Goal: Transaction & Acquisition: Purchase product/service

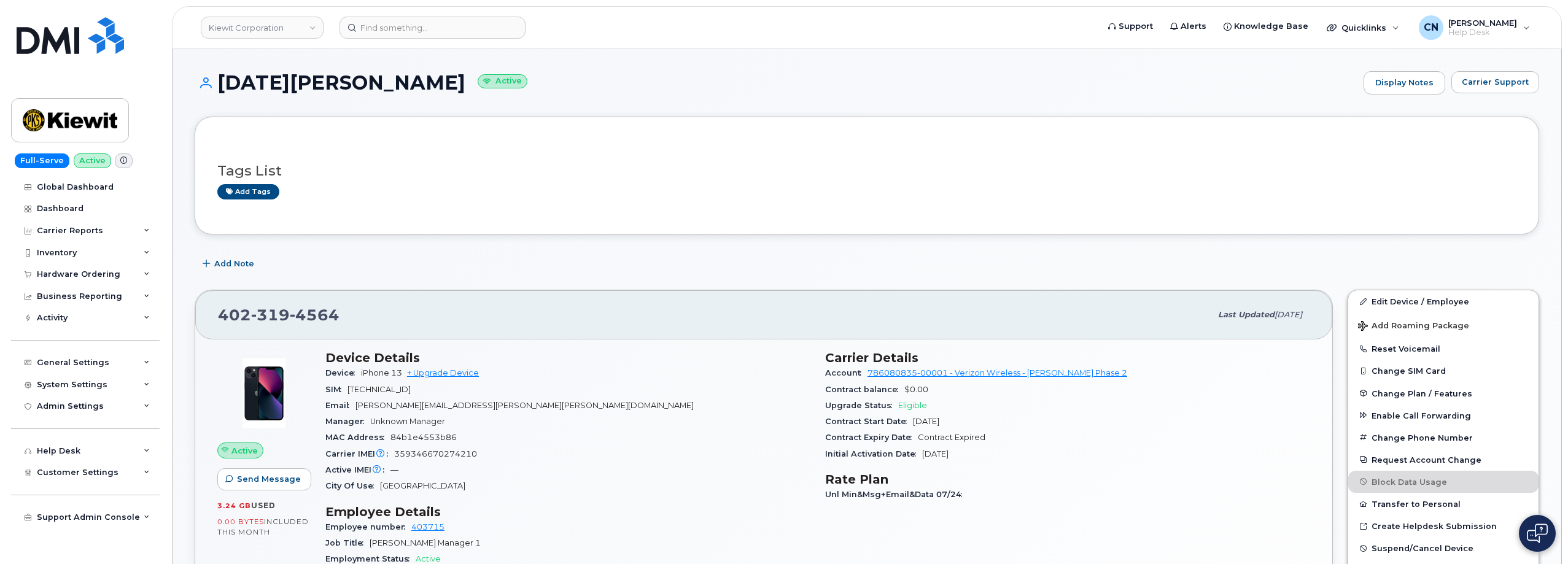
scroll to position [123, 0]
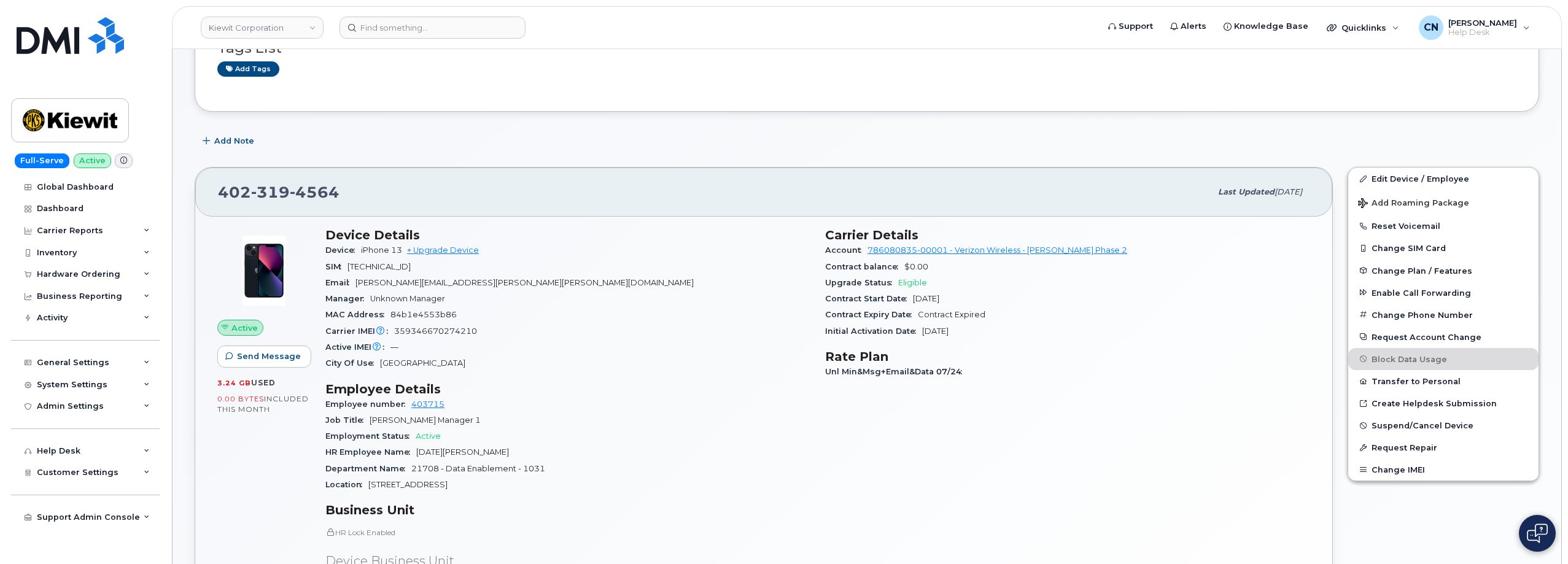
click at [432, 43] on header "[PERSON_NAME] Corporation Support Alerts Knowledge Base Quicklinks Suspend / Ca…" at bounding box center [867, 27] width 1390 height 43
click at [428, 29] on input at bounding box center [432, 27] width 186 height 22
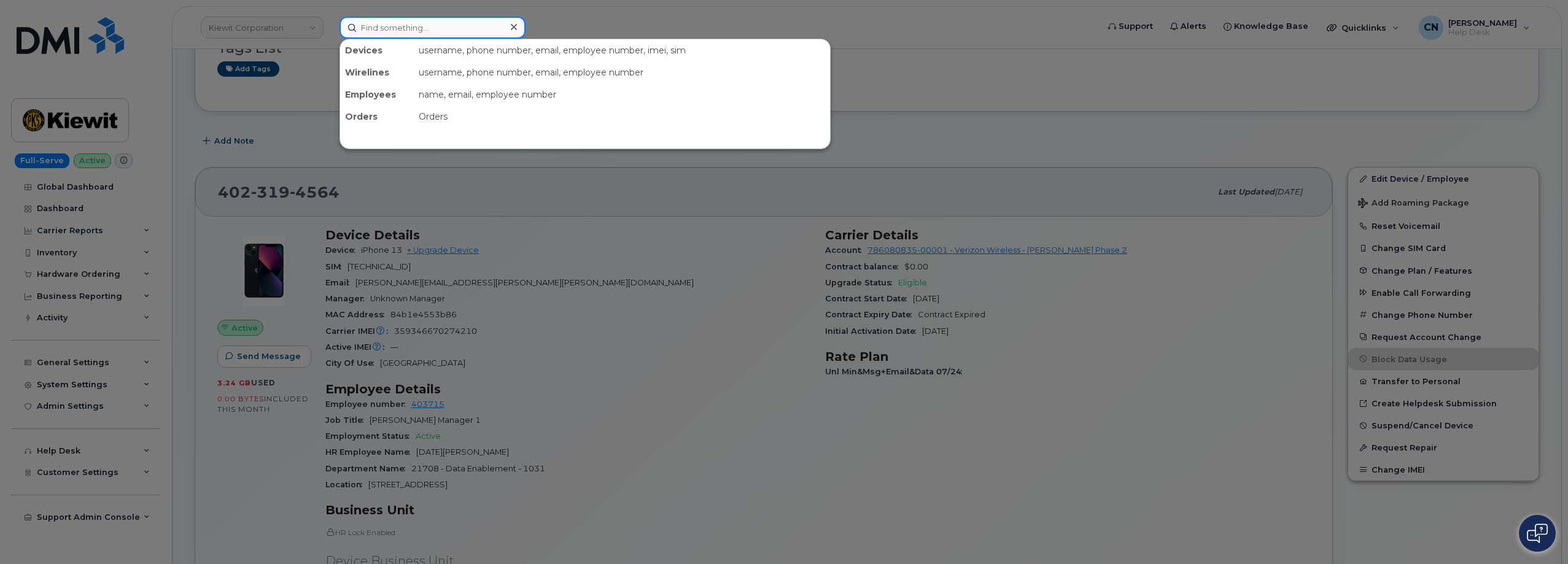
paste input "5879990736"
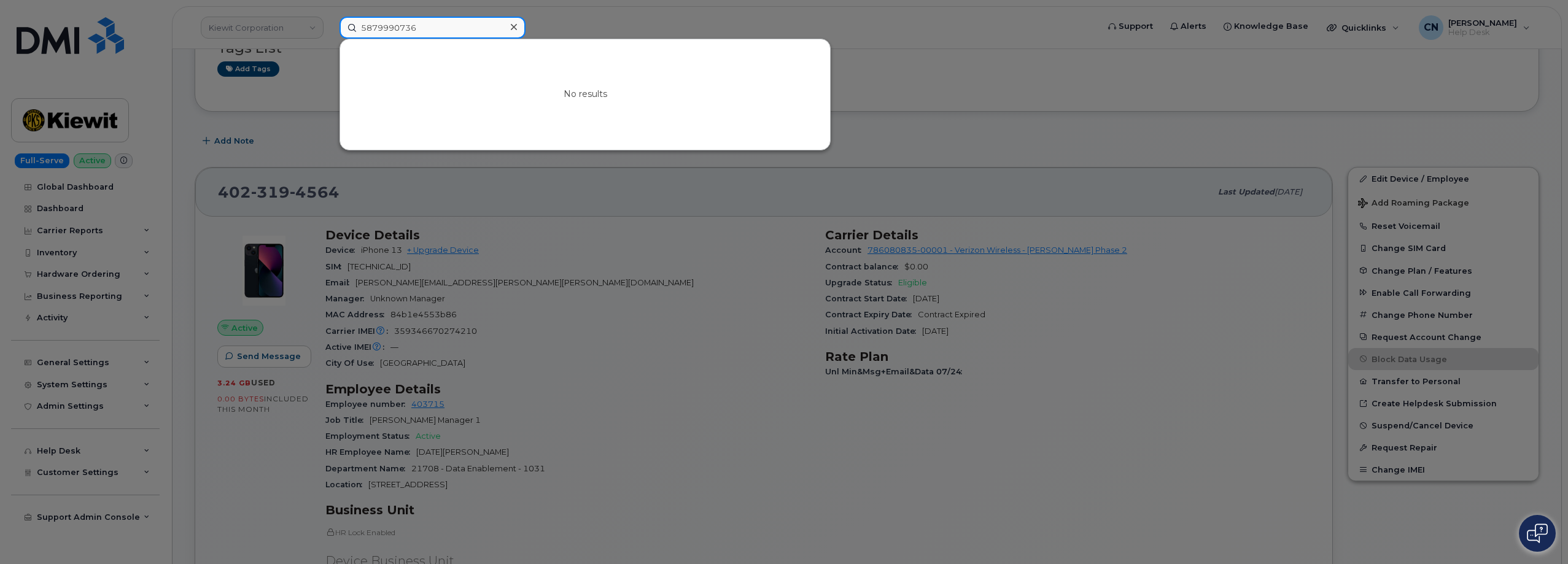
drag, startPoint x: 433, startPoint y: 28, endPoint x: 248, endPoint y: 38, distance: 185.3
click at [330, 35] on div "5879990736 No results" at bounding box center [715, 27] width 770 height 22
paste input "2365970527"
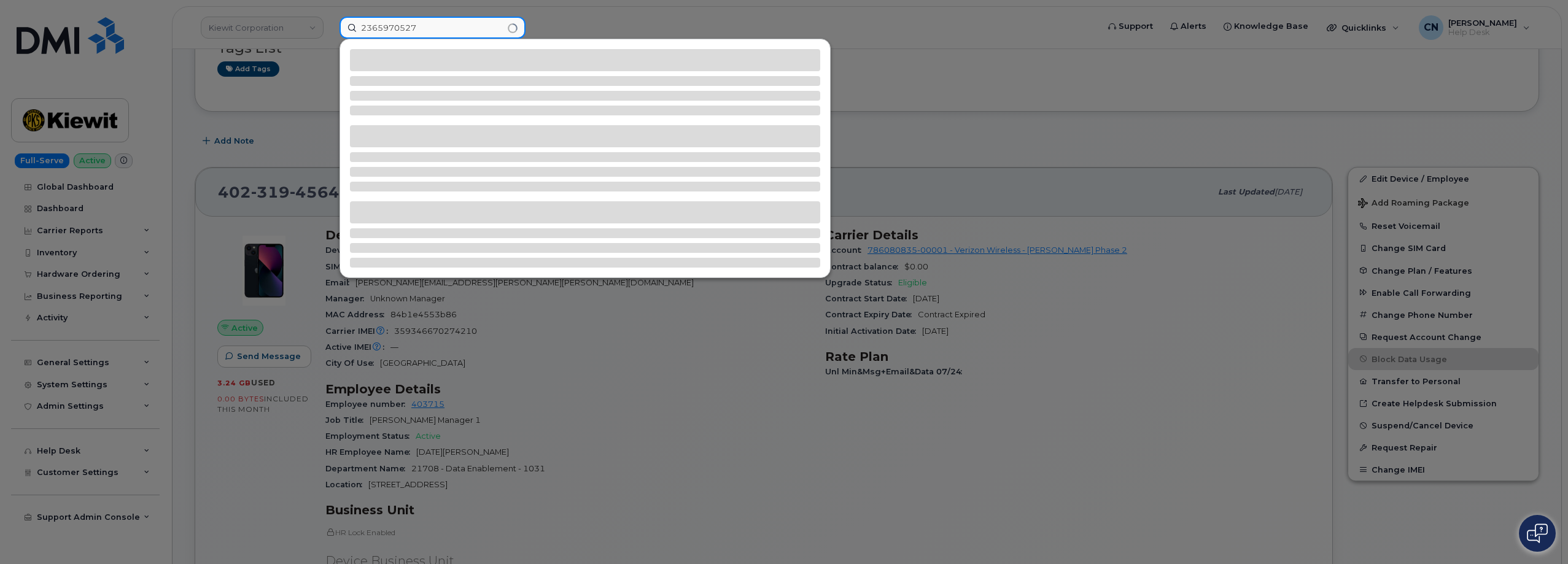
type input "2365970527"
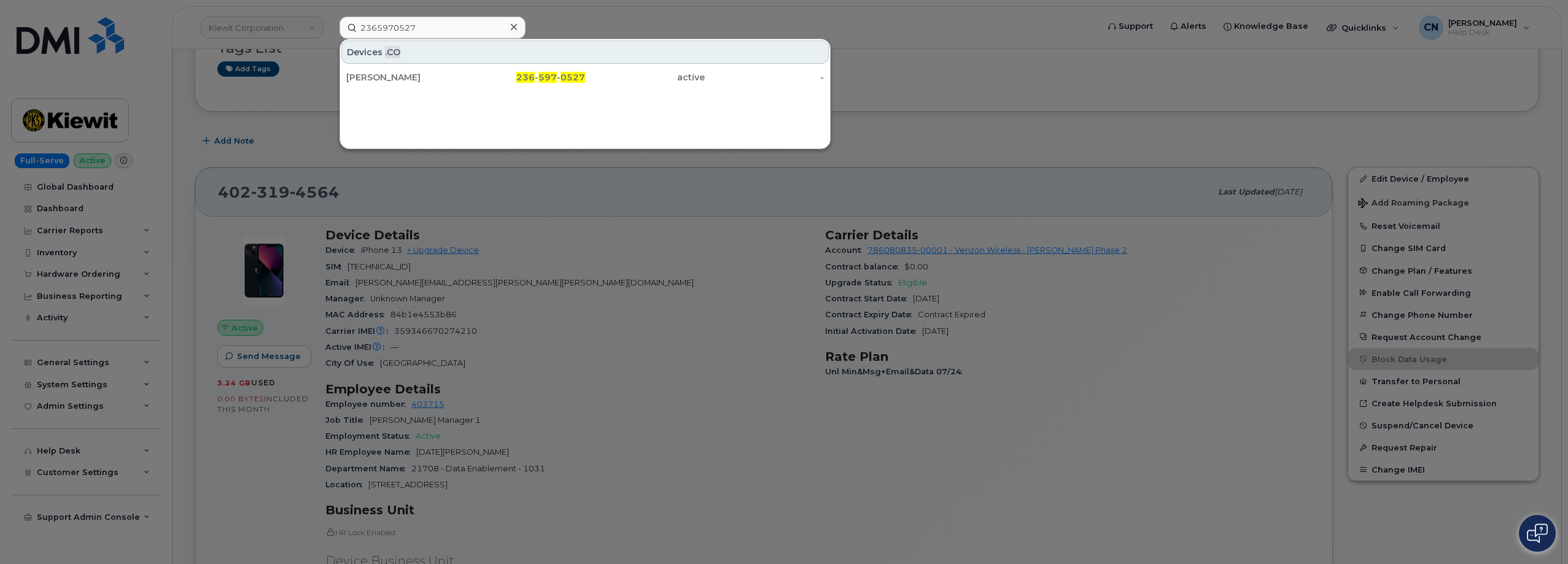
click at [386, 76] on div "Scott Mallinson" at bounding box center [406, 78] width 120 height 12
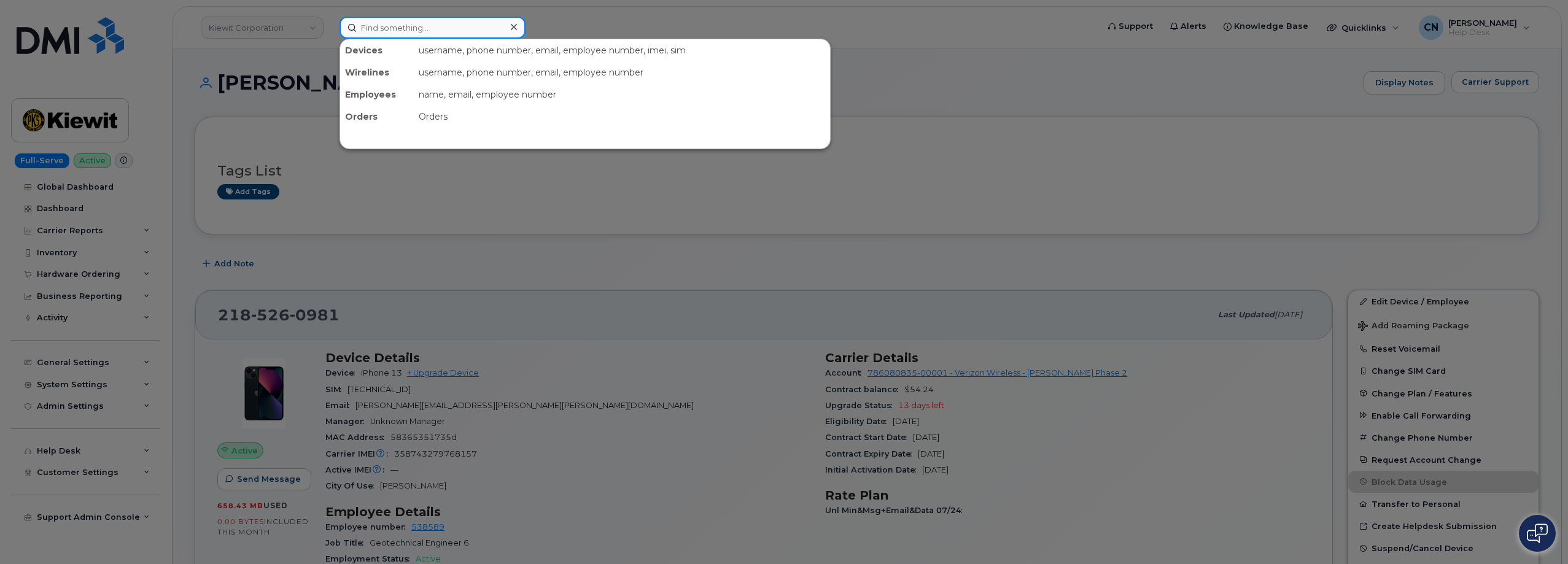
click at [414, 33] on input at bounding box center [432, 27] width 186 height 22
paste input "7857477935"
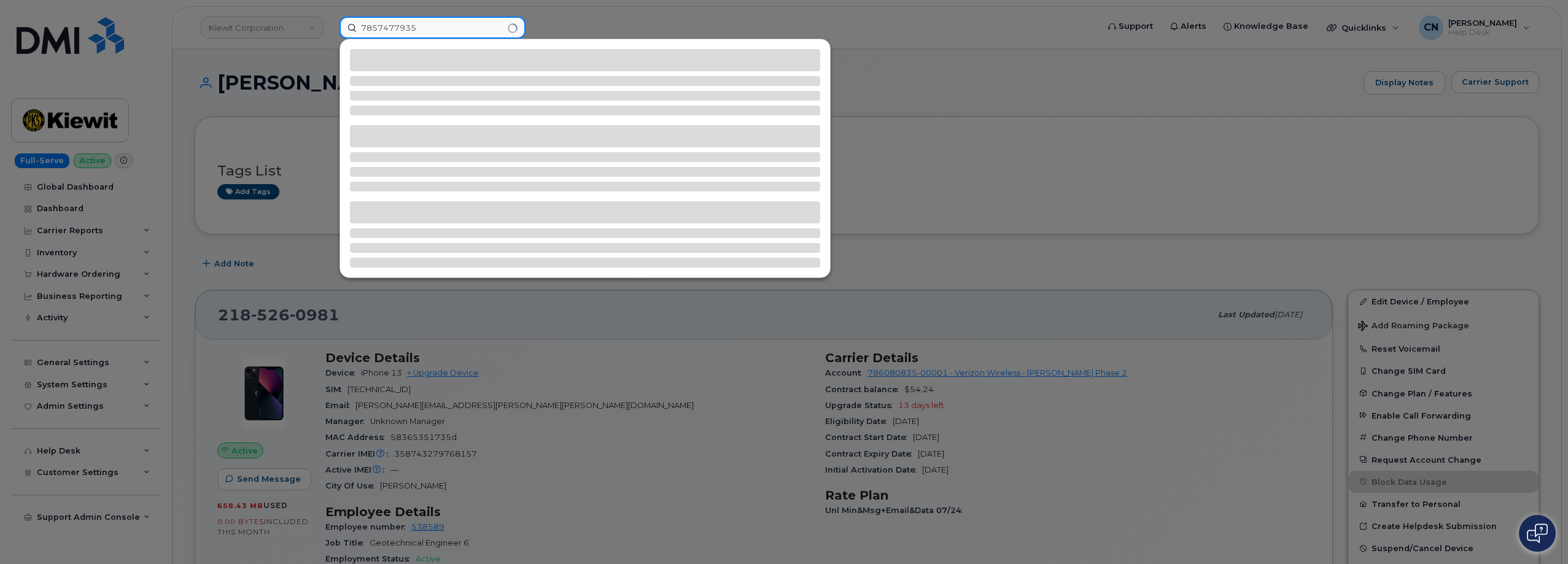
type input "7857477935"
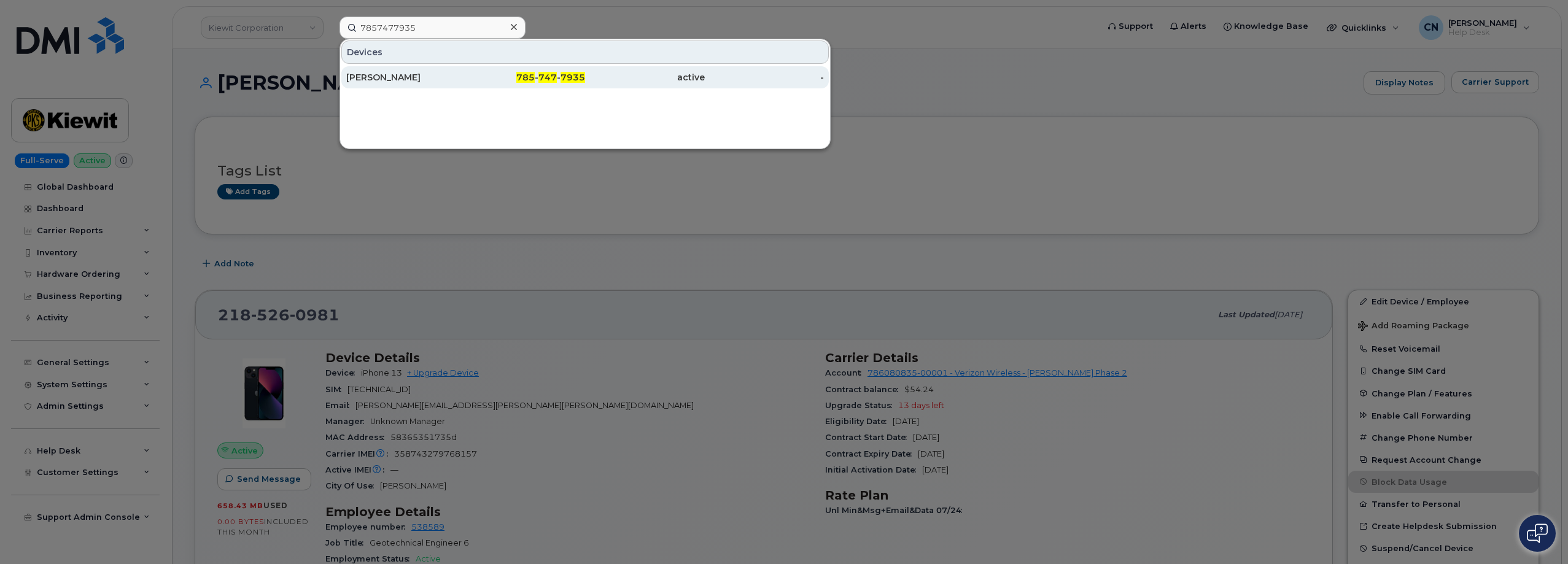
click at [415, 78] on div "RILEY NASH" at bounding box center [406, 78] width 120 height 12
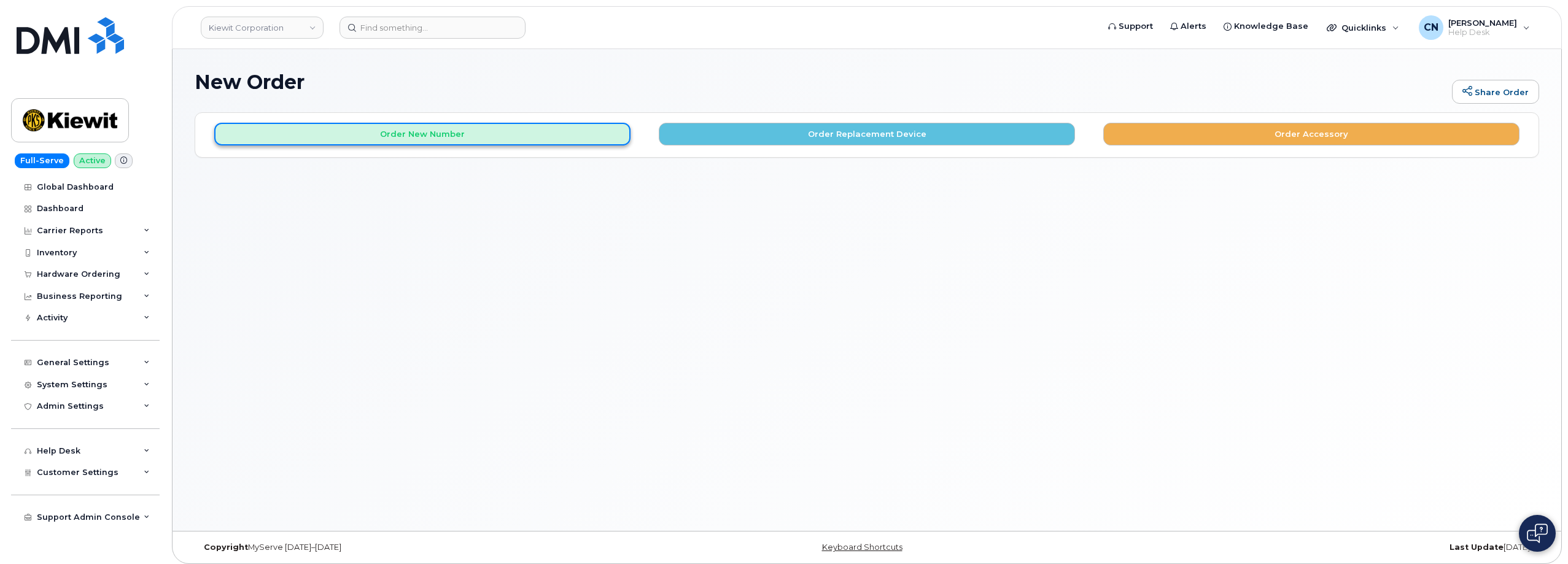
click at [548, 134] on button "Order New Number" at bounding box center [422, 134] width 416 height 23
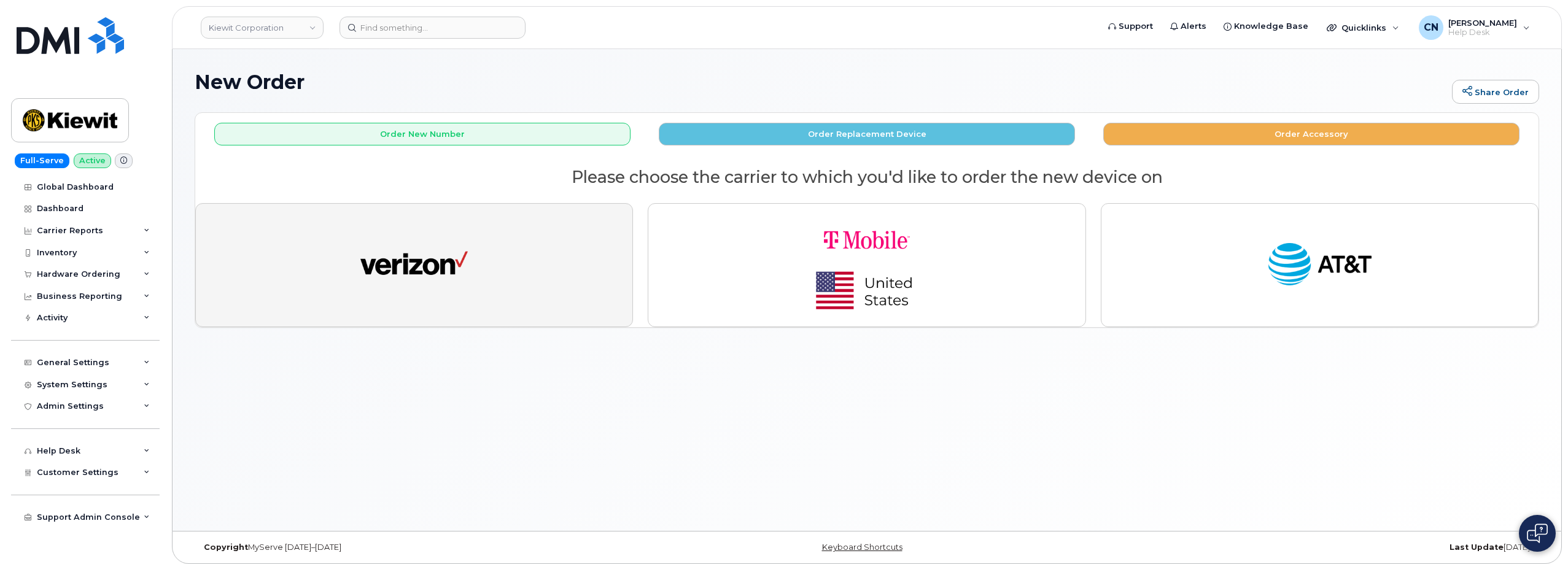
drag, startPoint x: 366, startPoint y: 285, endPoint x: 307, endPoint y: 386, distance: 117.0
click at [366, 285] on img "button" at bounding box center [414, 265] width 108 height 56
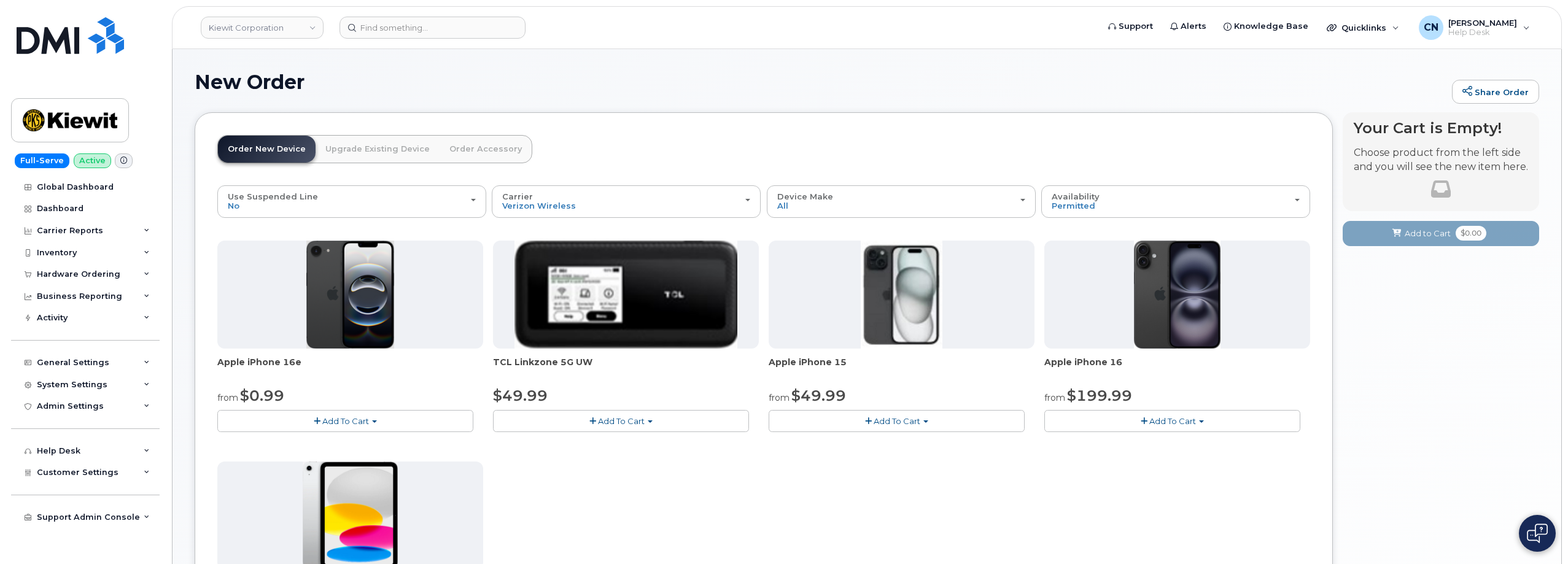
scroll to position [307, 0]
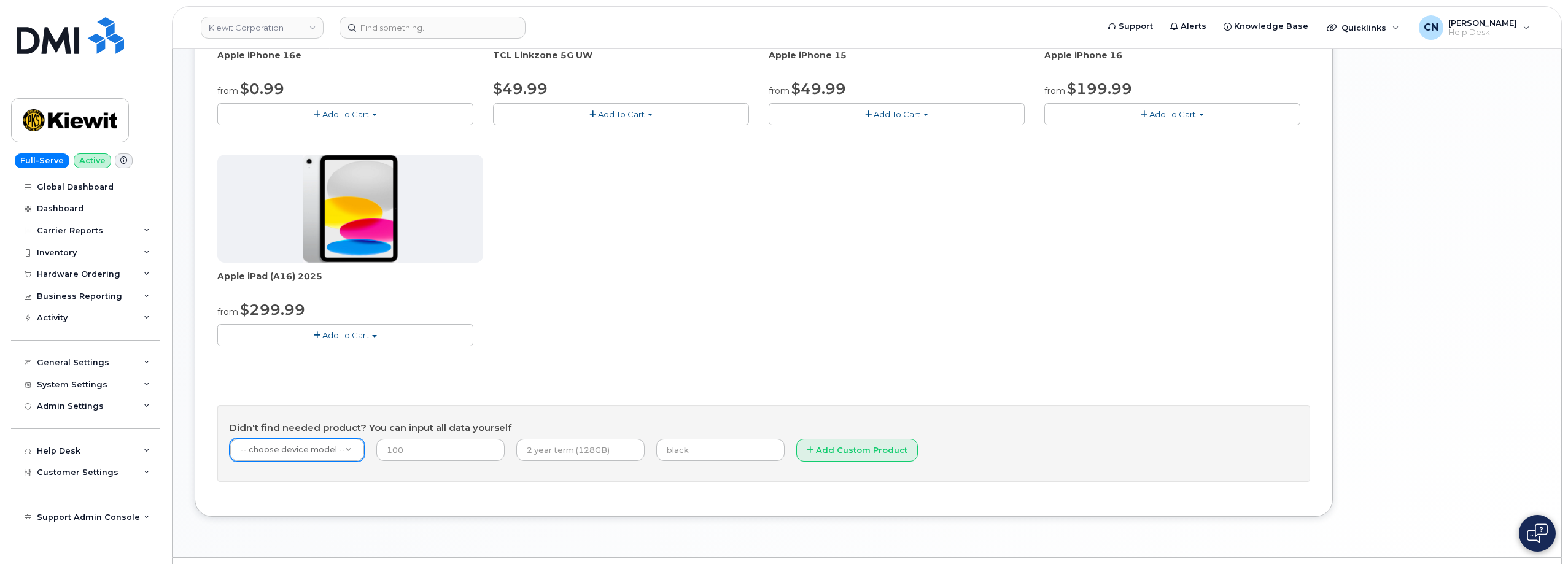
drag, startPoint x: 340, startPoint y: 465, endPoint x: 335, endPoint y: 457, distance: 9.4
click at [339, 465] on form "-- choose device model -- -- choose device model -- Aircard Huawei E303c Aircar…" at bounding box center [763, 454] width 1068 height 32
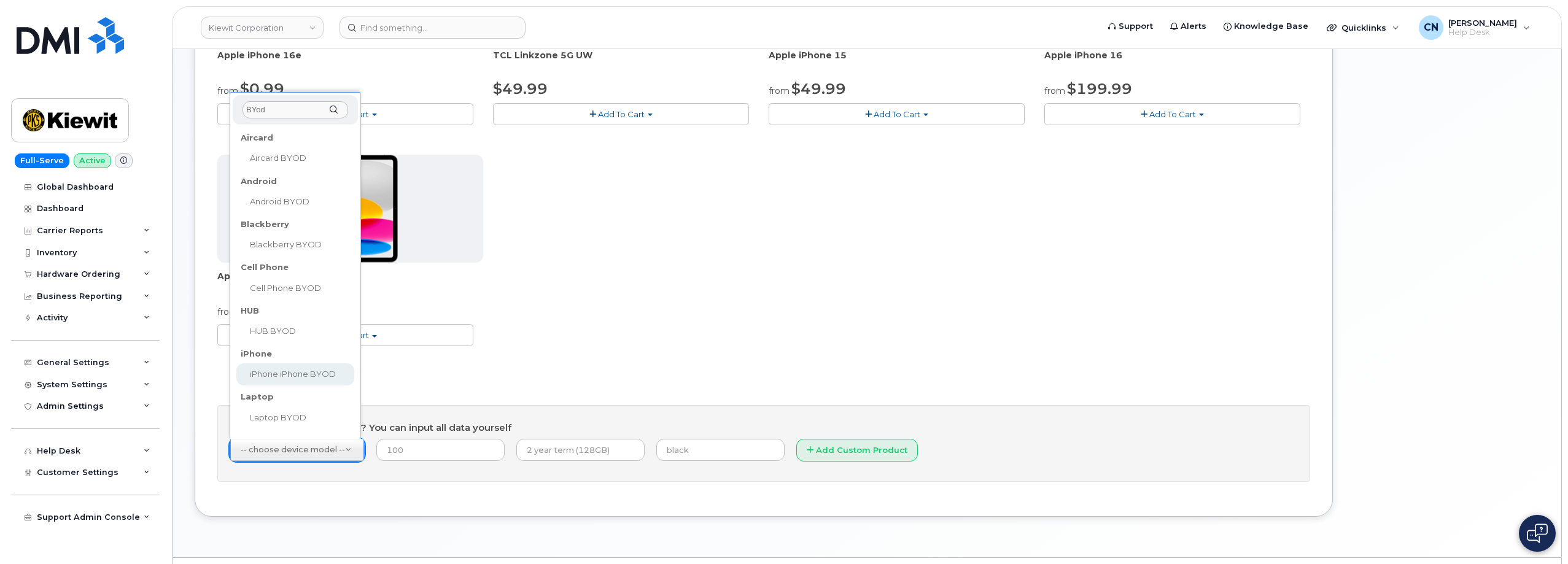
type input "BYod"
select select "2421"
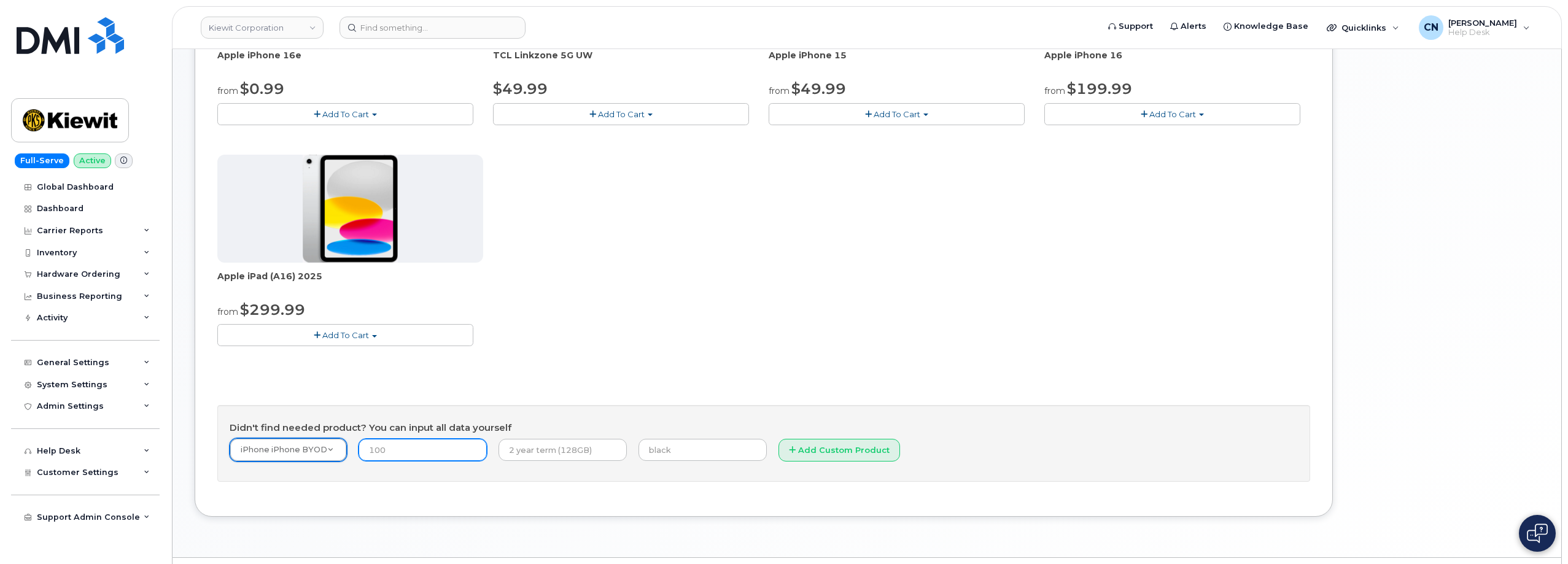
click at [392, 456] on input "number" at bounding box center [423, 450] width 128 height 22
type input "0.00"
type input "Month to Month"
click at [779, 448] on button "Add Custom Product" at bounding box center [839, 450] width 121 height 23
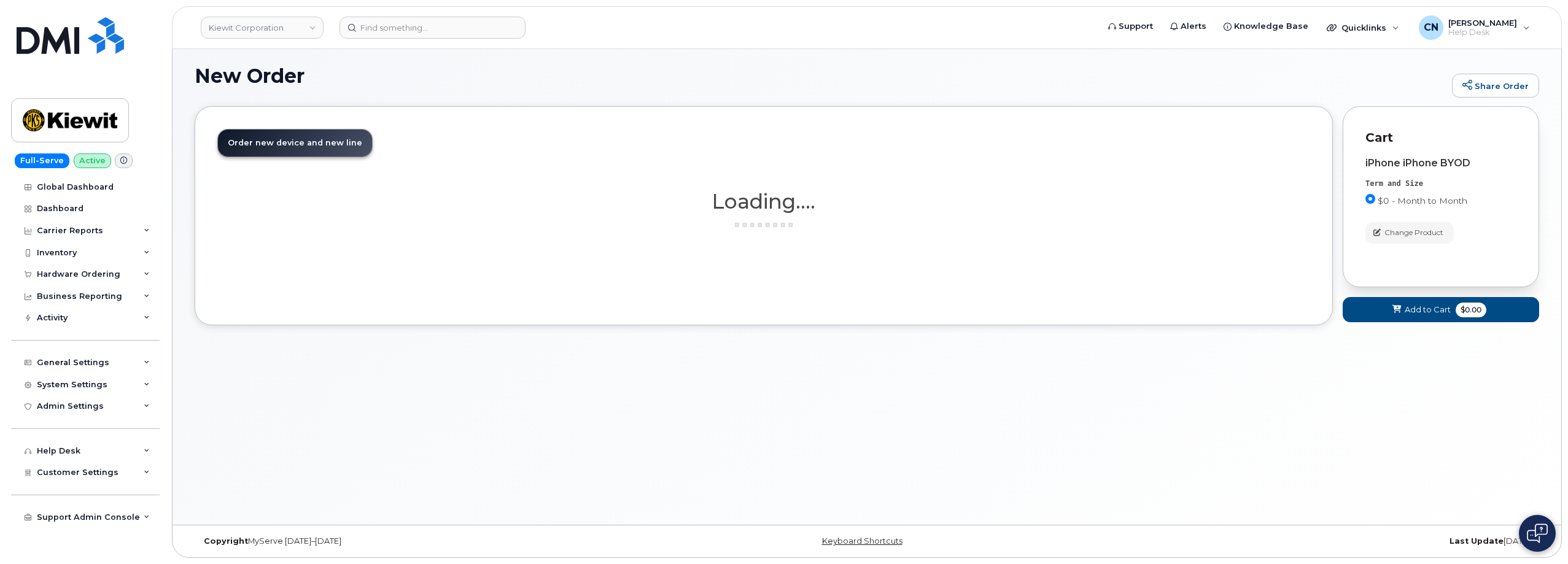
scroll to position [99, 0]
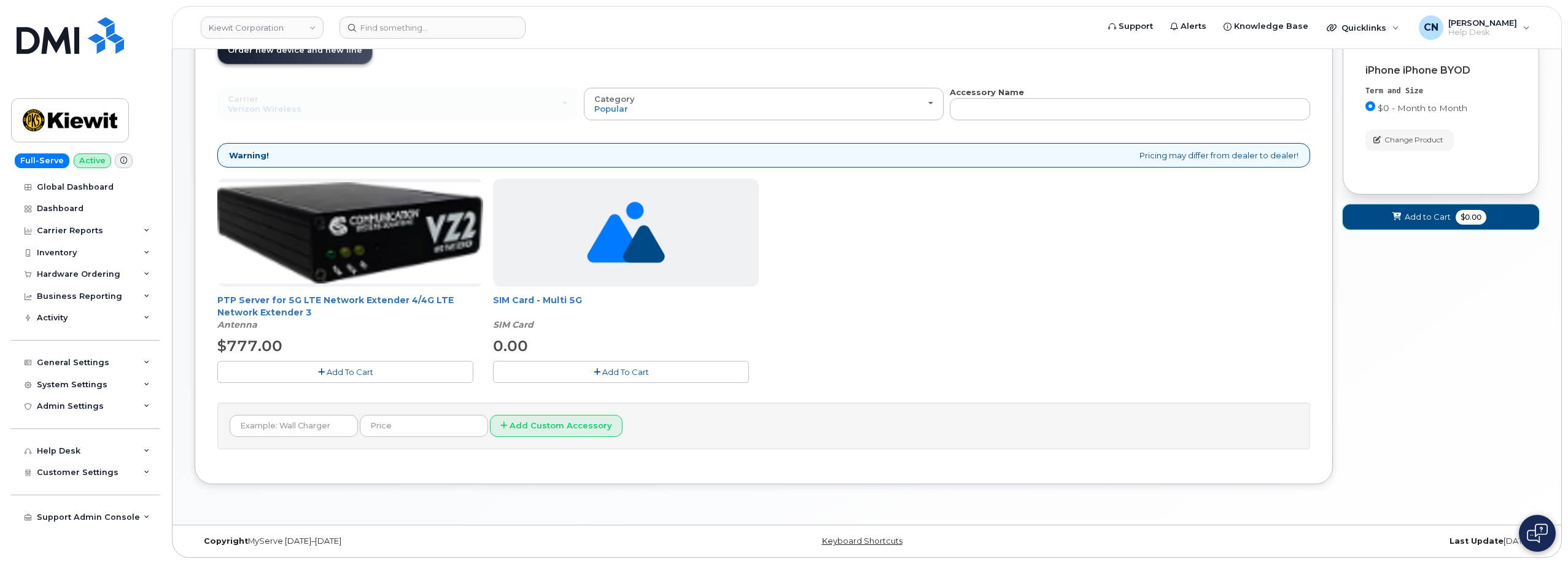
click at [1406, 220] on span "Add to Cart" at bounding box center [1427, 217] width 46 height 12
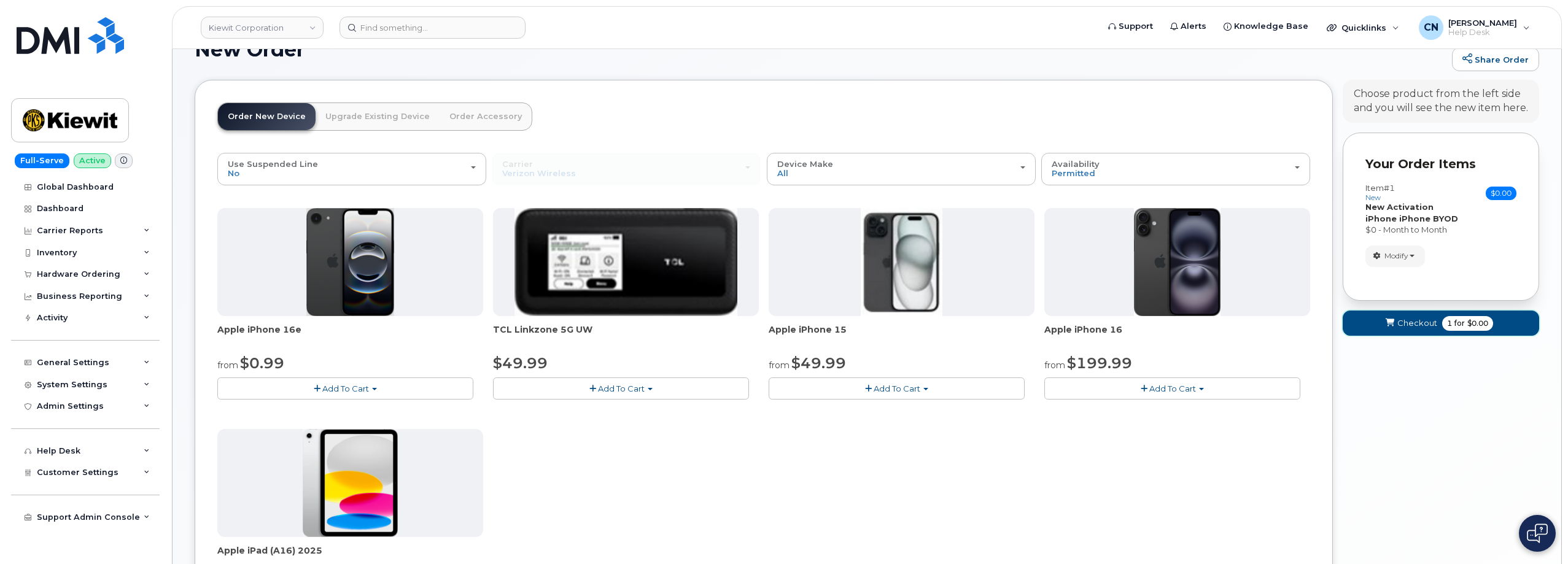
click at [1416, 318] on span "Checkout" at bounding box center [1417, 323] width 40 height 12
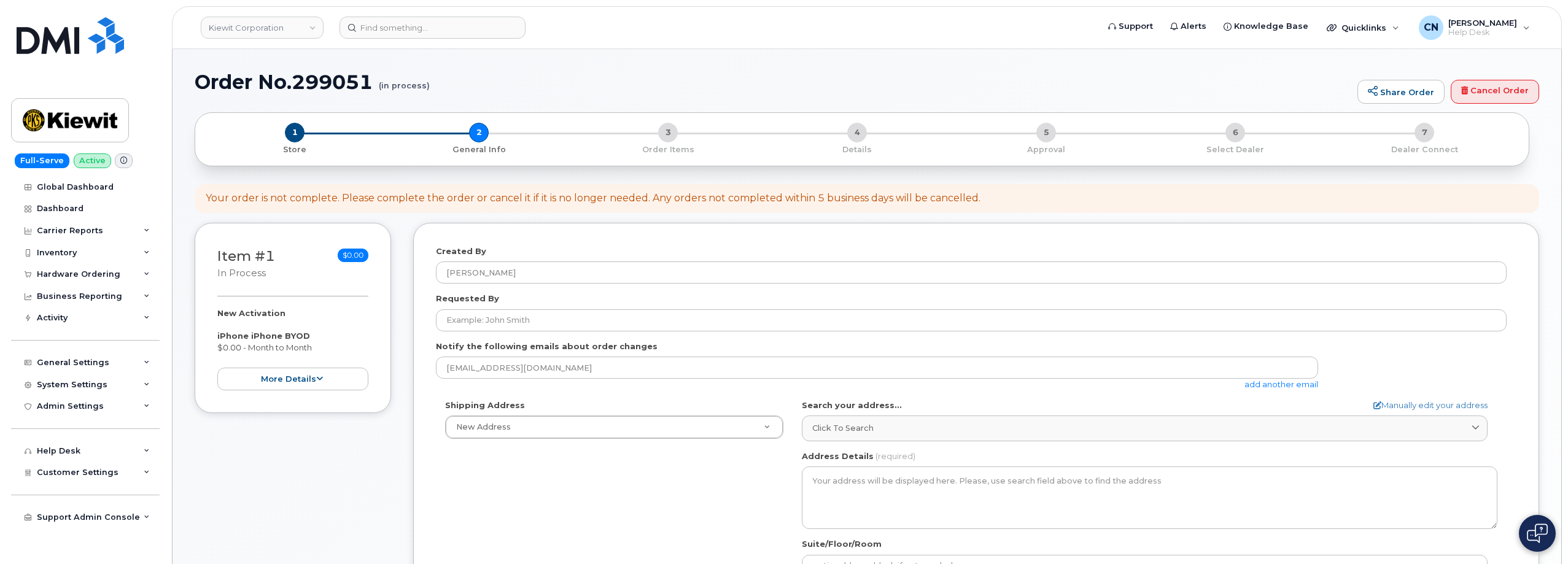
select select
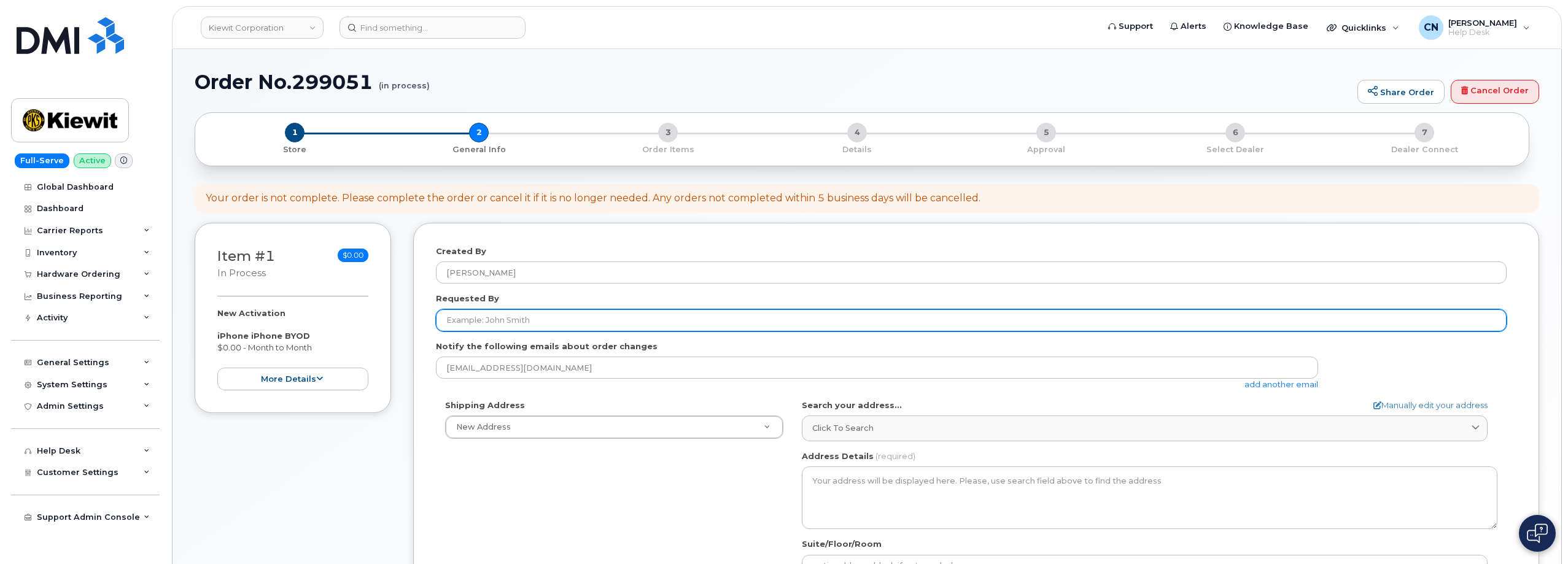
click at [537, 324] on input "Requested By" at bounding box center [971, 320] width 1071 height 22
paste input "CS0786532"
drag, startPoint x: 443, startPoint y: 322, endPoint x: 489, endPoint y: 322, distance: 46.0
click at [489, 322] on input "Reilly Nash (New device BYOD order, Device info in ticket CS0786532)" at bounding box center [971, 320] width 1071 height 22
type input "Reilly Nash (New device BYOD order, Device info in ticket CS0786532)"
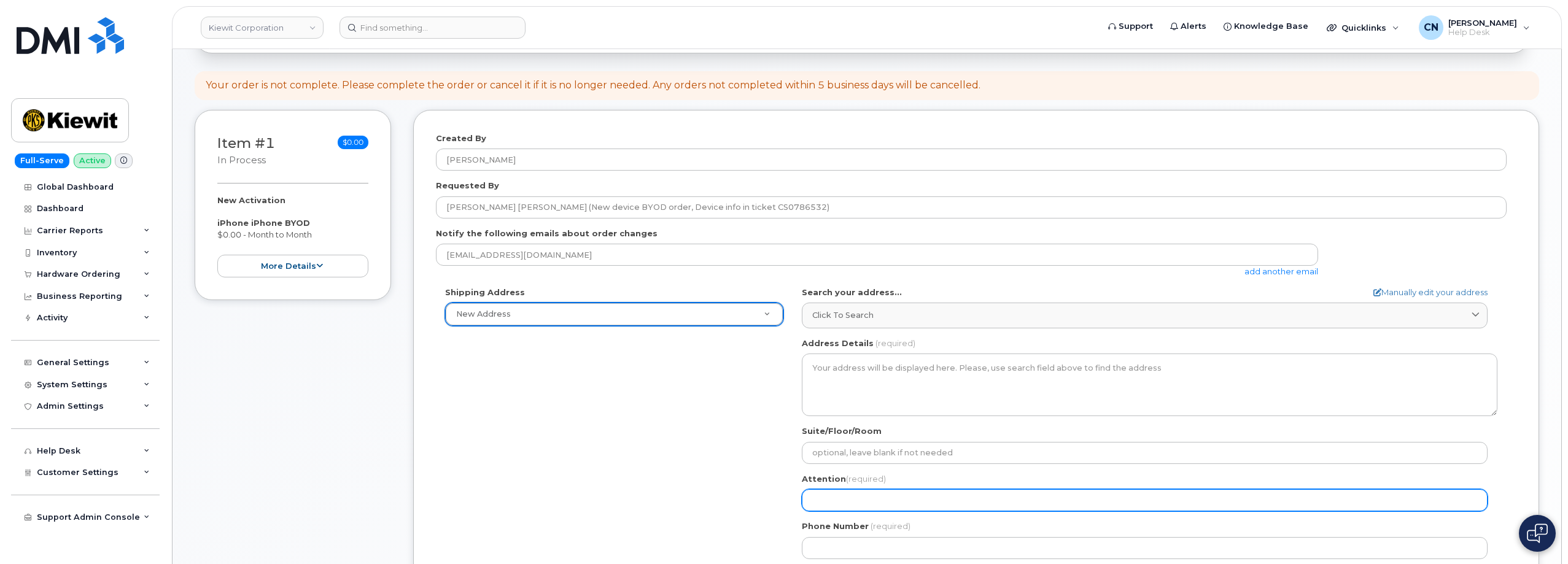
scroll to position [246, 0]
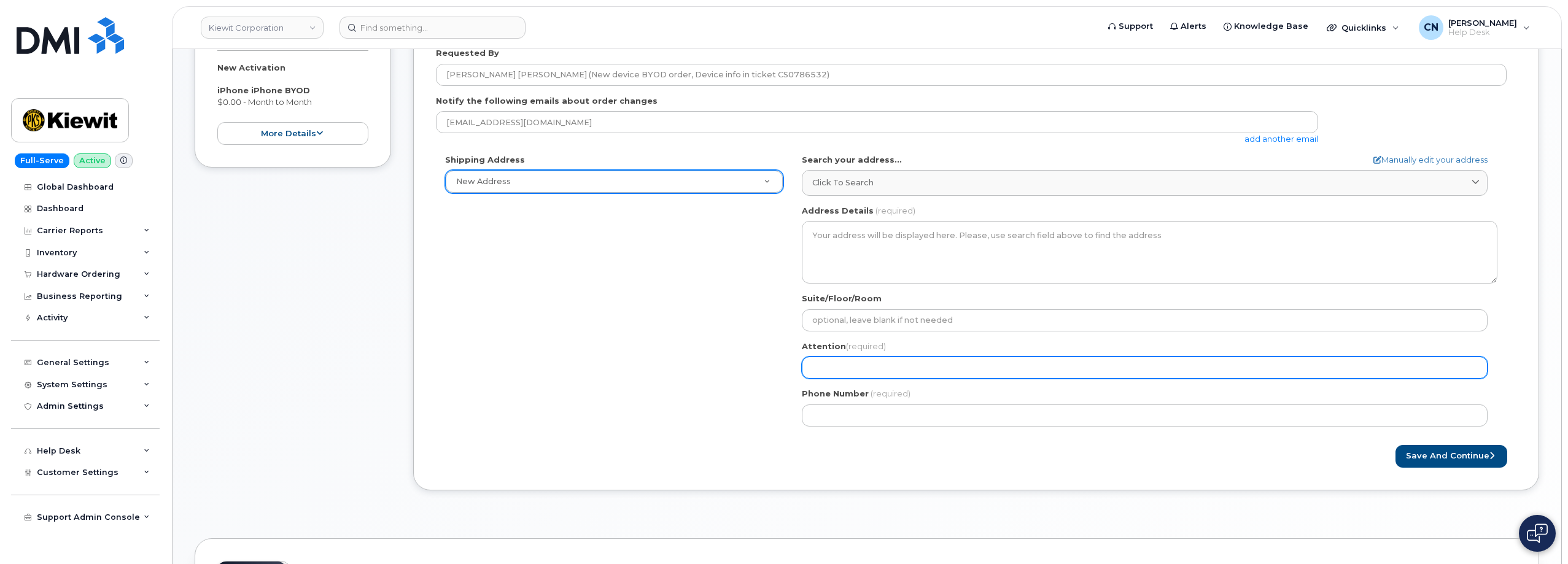
click at [926, 371] on input "Attention (required)" at bounding box center [1145, 368] width 686 height 22
paste input "Reilly Nash"
select select
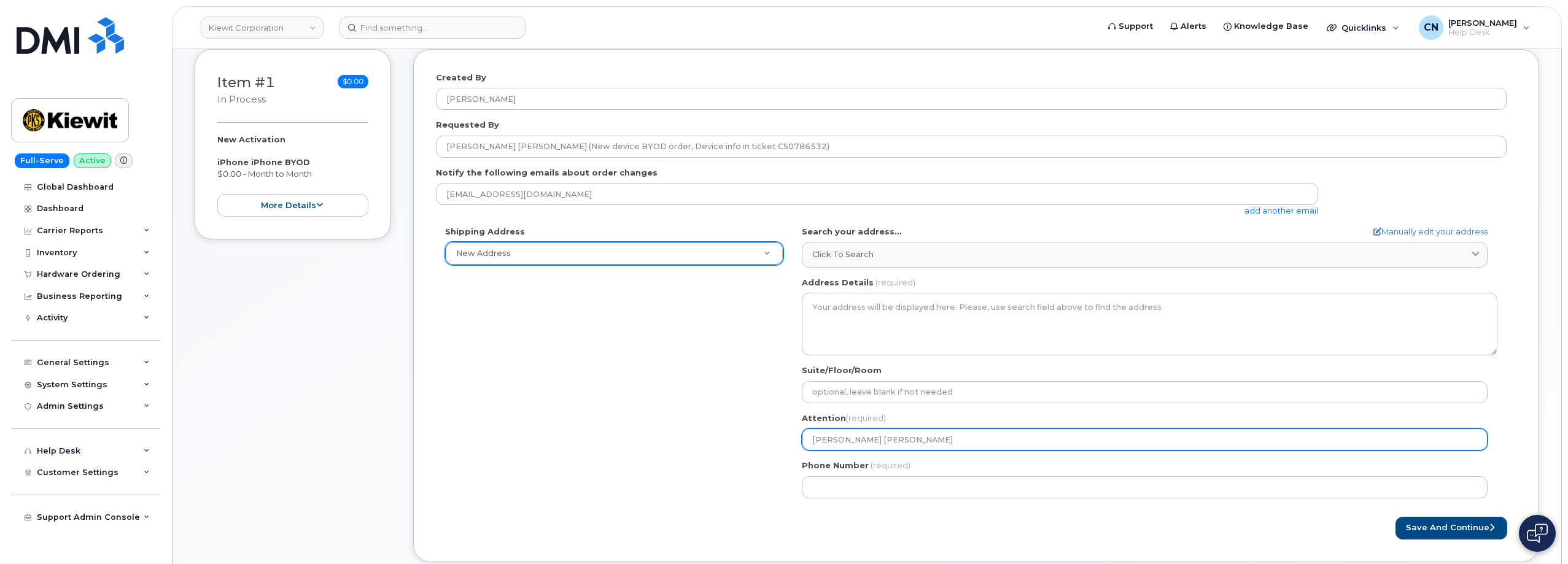
scroll to position [61, 0]
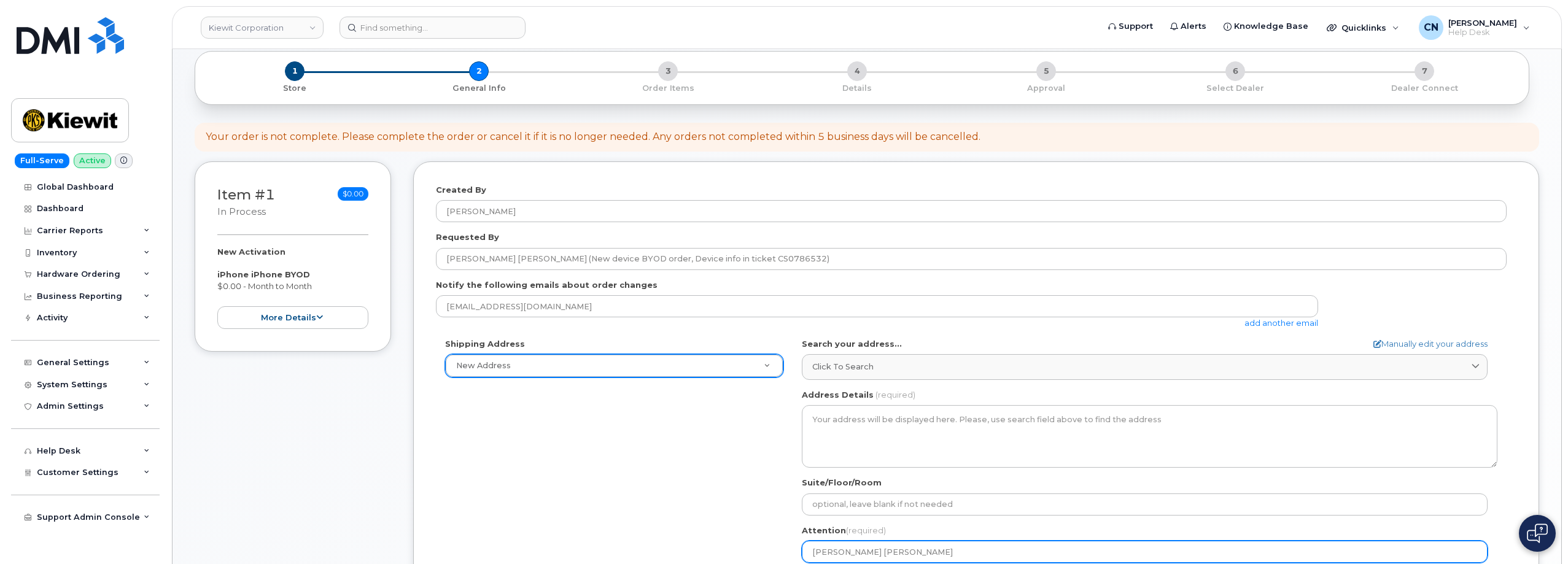
type input "Reilly Nash"
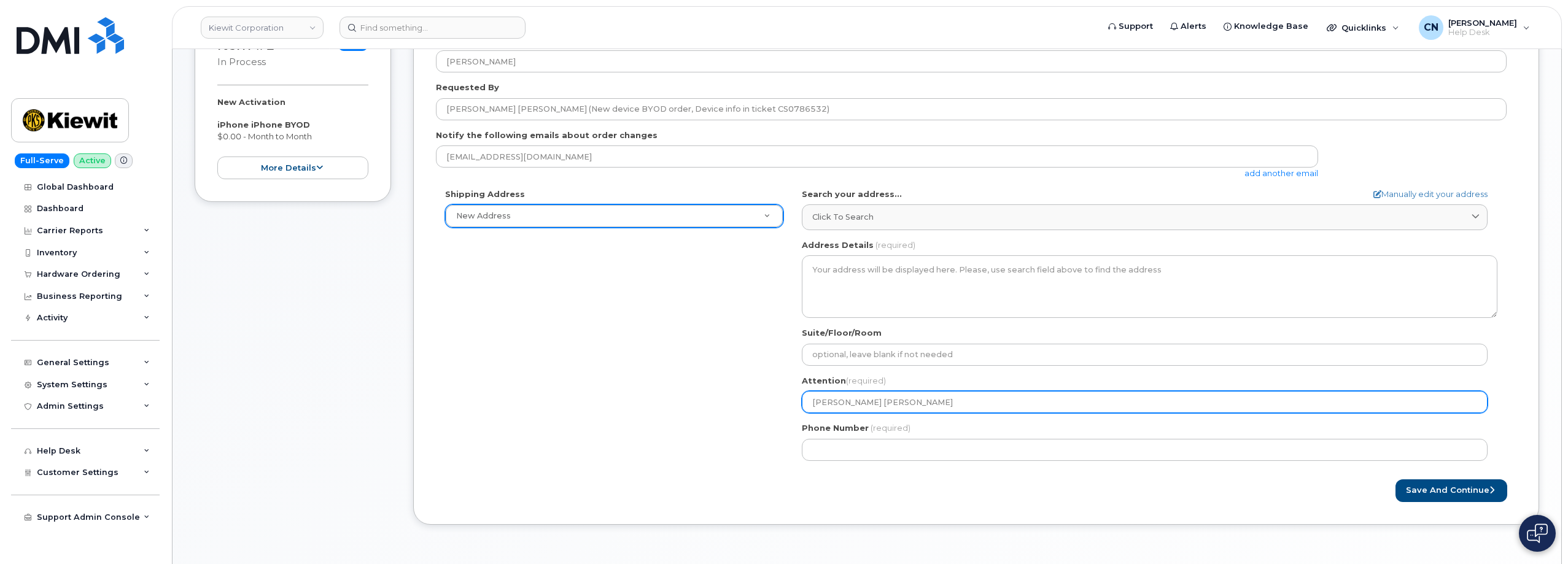
scroll to position [307, 0]
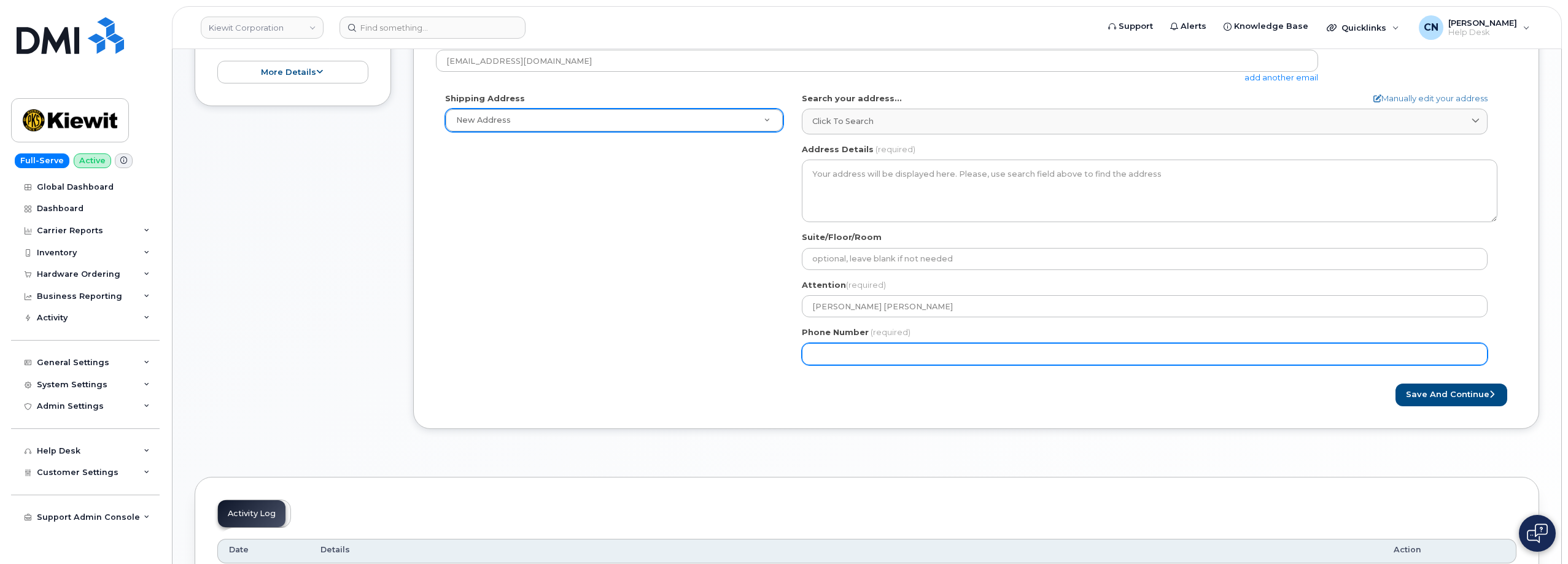
click at [845, 362] on input "Phone Number" at bounding box center [1145, 354] width 686 height 22
paste input "7857477935"
select select
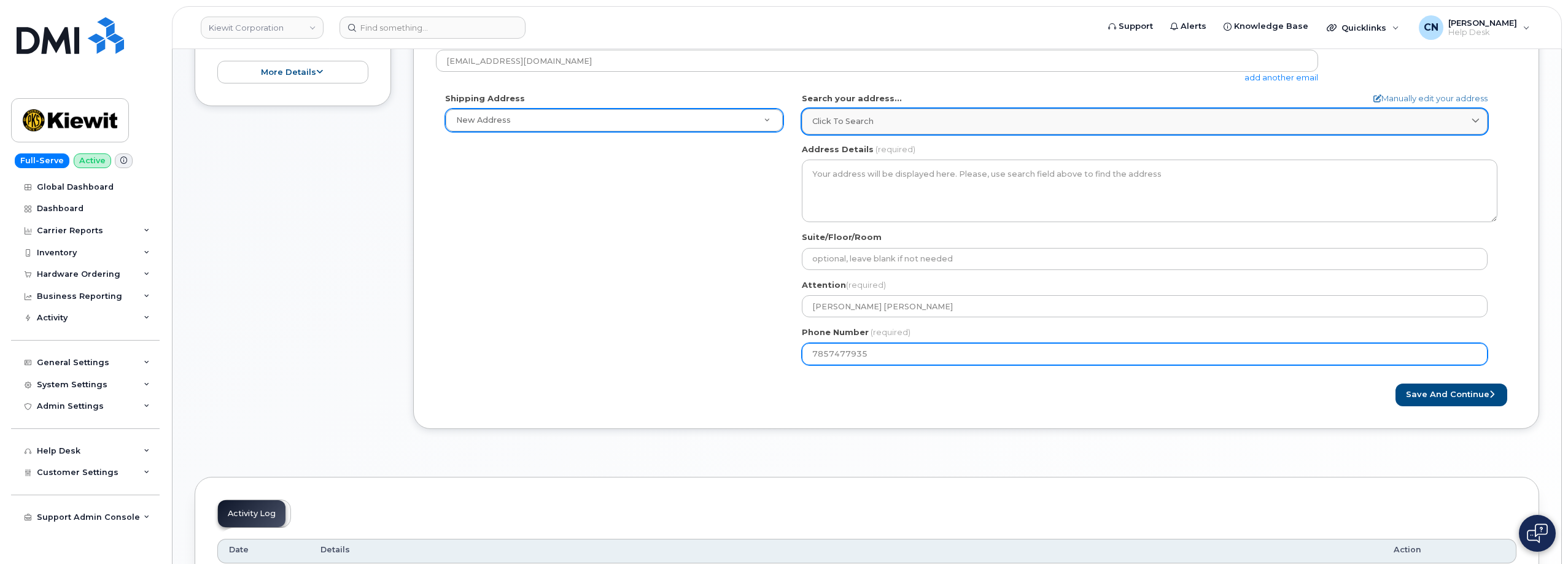
type input "7857477935"
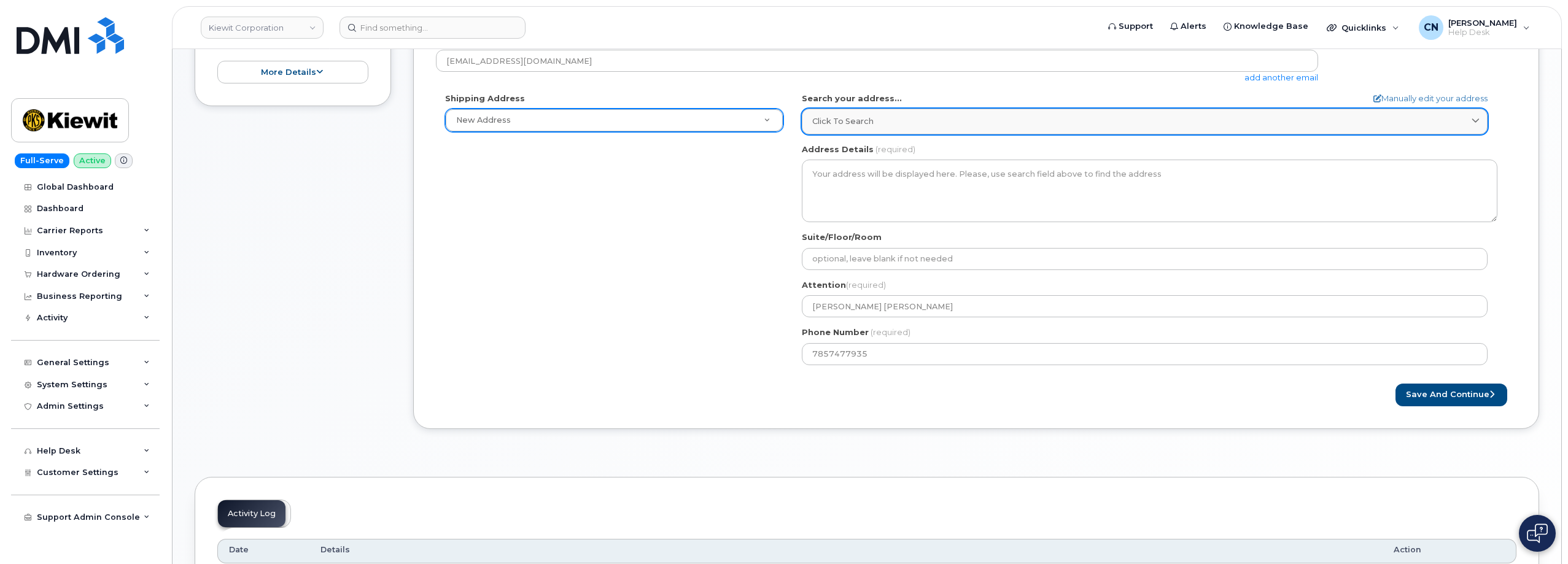
click at [1085, 126] on div "Click to search" at bounding box center [1144, 121] width 665 height 12
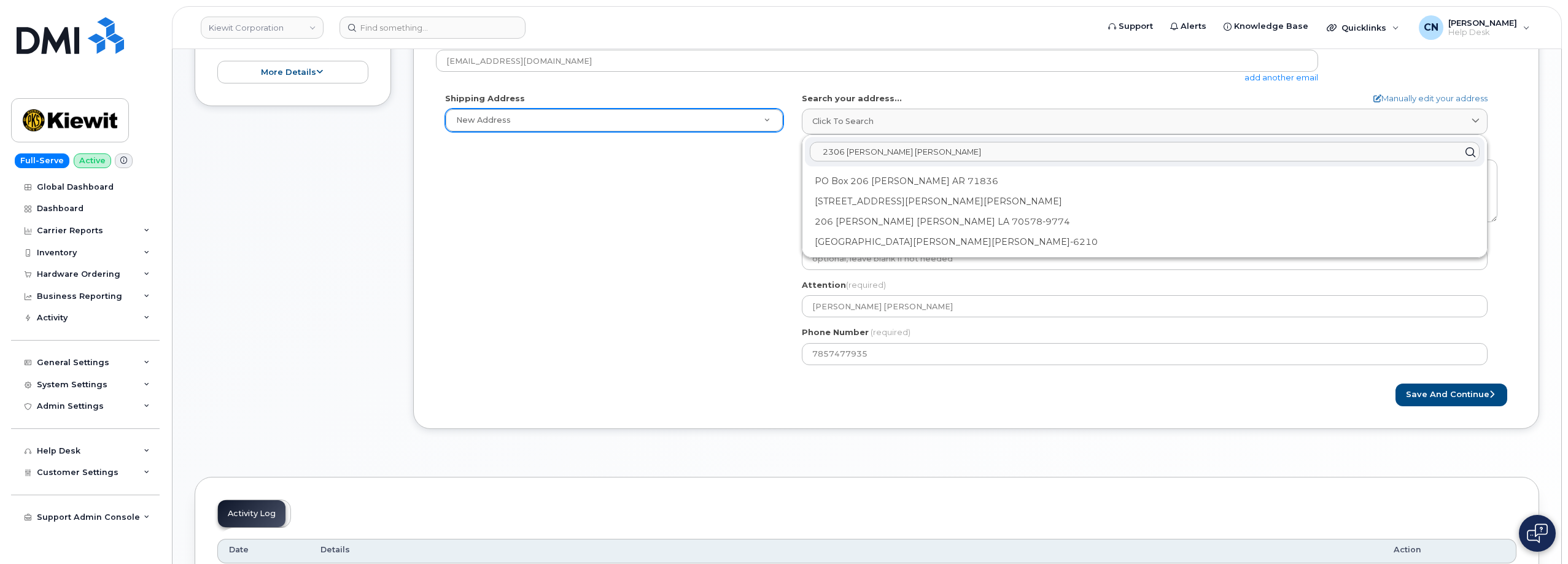
type input "2306 Foreman Road"
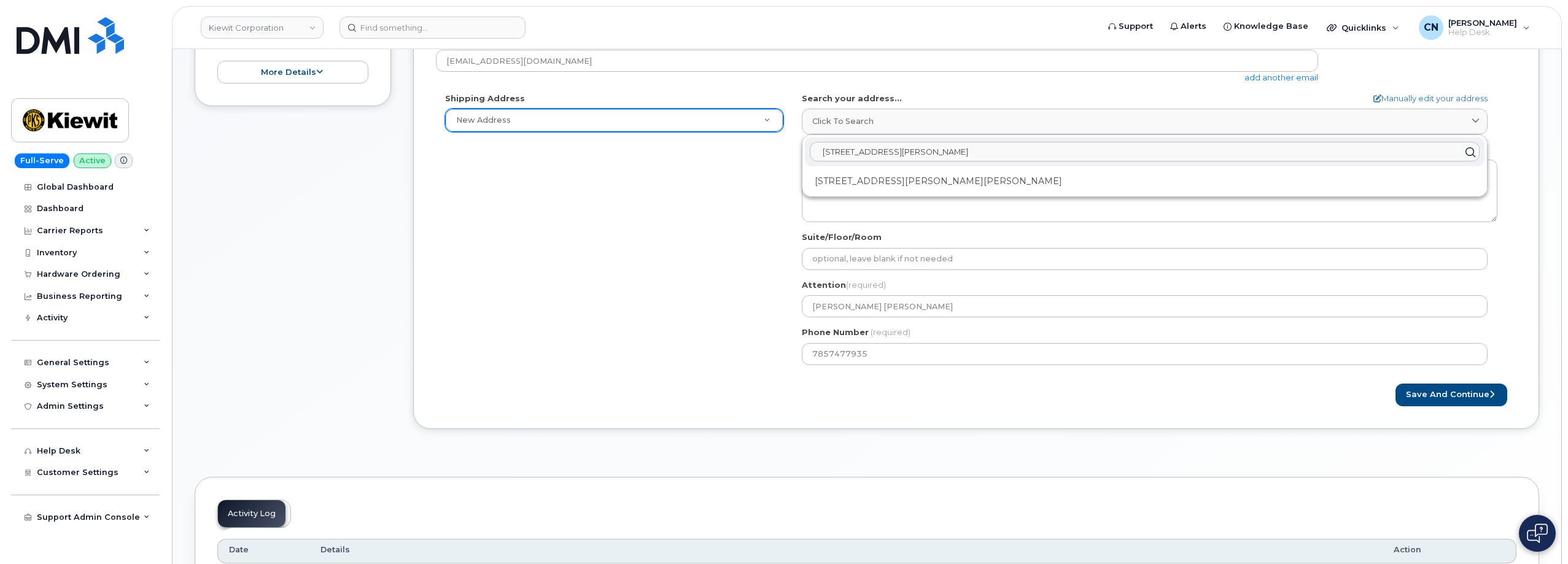
drag, startPoint x: 953, startPoint y: 154, endPoint x: 794, endPoint y: 154, distance: 159.0
click at [794, 154] on div "AB Search your address... Manually edit your address Click to search 2306 Forem…" at bounding box center [1149, 233] width 714 height 282
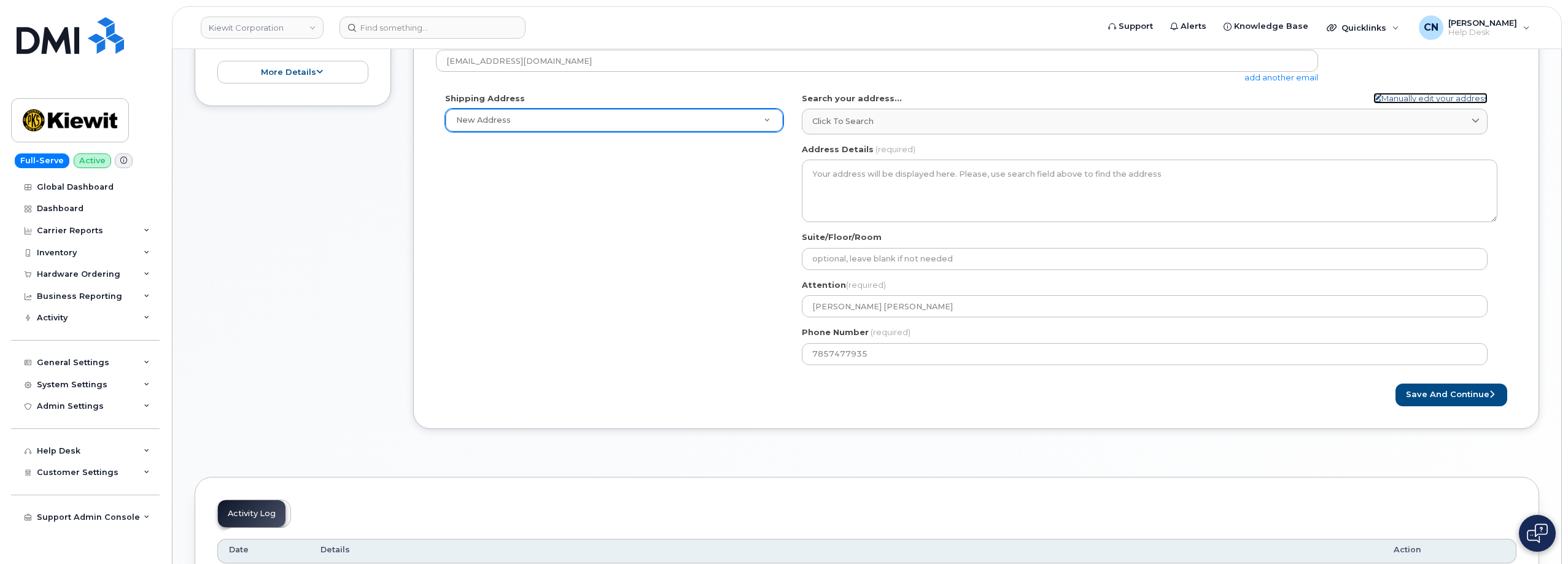
click at [1422, 95] on link "Manually edit your address" at bounding box center [1430, 98] width 114 height 12
select select
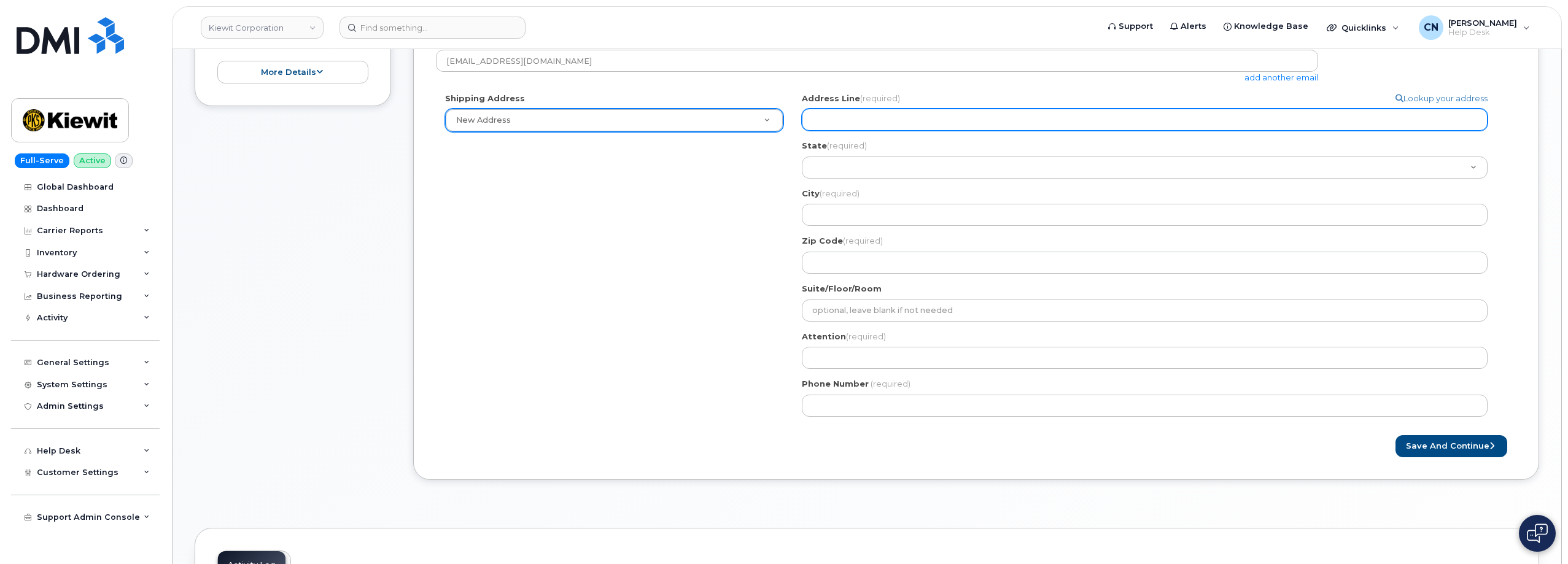
click at [926, 124] on input "Address Line (required)" at bounding box center [1145, 119] width 686 height 22
paste input "7857477935"
select select
type input "7857477935"
drag, startPoint x: 880, startPoint y: 123, endPoint x: 599, endPoint y: 107, distance: 281.5
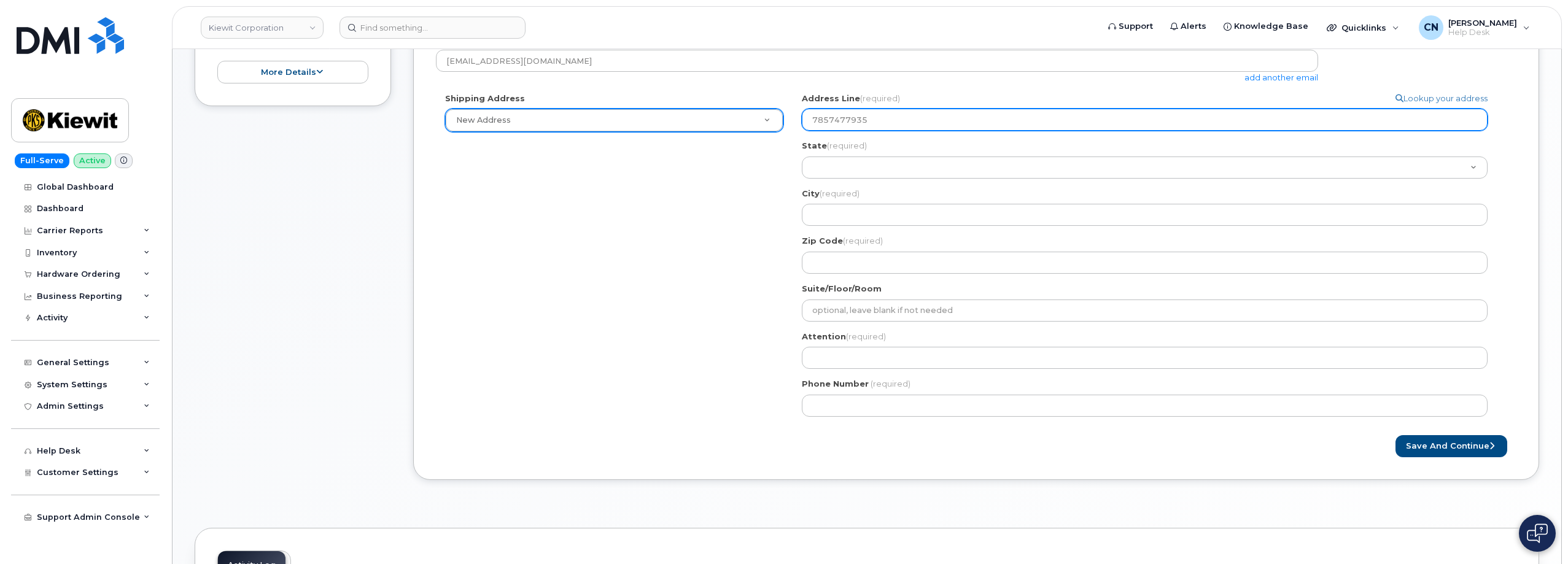
click at [600, 107] on div "Shipping Address New Address New Address 801 FM 694 20251 CR 300 508 Omega Stre…" at bounding box center [971, 259] width 1071 height 333
select select
type input "2"
select select
type input "24"
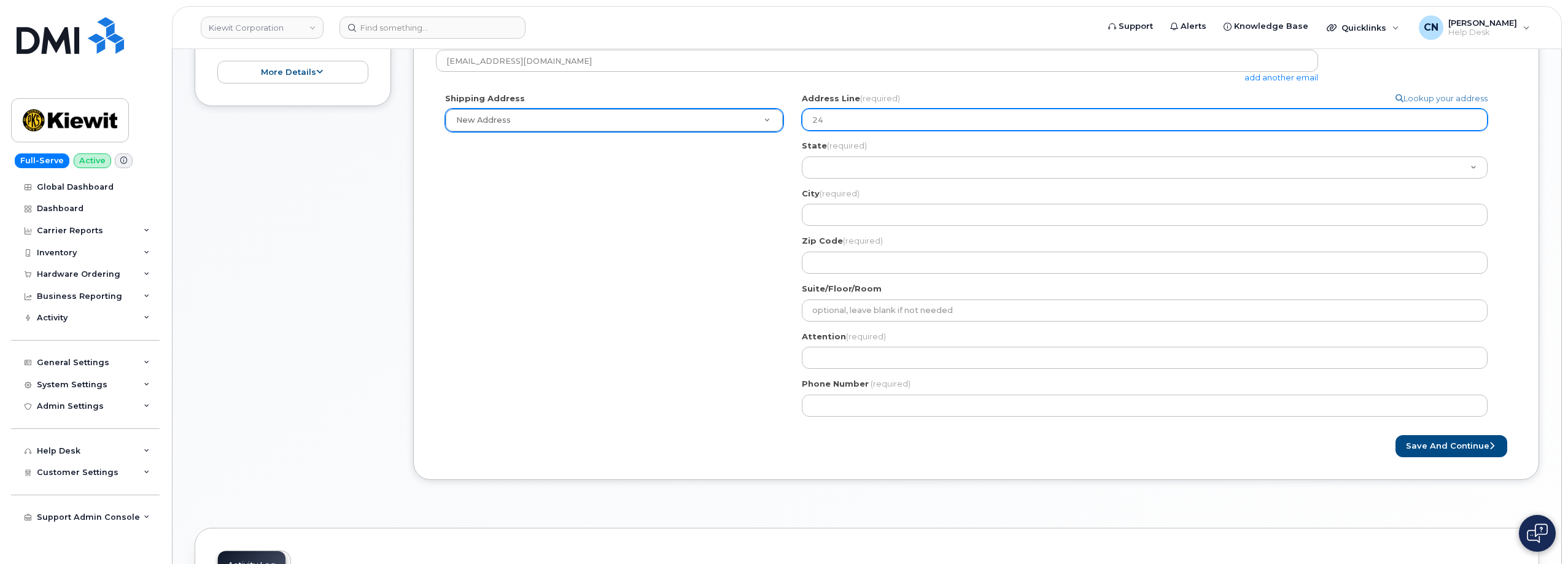
select select
type input "240"
select select
type input "2406"
select select
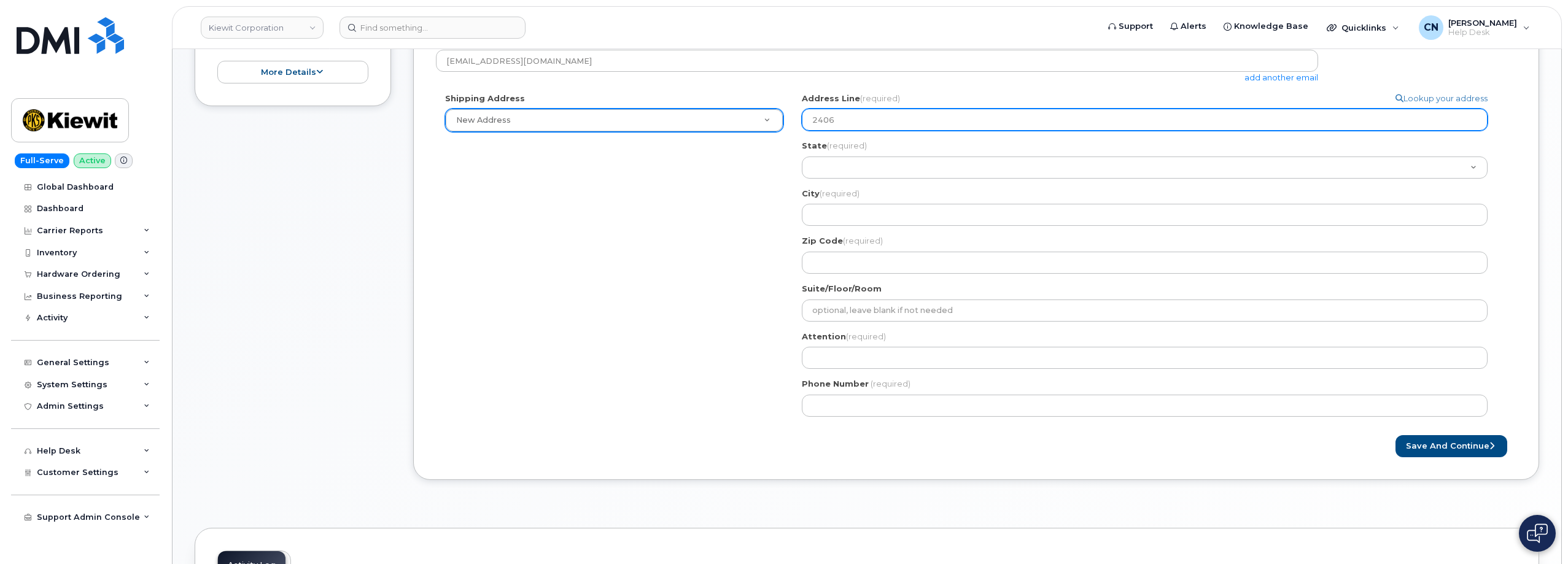
type input "2406 F"
select select
type input "2406 Fo"
select select
type input "2406 Foo"
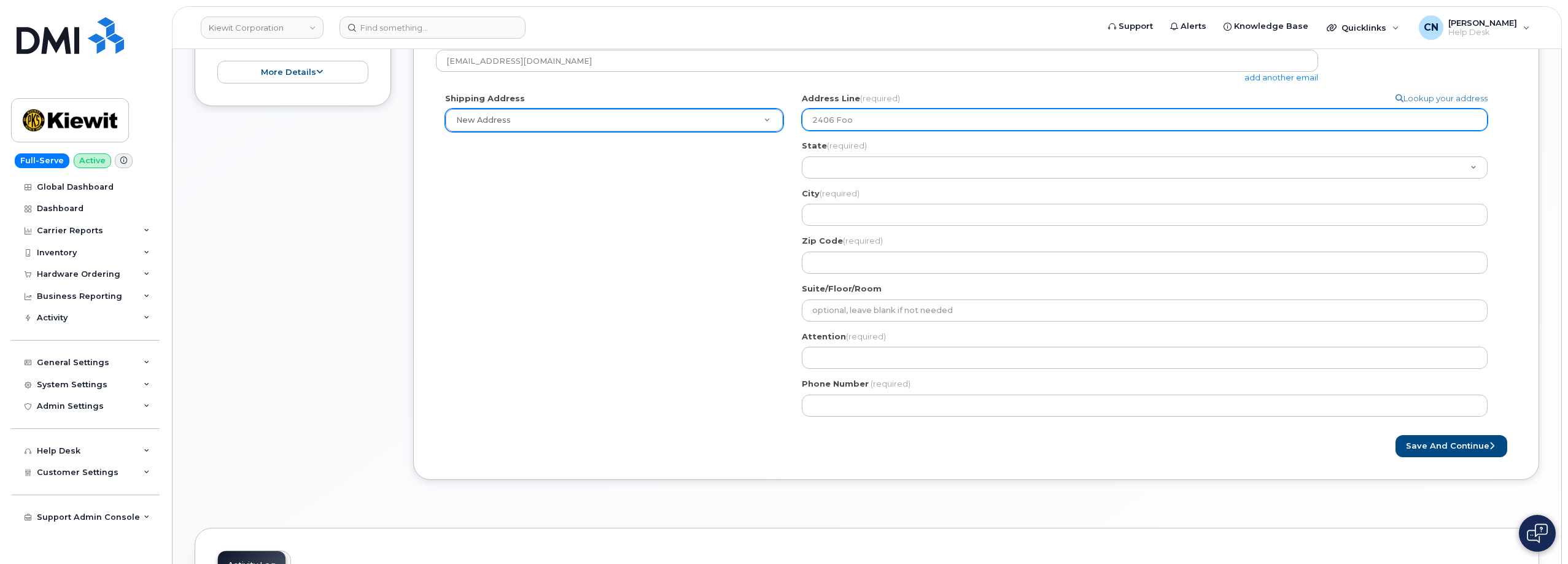
select select
type input "2406 Fo"
select select
type input "2406 For"
select select
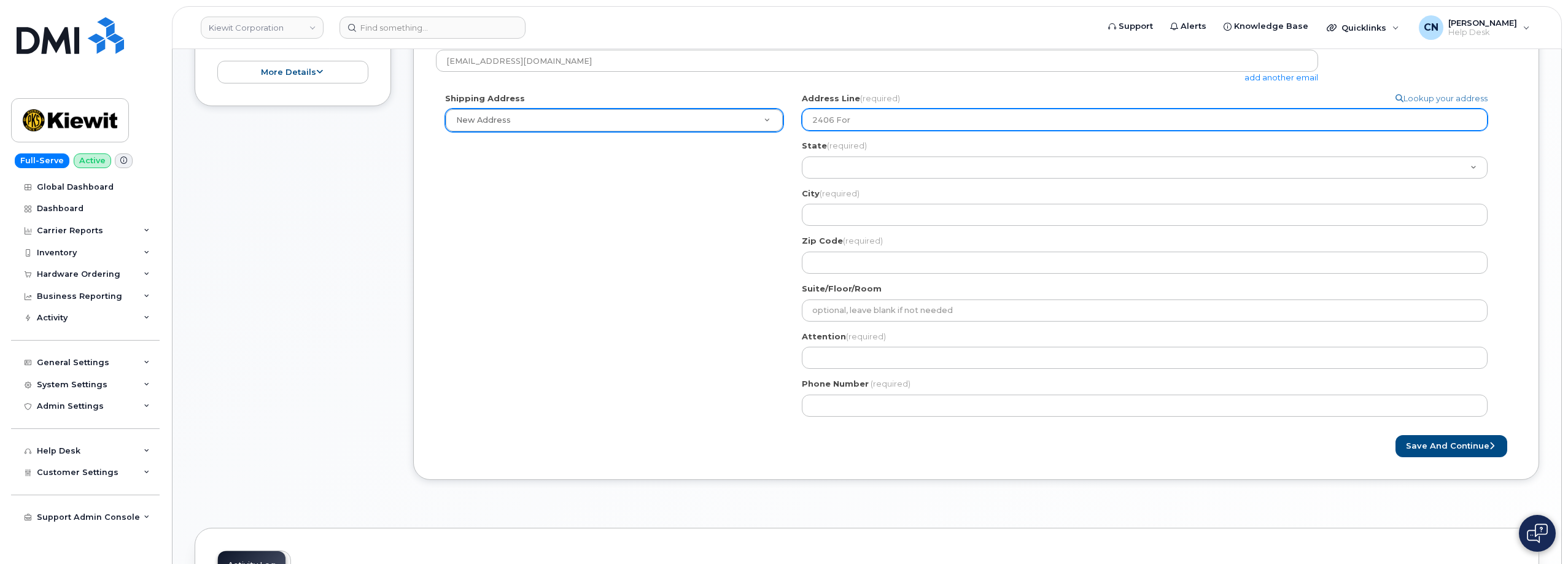
type input "2406 Fore"
select select
type input "2406 Forem"
select select
type input "2406 Forema"
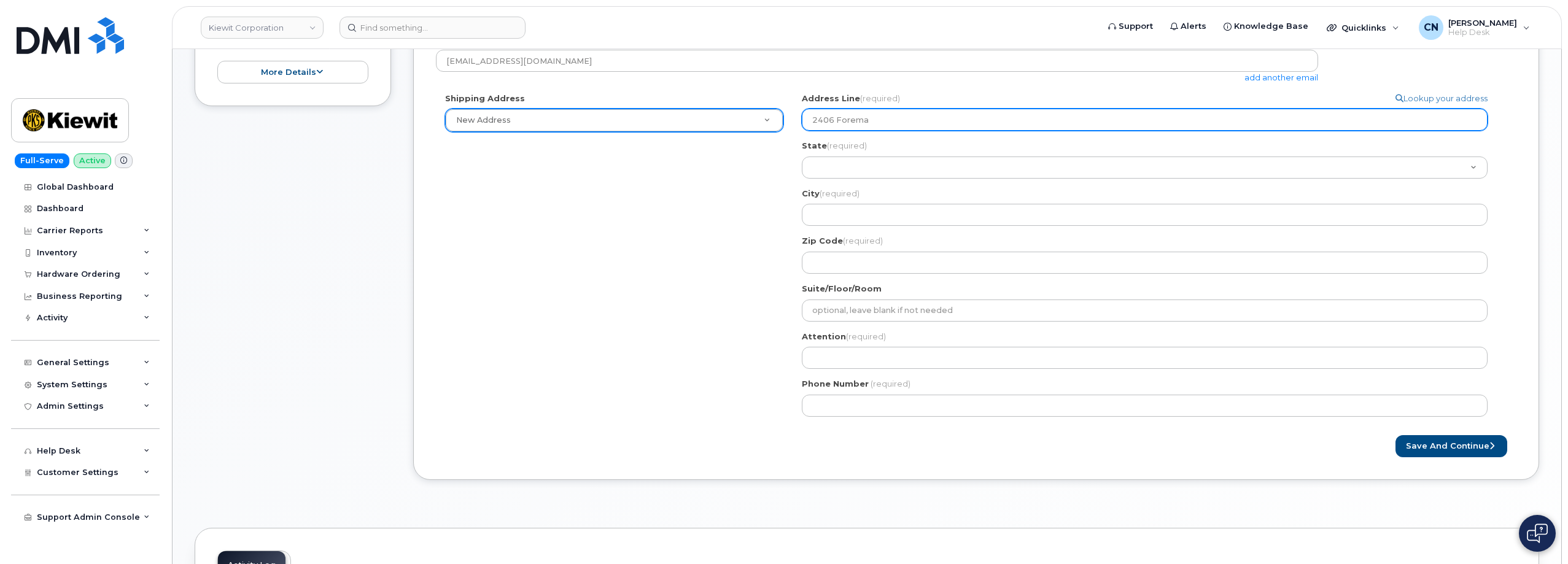
select select
type input "2406 Foreman"
select select
type input "2406 Foreman R"
select select
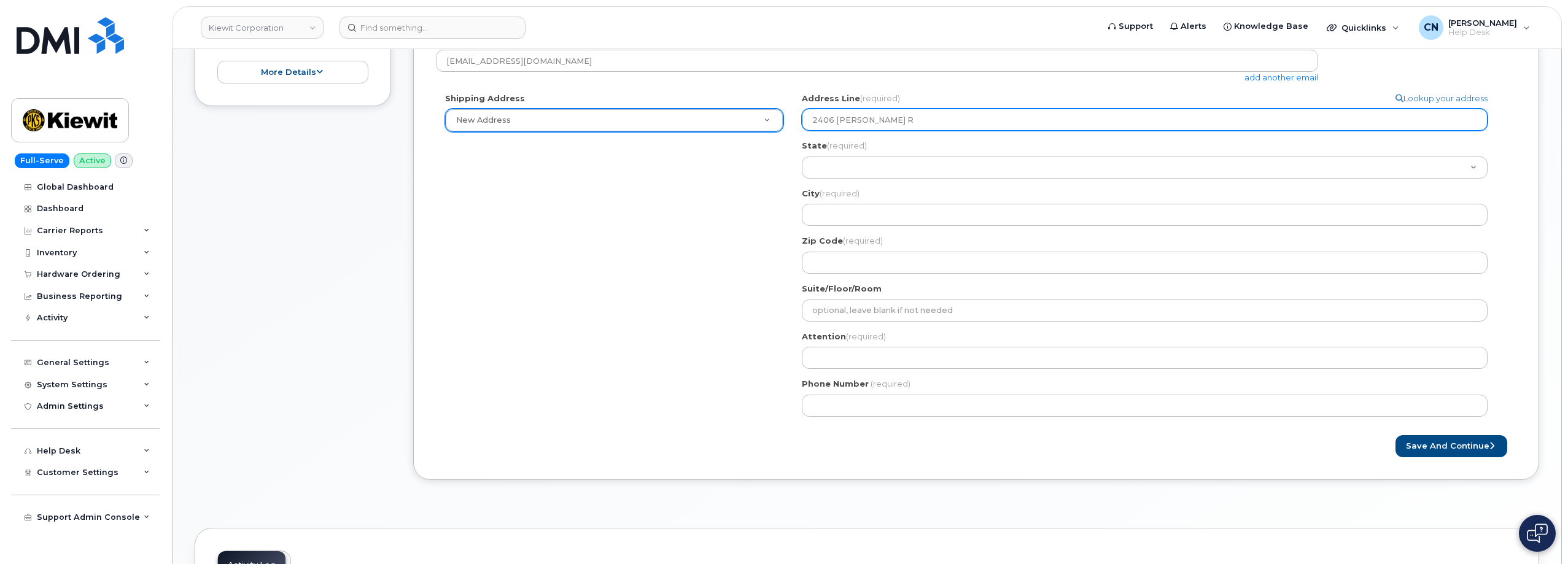
type input "2406 Foreman Ro"
select select
type input "2406 Foreman Roa"
select select
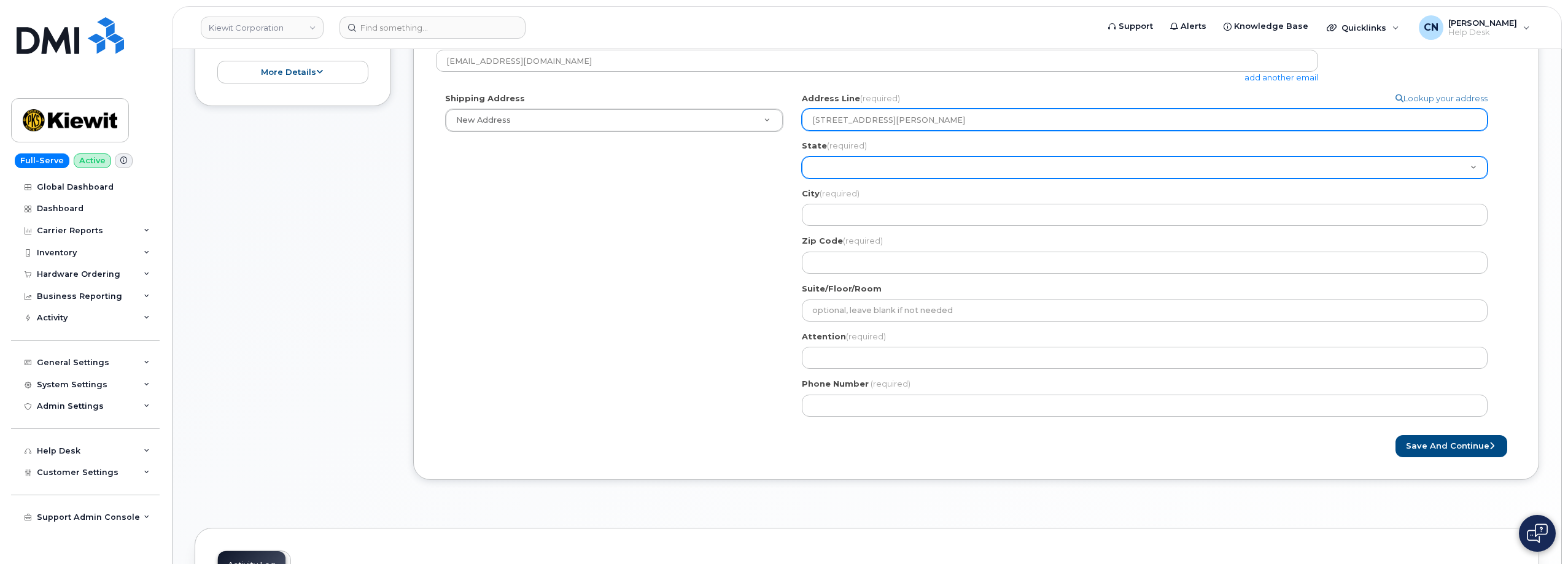
type input "2406 Foreman Road"
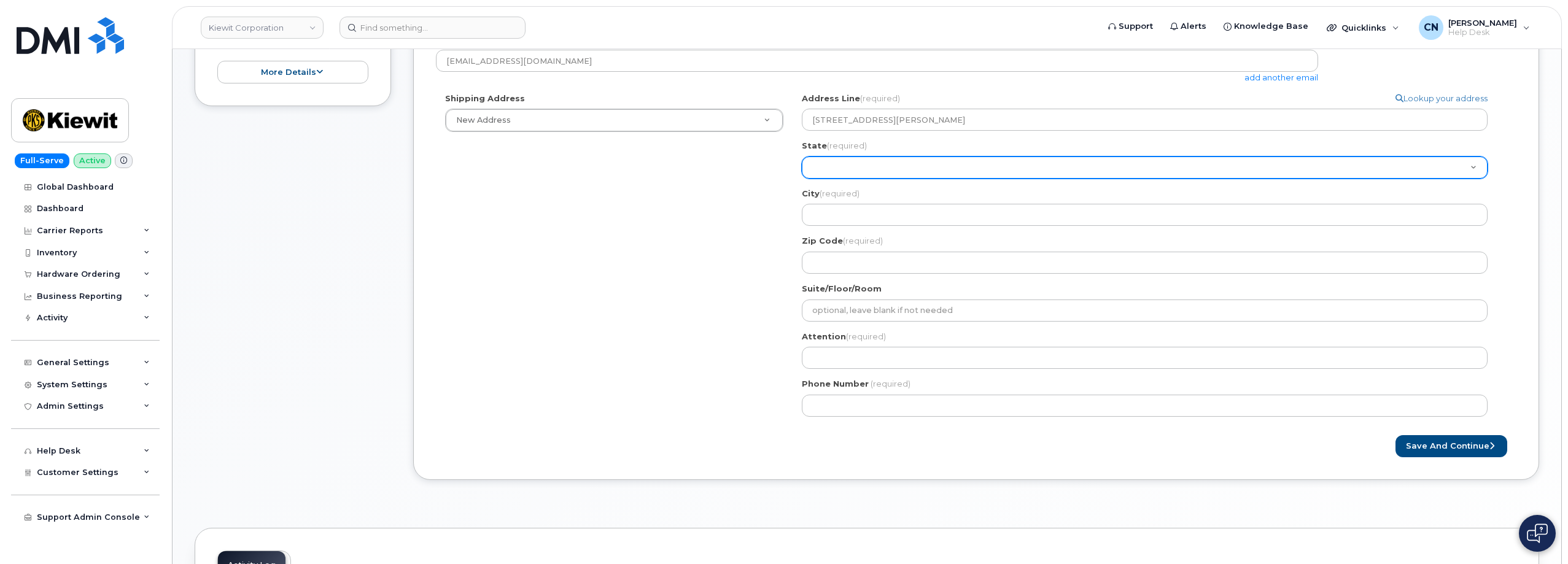
click at [838, 161] on select "Alabama Alaska American Samoa Arizona Arkansas California Colorado Connecticut …" at bounding box center [1145, 167] width 686 height 22
select select "TX"
click at [802, 156] on select "Alabama Alaska American Samoa Arizona Arkansas California Colorado Connecticut …" at bounding box center [1145, 167] width 686 height 22
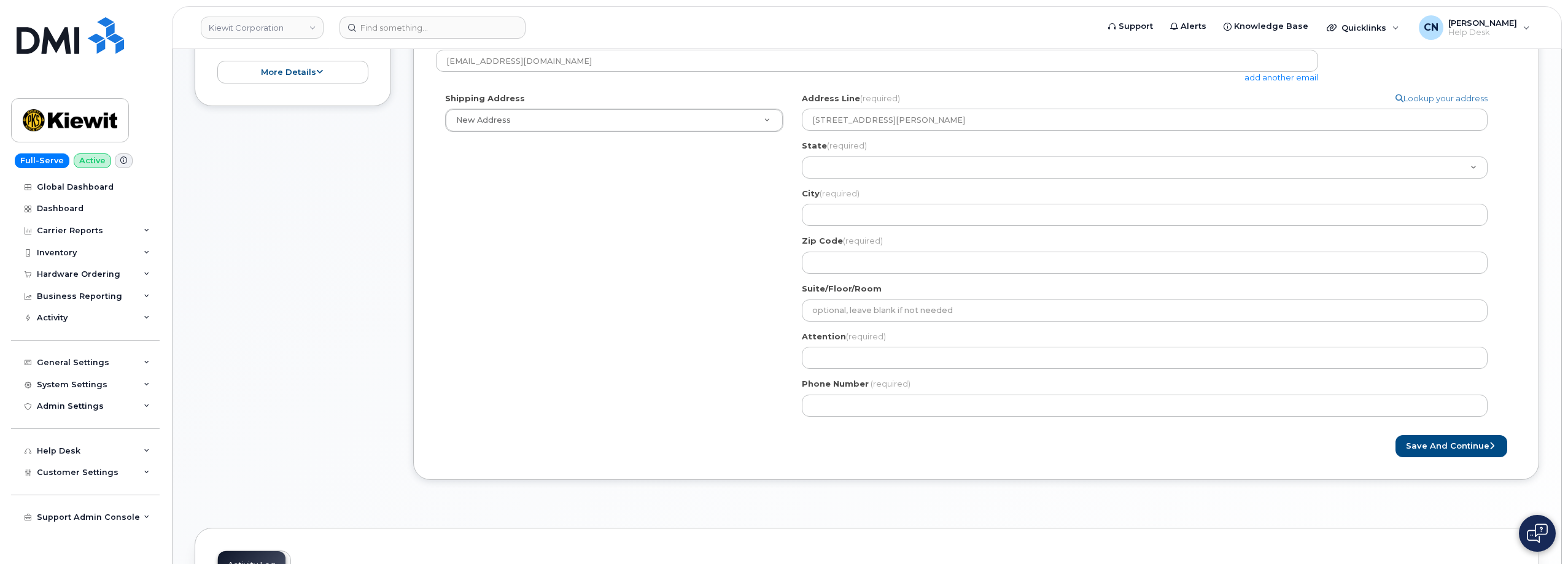
click at [828, 204] on div "City (required) 2406 Foreman Road, TX, USA" at bounding box center [1150, 207] width 696 height 38
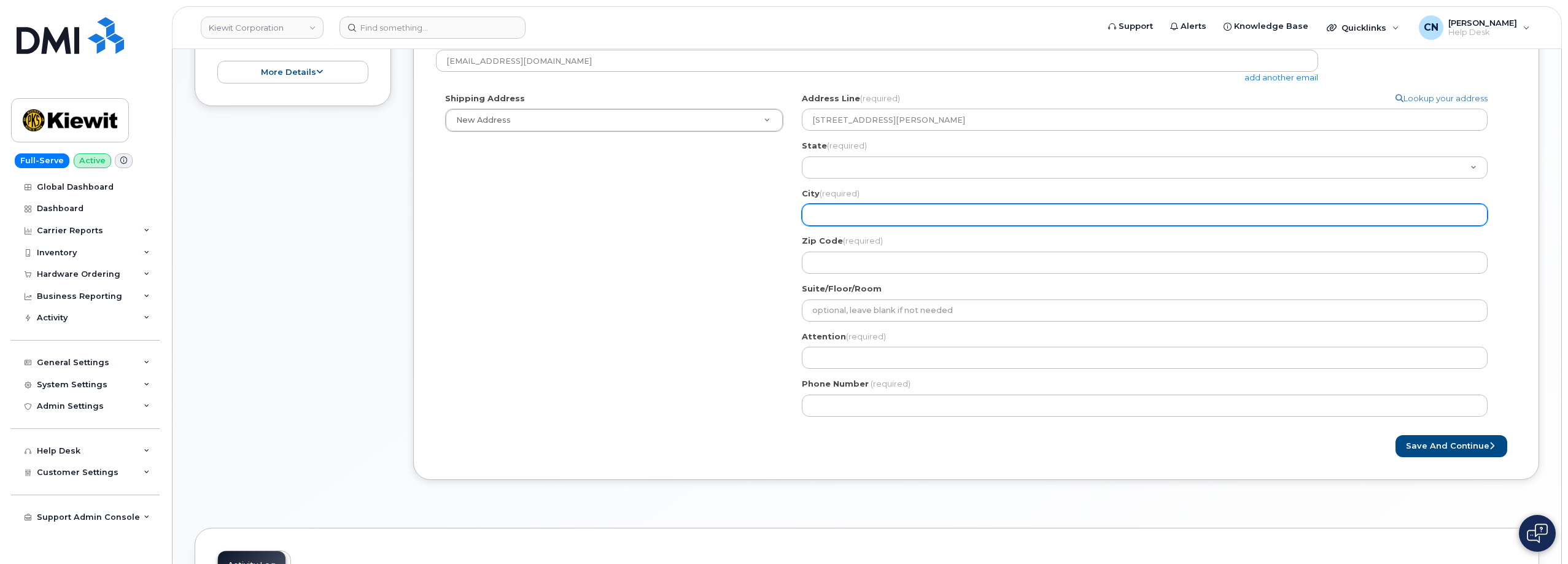
click at [822, 213] on input "City (required)" at bounding box center [1145, 215] width 686 height 22
select select
type input "O"
select select
type input "Or"
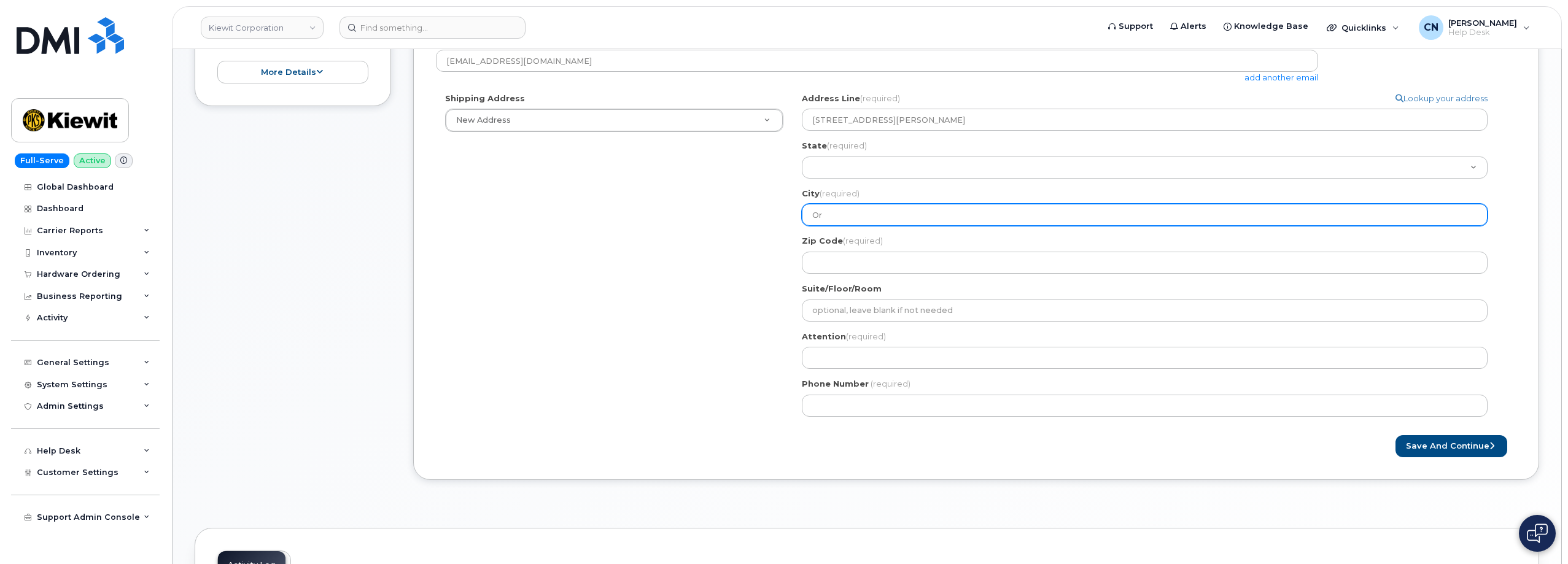
select select
type input "Org"
select select
type input "Orga"
select select
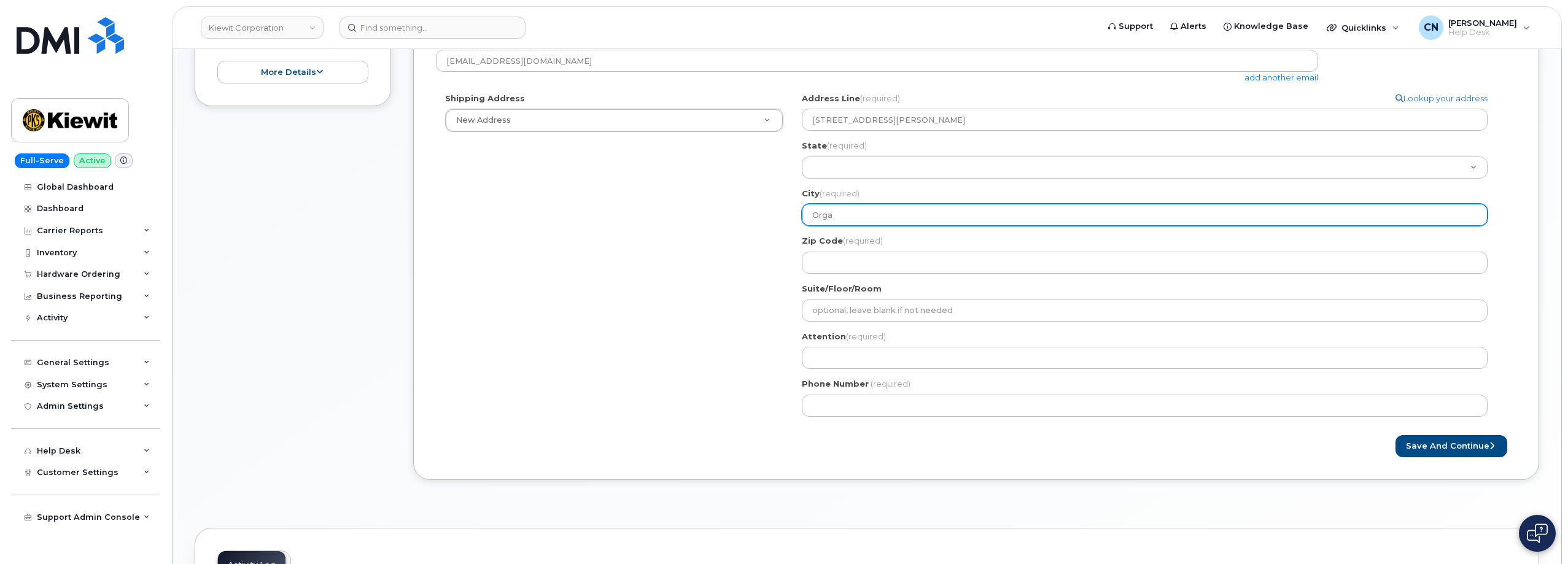
type input "Organ"
select select
type input "Organg"
select select
type input "Organge"
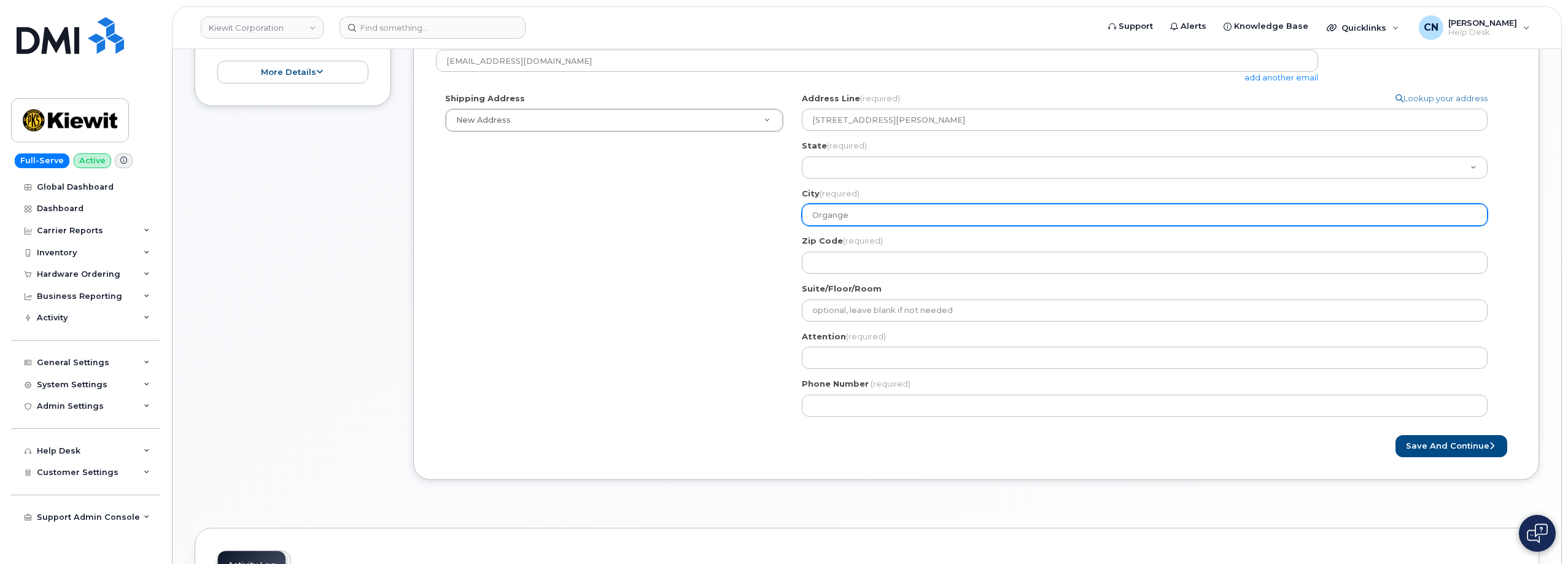
select select
type input "Organg"
select select
type input "Organ"
select select
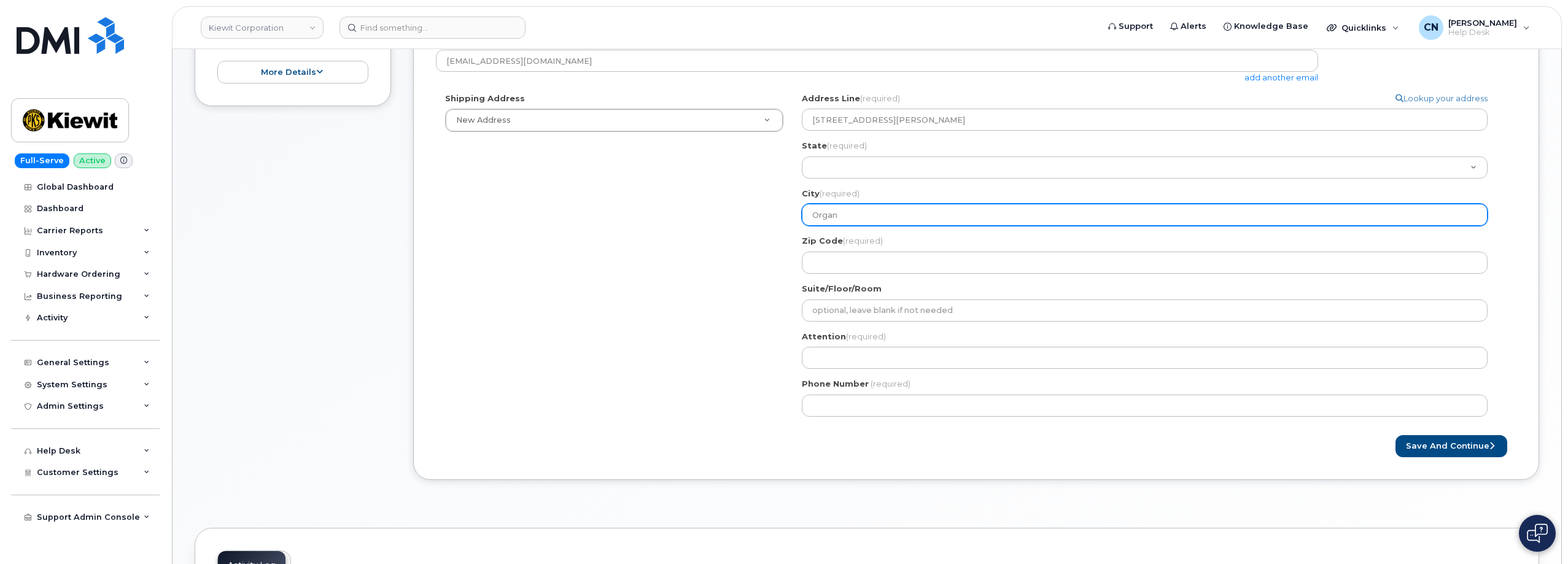
type input "Orga"
select select
type input "Orgaa"
select select
type input "Orga"
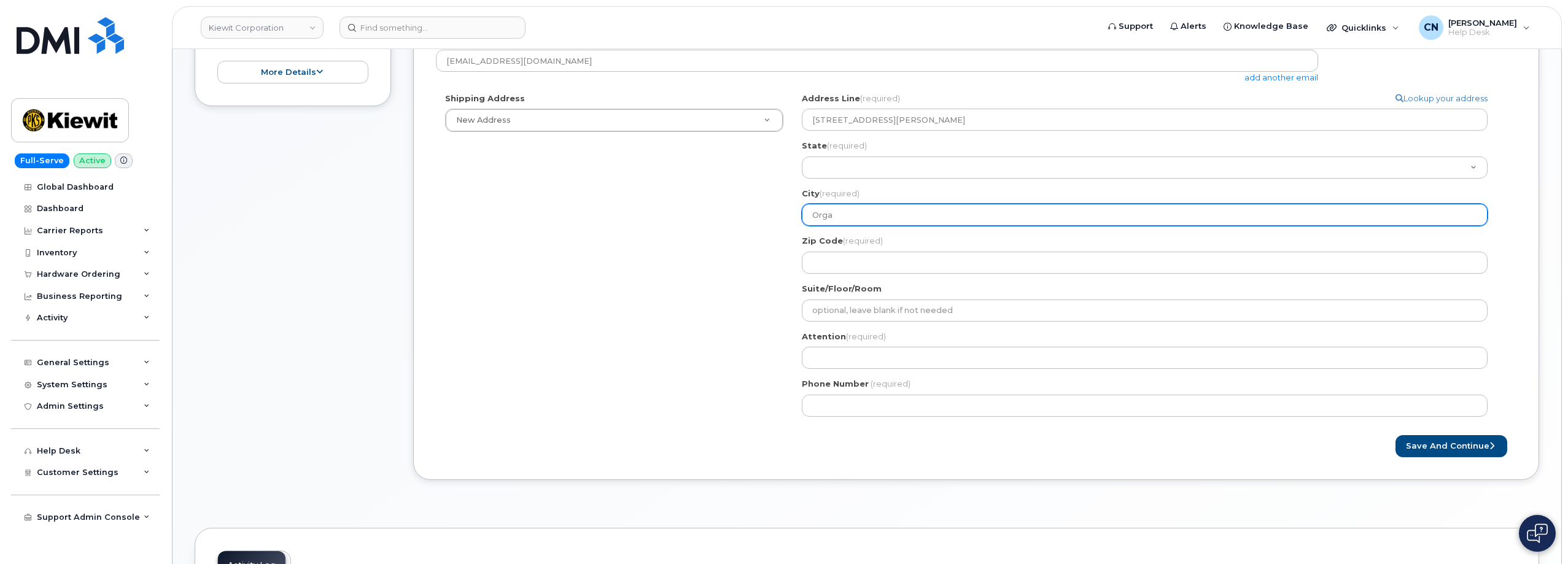
select select
type input "Org"
select select
type input "Or"
select select
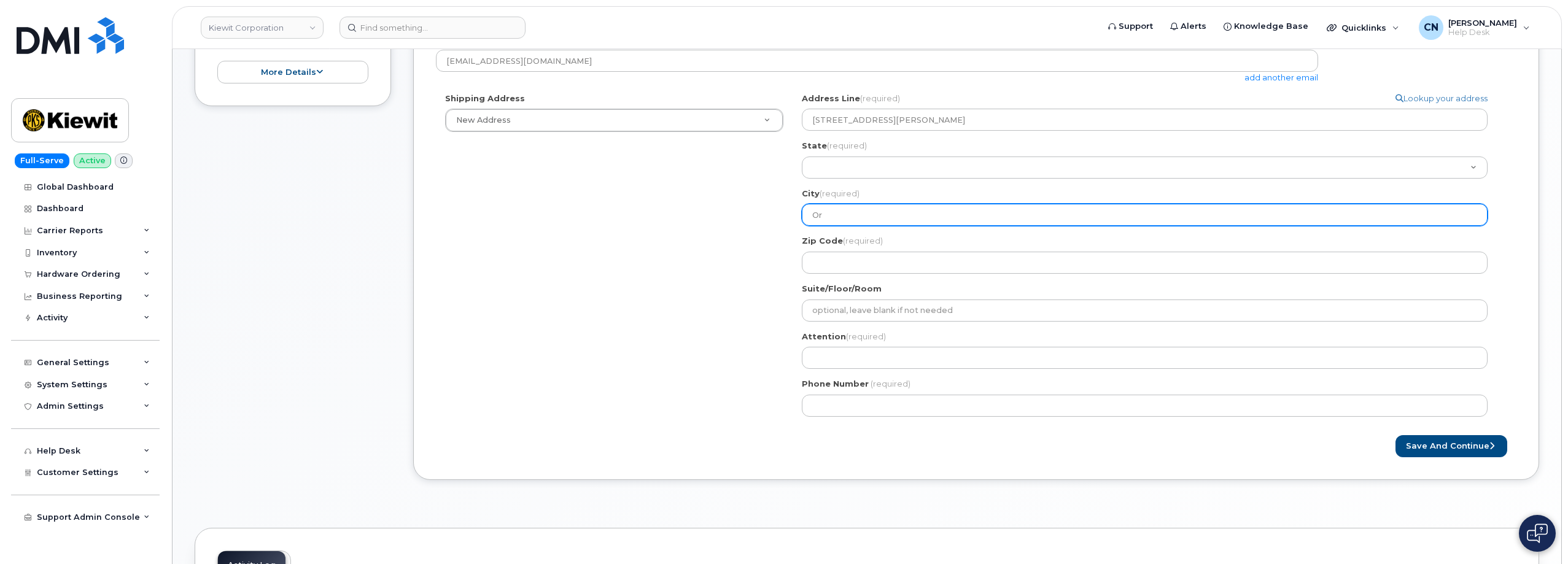
type input "Ora"
select select
type input "Oran"
select select
type input "Orang"
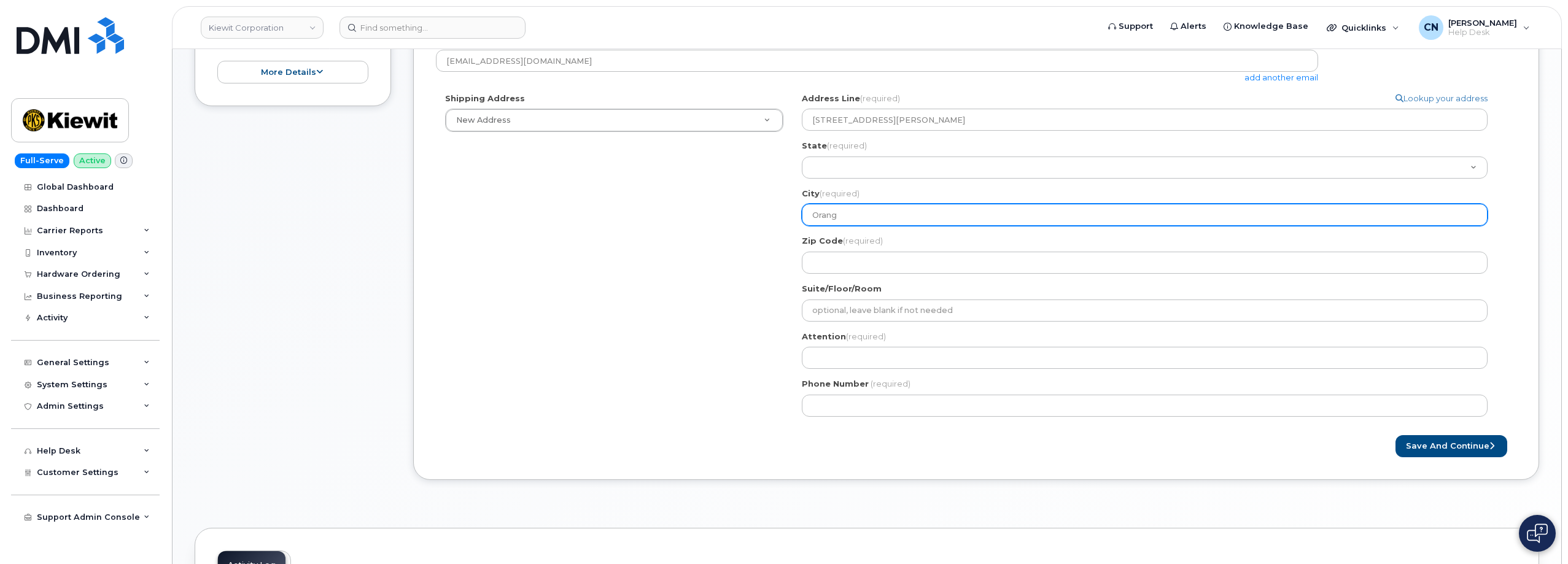
select select
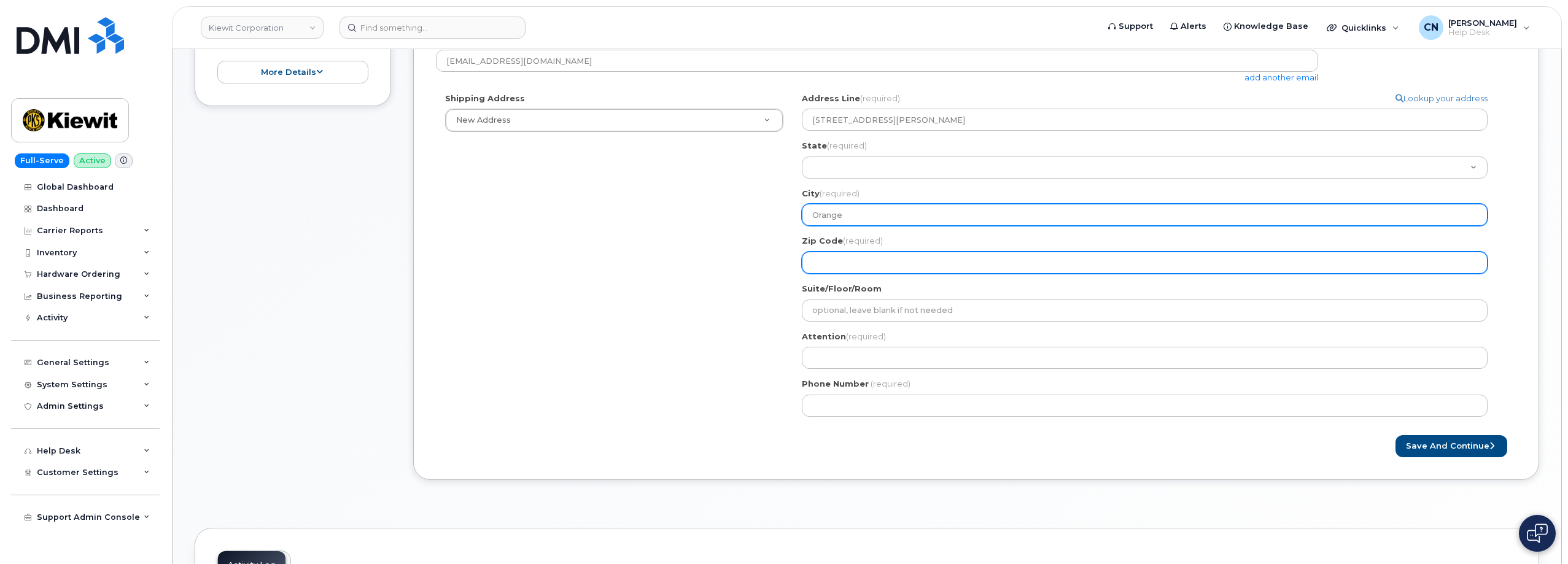
type input "Orange"
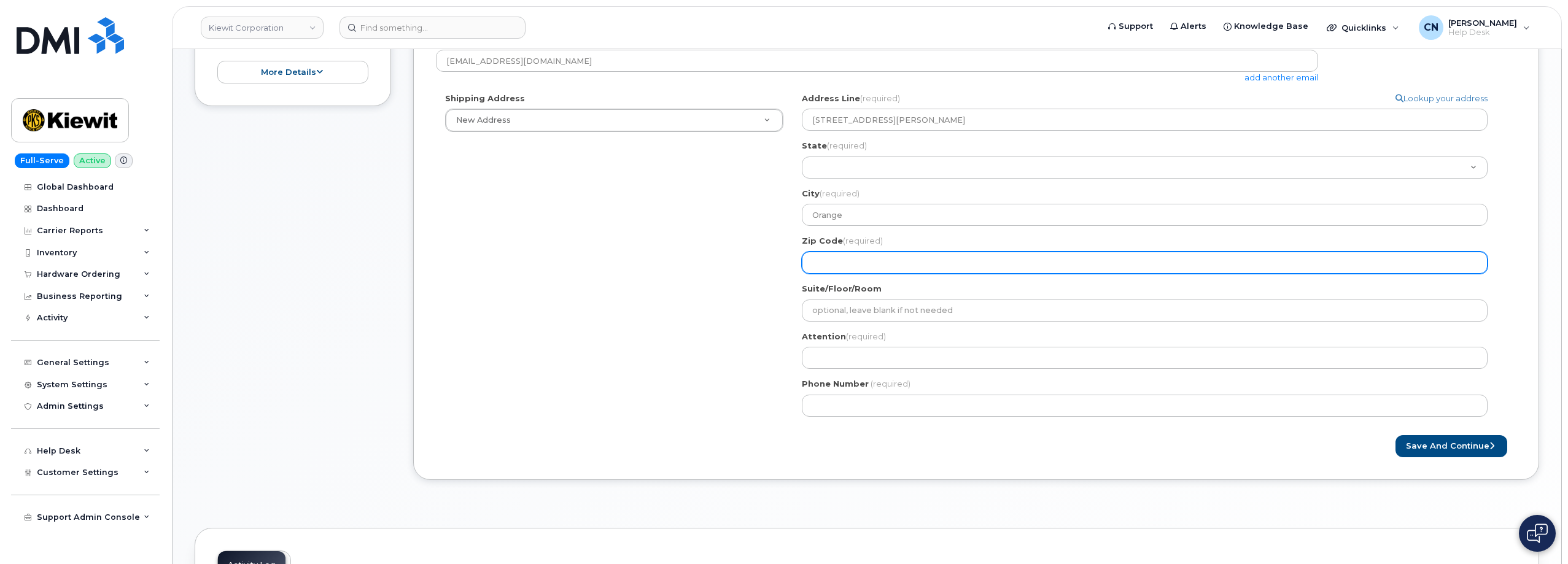
click at [831, 263] on input "Zip Code (required)" at bounding box center [1145, 263] width 686 height 22
select select
type input "7"
select select
type input "77"
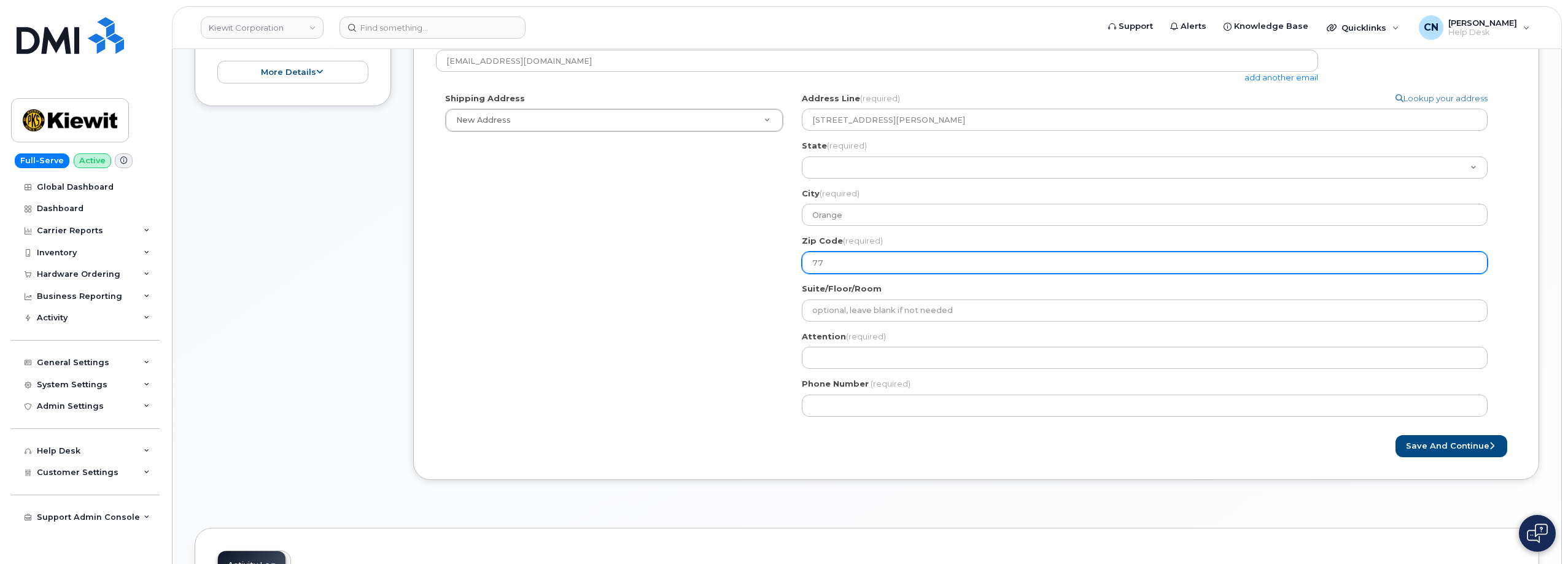
select select
type input "776"
select select
type input "7763"
select select
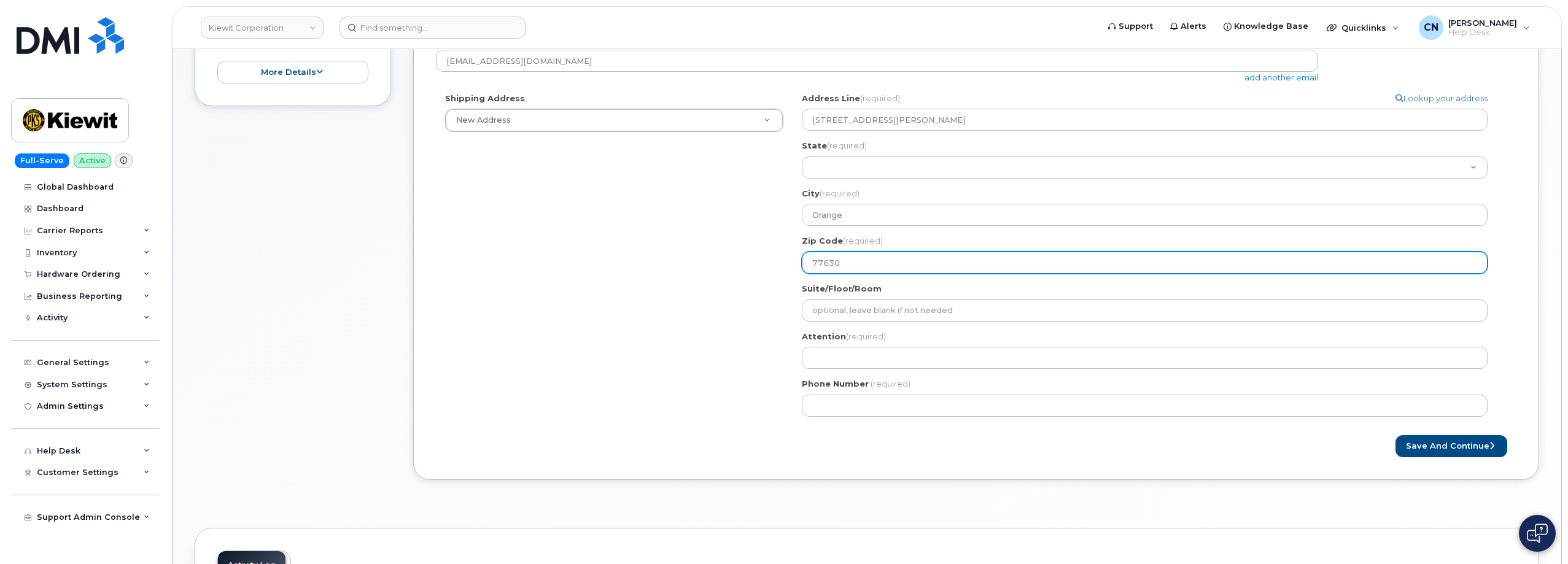
type input "77630"
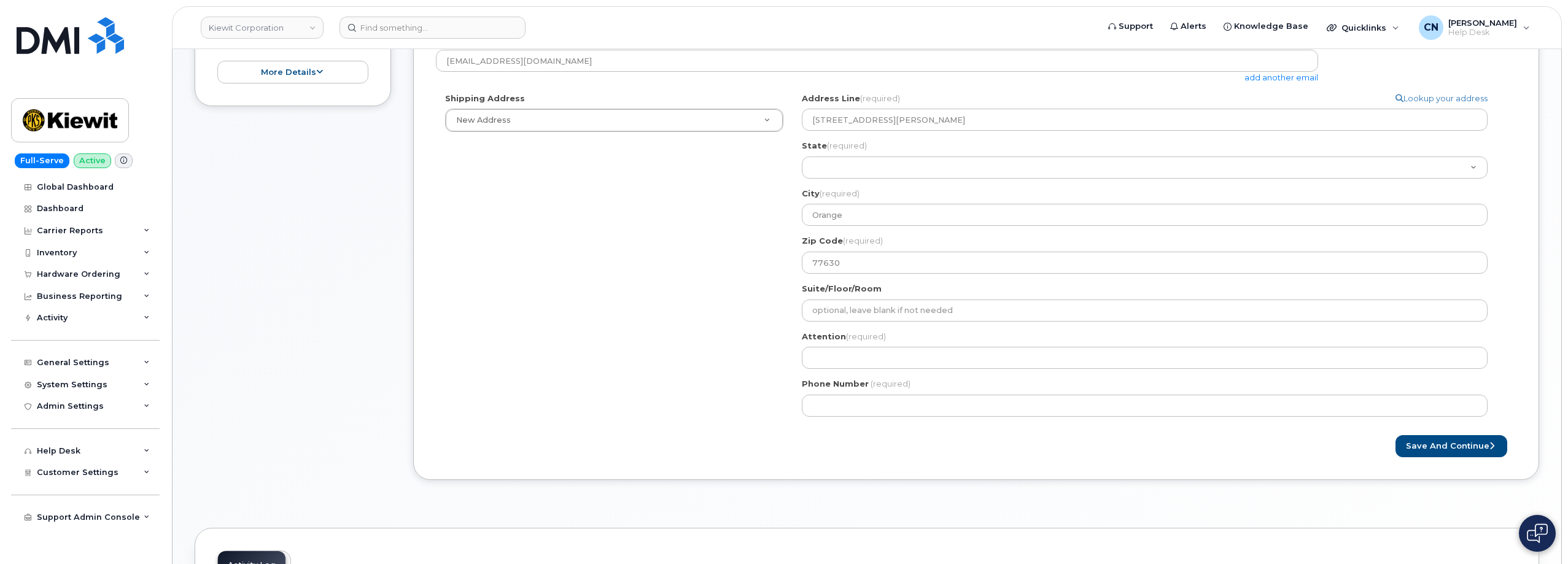
click at [780, 315] on div "Shipping Address New Address New Address 801 FM 694 20251 CR 300 508 Omega Stre…" at bounding box center [971, 259] width 1071 height 333
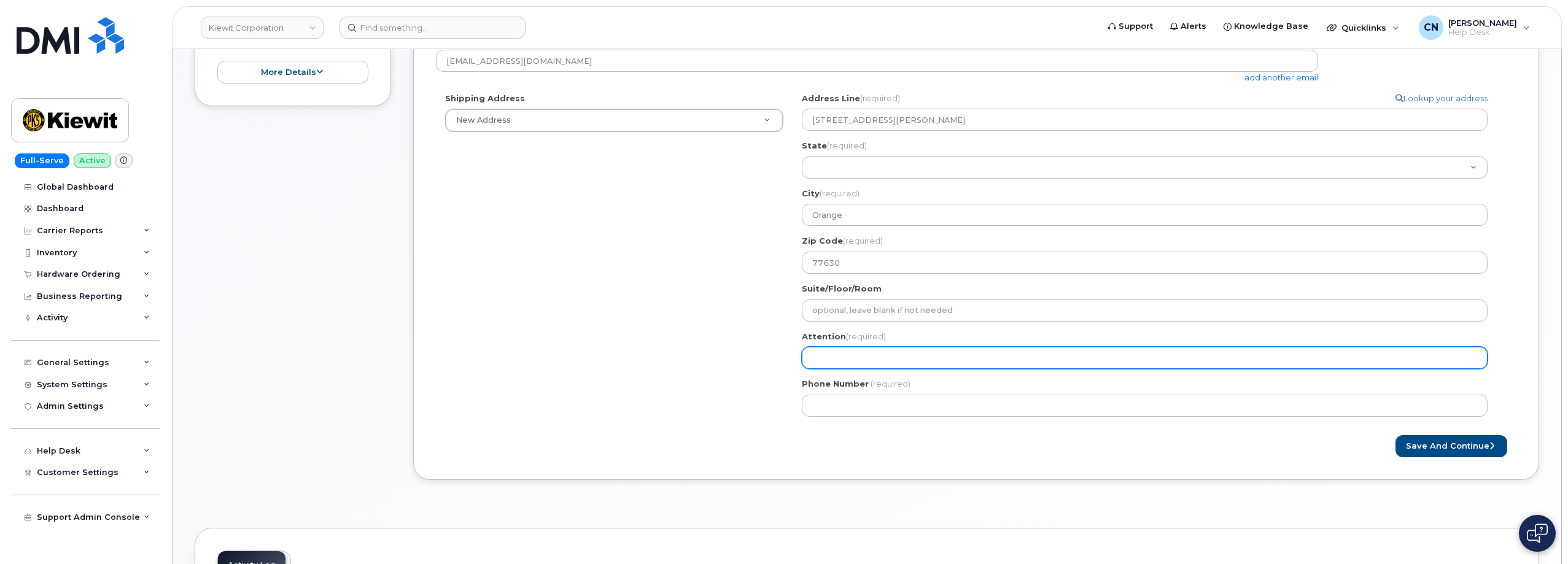
click at [832, 348] on input "Attention (required)" at bounding box center [1145, 358] width 686 height 22
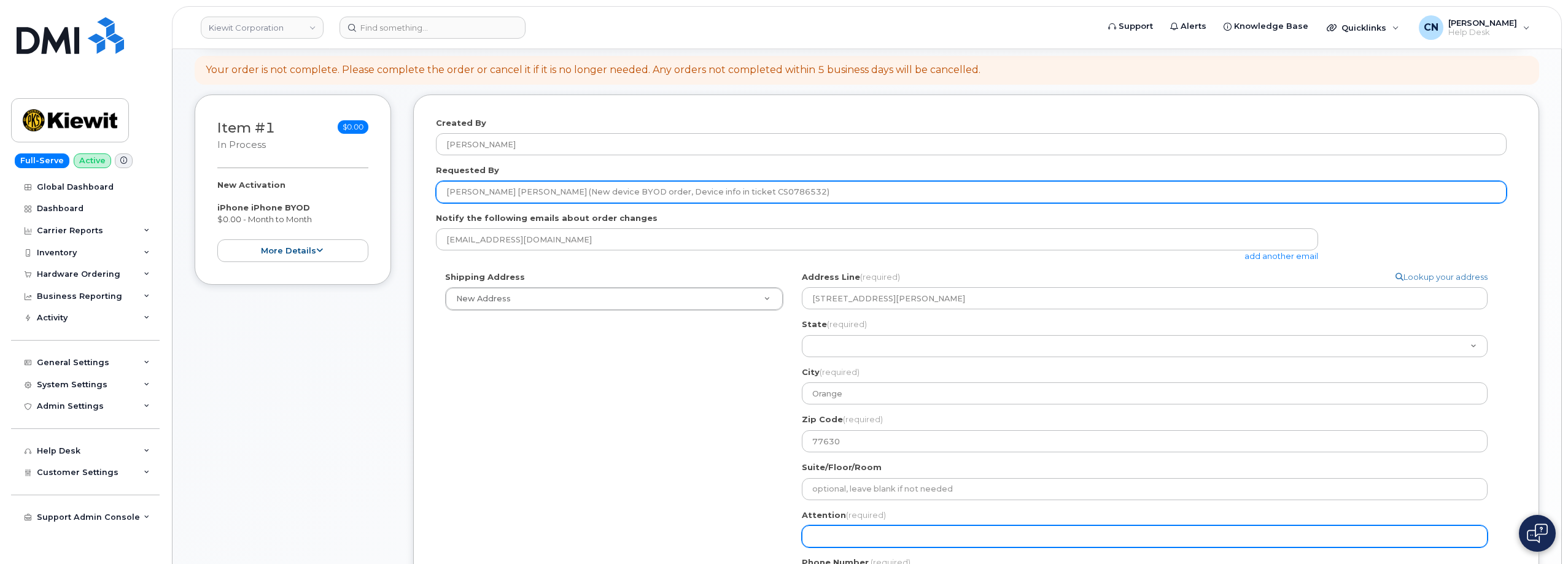
scroll to position [123, 0]
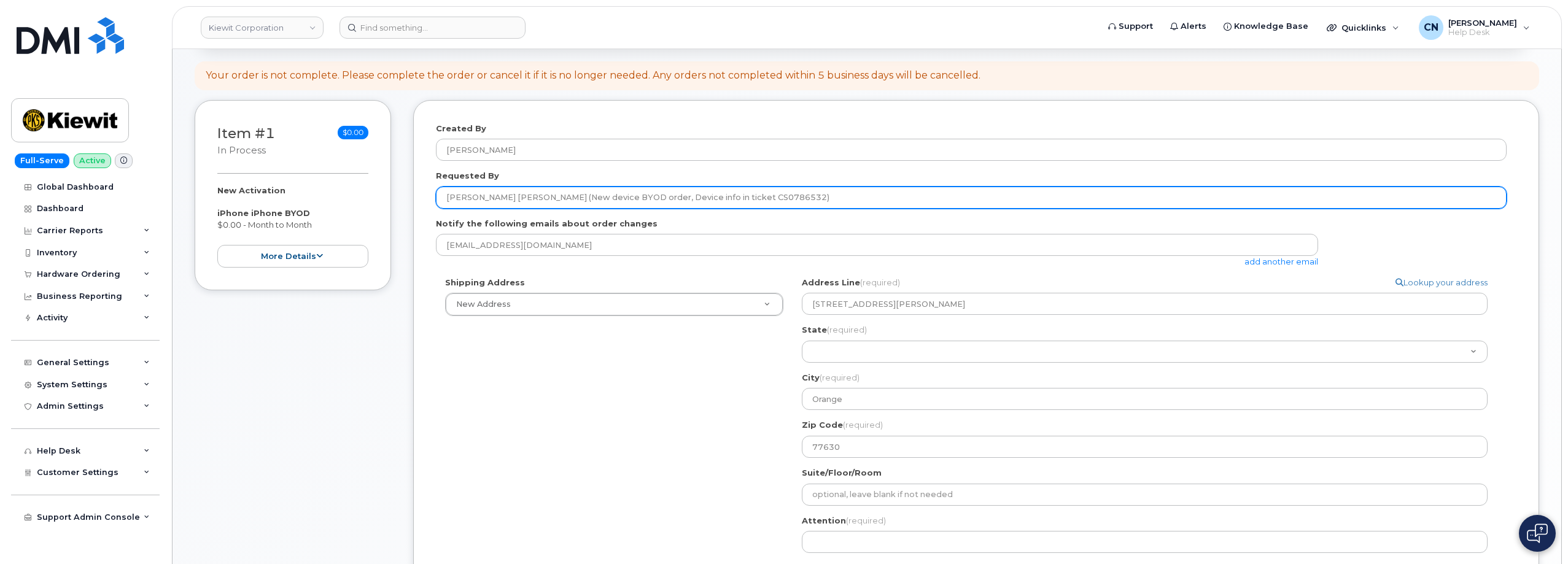
drag, startPoint x: 492, startPoint y: 196, endPoint x: 435, endPoint y: 201, distance: 57.2
click at [435, 201] on div "Created By Connor Nguyen Requested By Reilly Nash (New device BYOD order, Devic…" at bounding box center [975, 382] width 1126 height 565
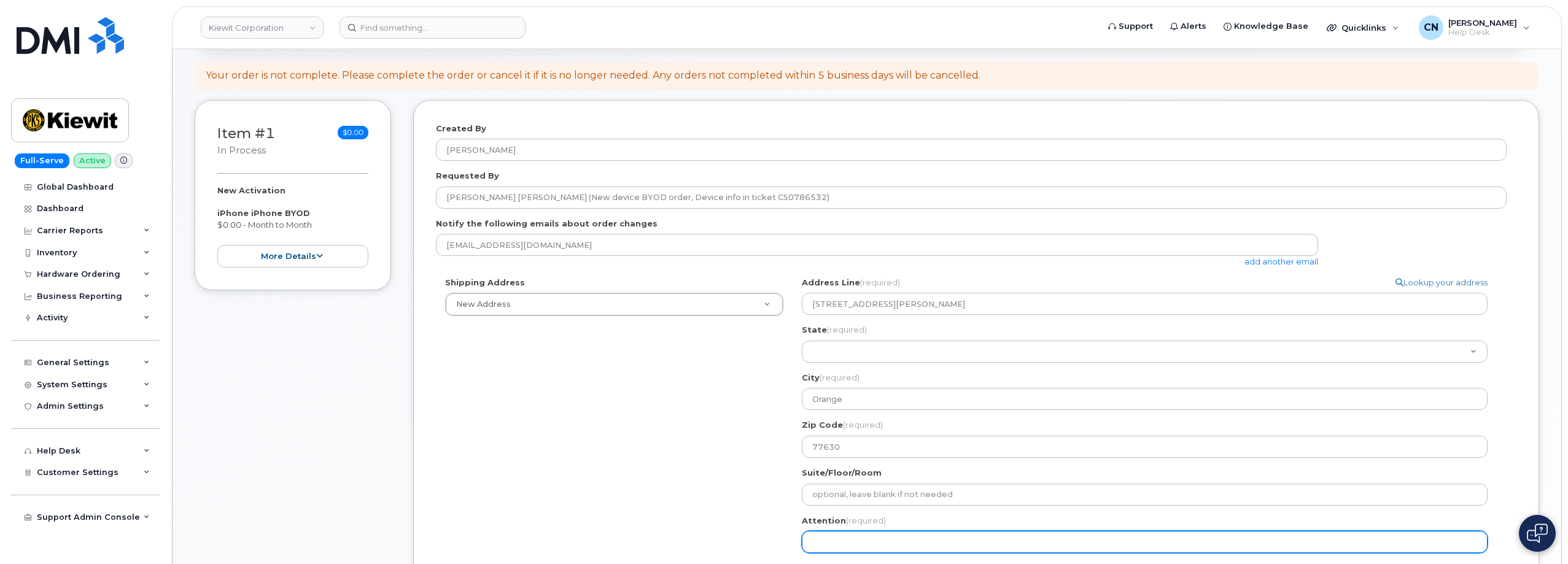
click at [825, 536] on input "Attention (required)" at bounding box center [1145, 542] width 686 height 22
paste input "Reilly Nash"
select select
type input "Reilly Nash"
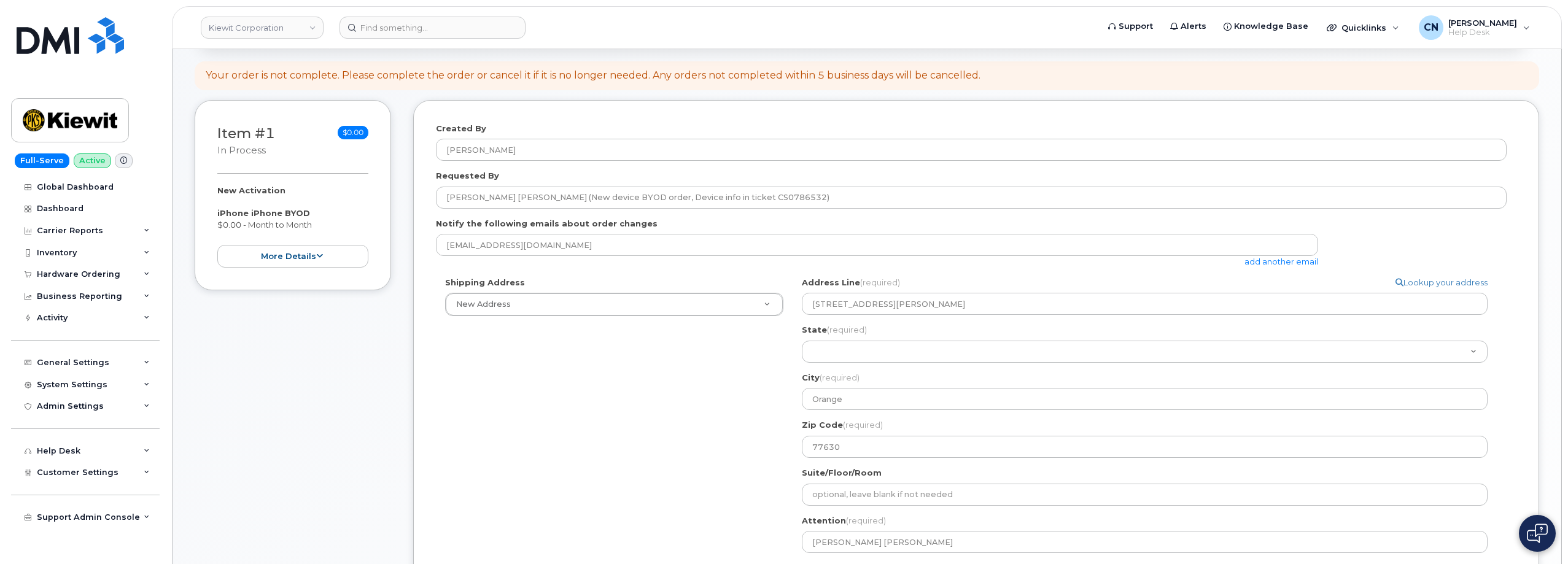
click at [1254, 263] on link "add another email" at bounding box center [1281, 261] width 73 height 10
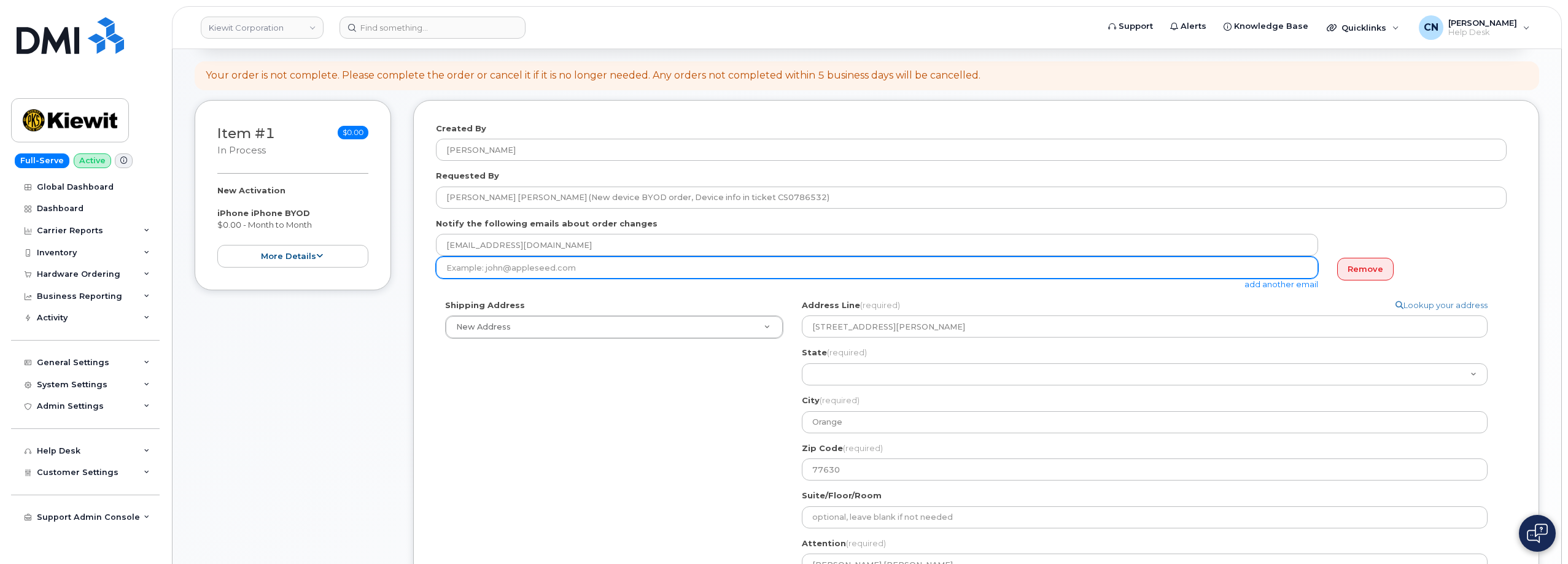
click at [543, 272] on input "email" at bounding box center [877, 268] width 882 height 22
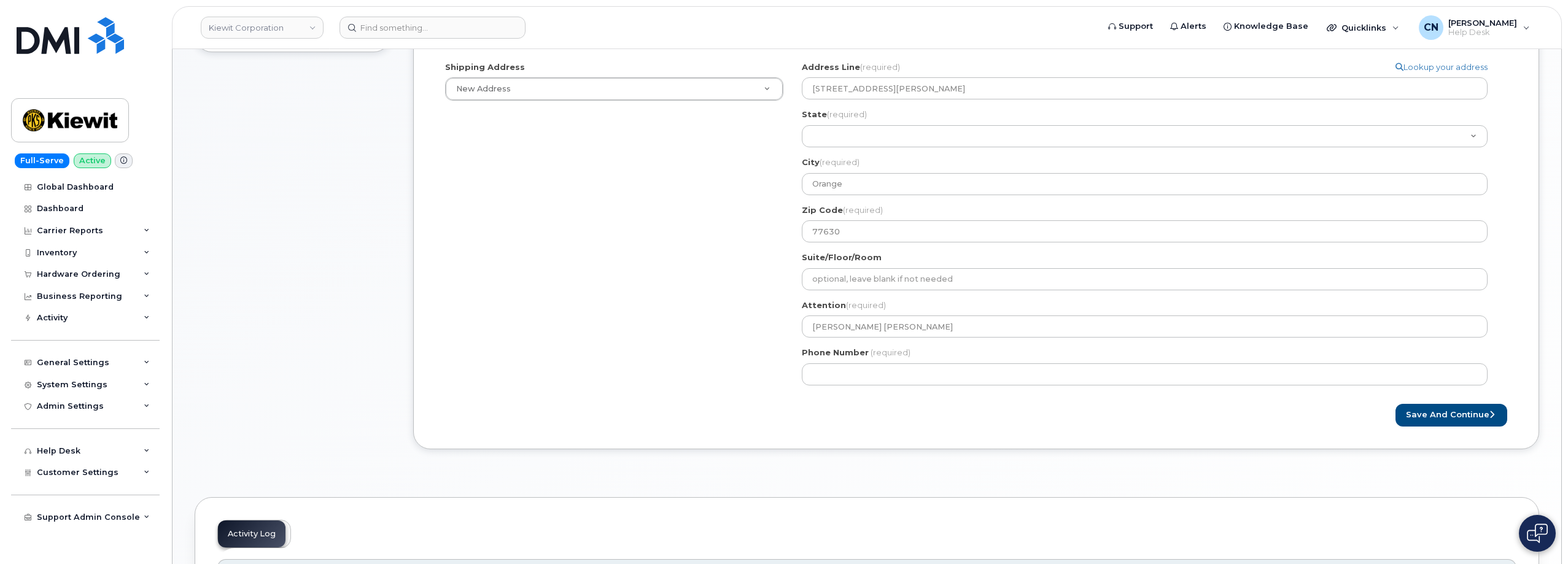
scroll to position [491, 0]
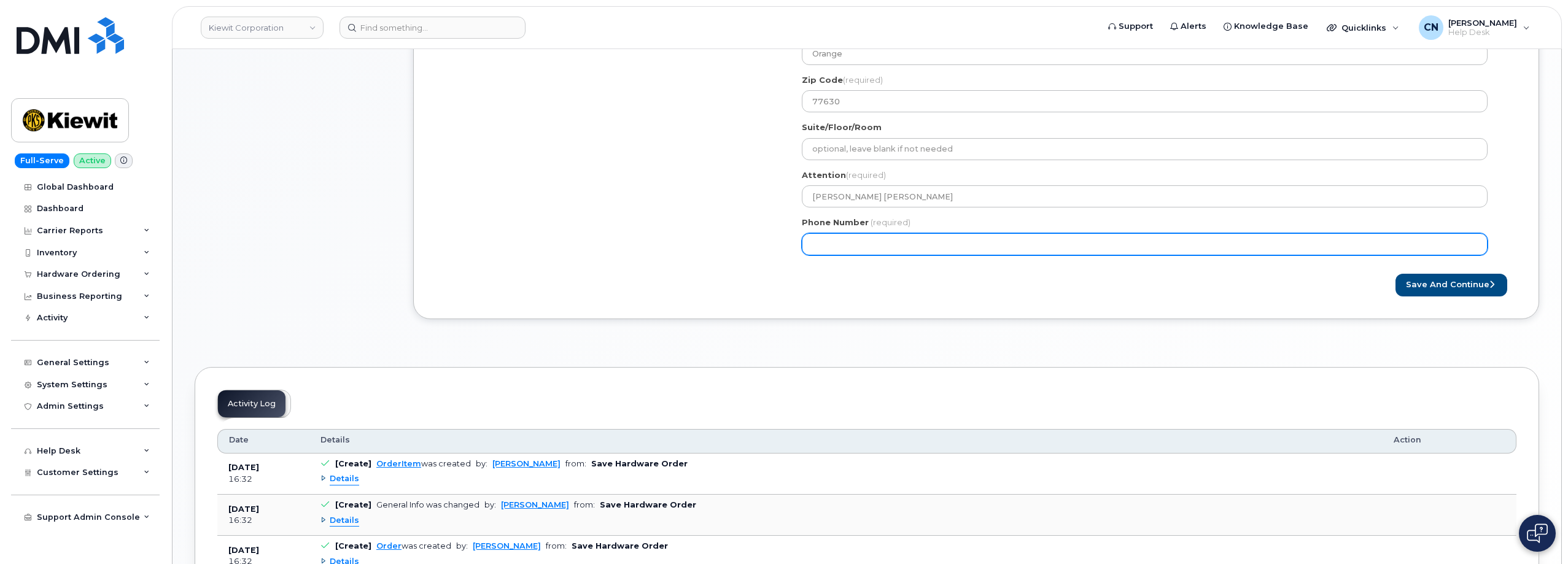
click at [835, 244] on input "Phone Number" at bounding box center [1145, 244] width 686 height 22
paste input "7857477935"
select select
type input "7857477935"
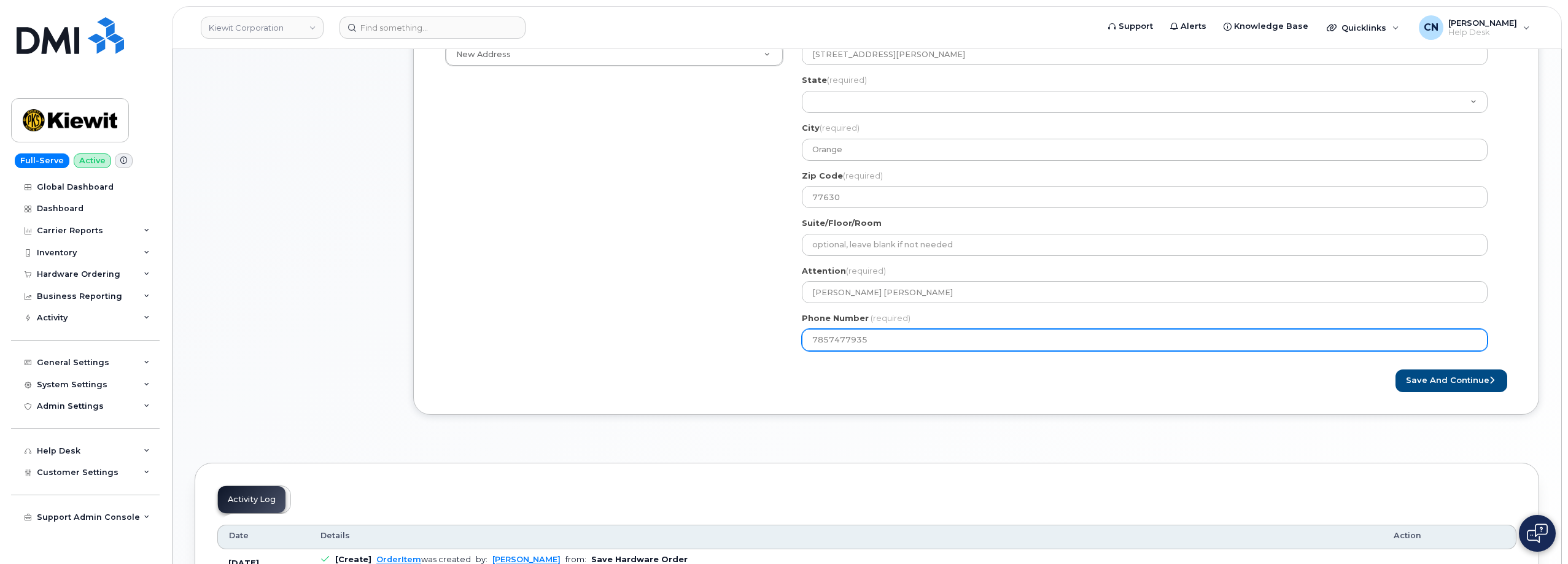
scroll to position [246, 0]
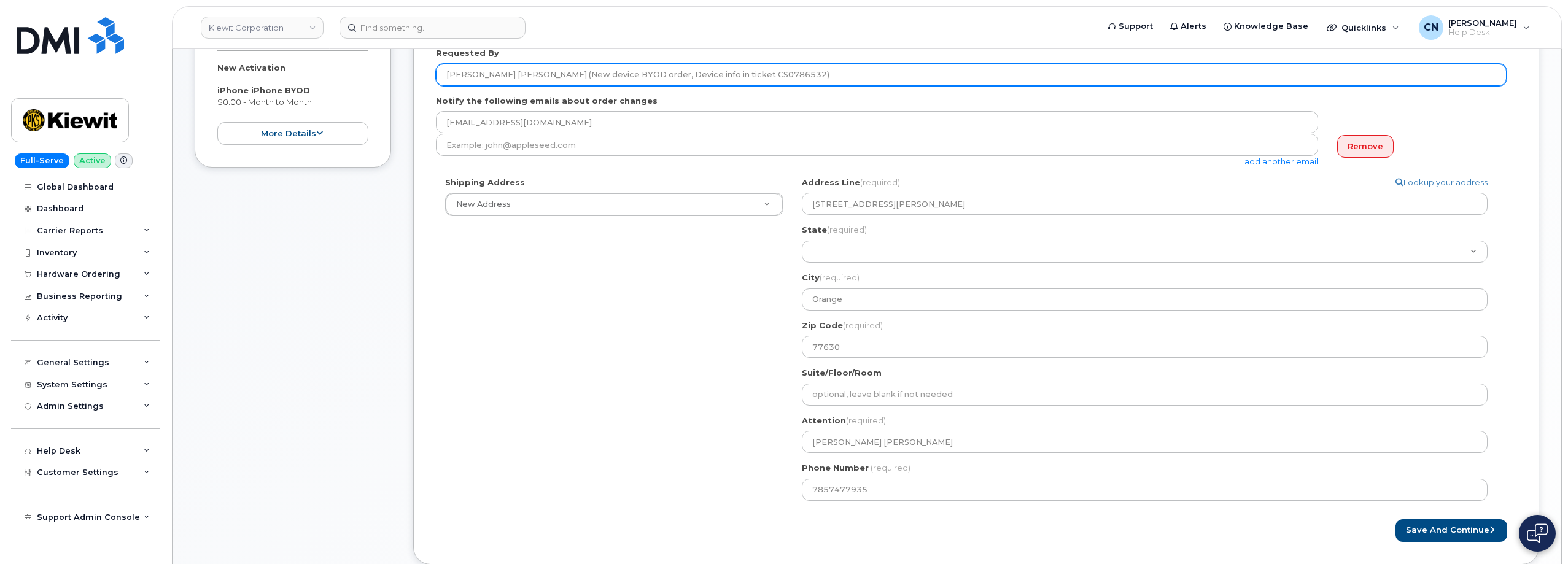
click at [468, 78] on input "Reilly Nash (New device BYOD order, Device info in ticket CS0786532)" at bounding box center [971, 75] width 1071 height 22
type input "[PERSON_NAME] (New device BYOD order, Device info in ticket CS0786532)"
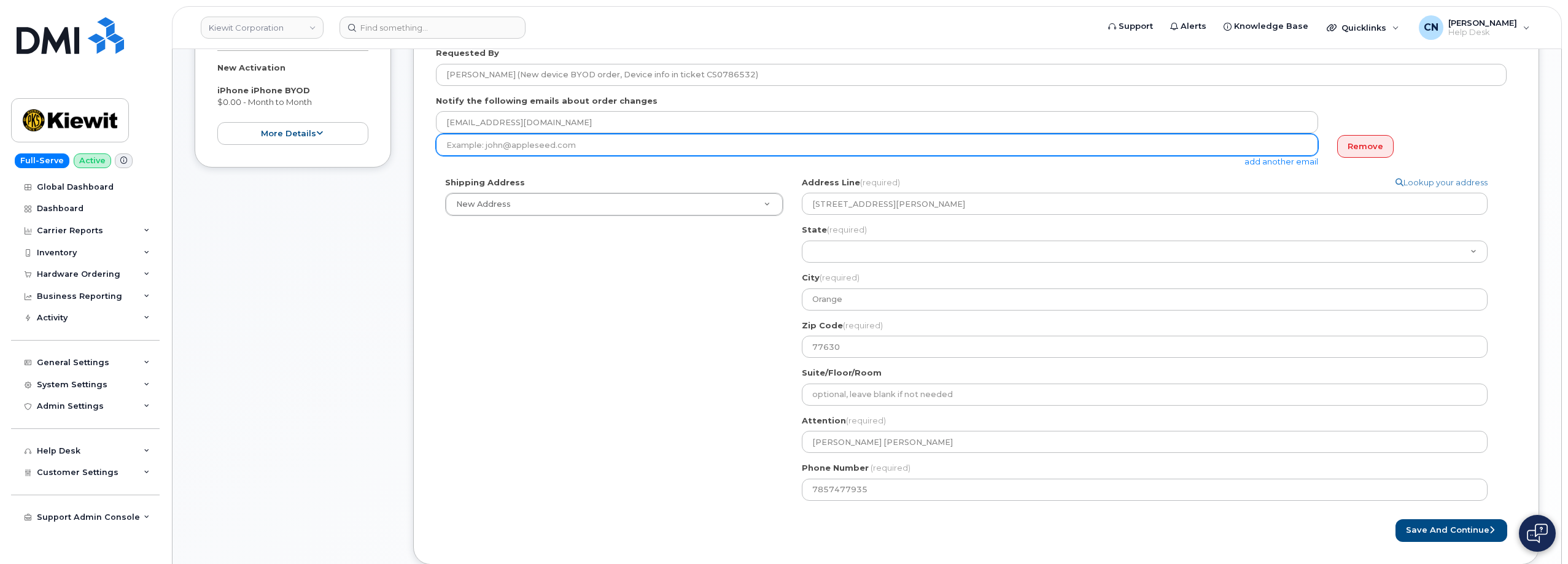
click at [580, 148] on input "email" at bounding box center [877, 145] width 882 height 22
paste input "[PERSON_NAME][EMAIL_ADDRESS][PERSON_NAME][DOMAIN_NAME]"
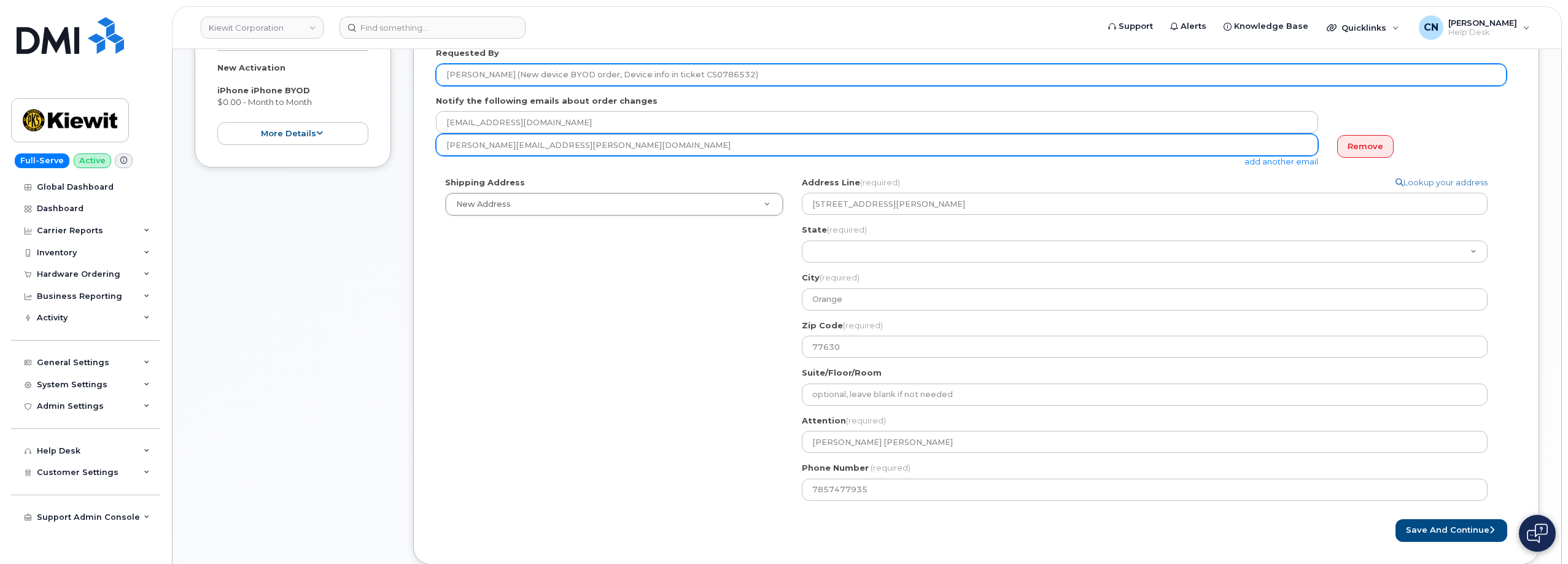
type input "[PERSON_NAME][EMAIL_ADDRESS][PERSON_NAME][DOMAIN_NAME]"
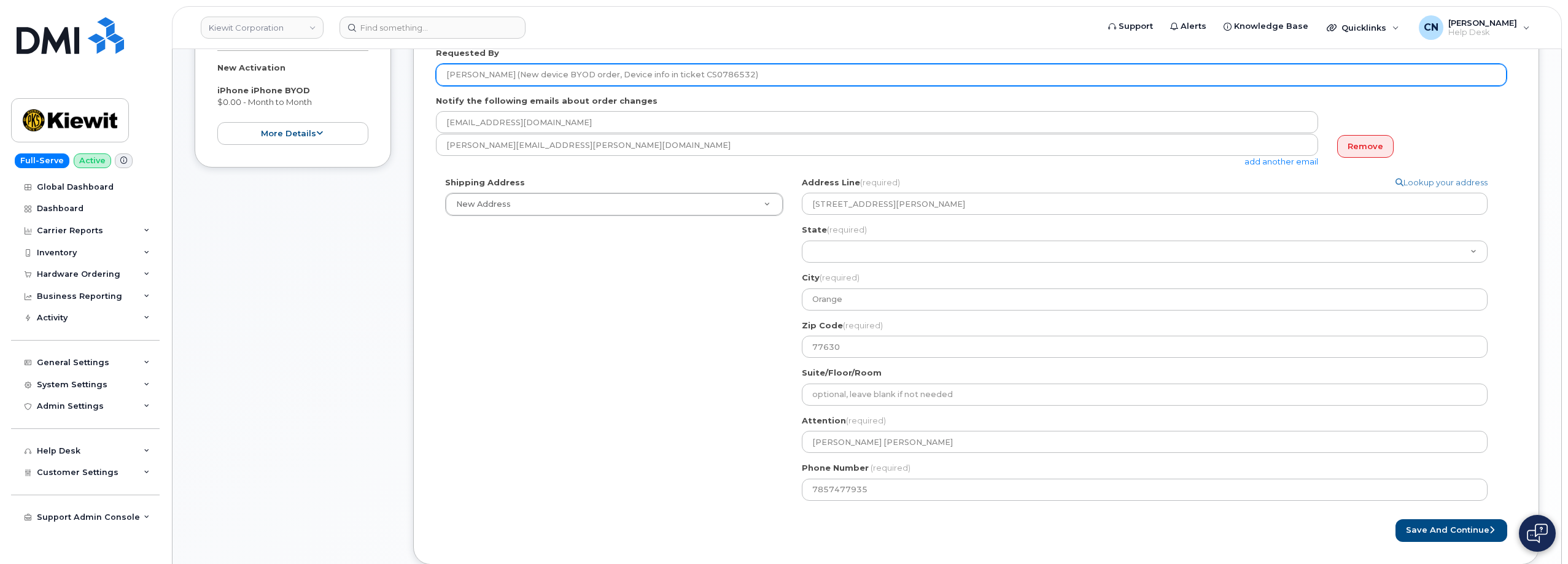
drag, startPoint x: 486, startPoint y: 74, endPoint x: 460, endPoint y: 151, distance: 81.3
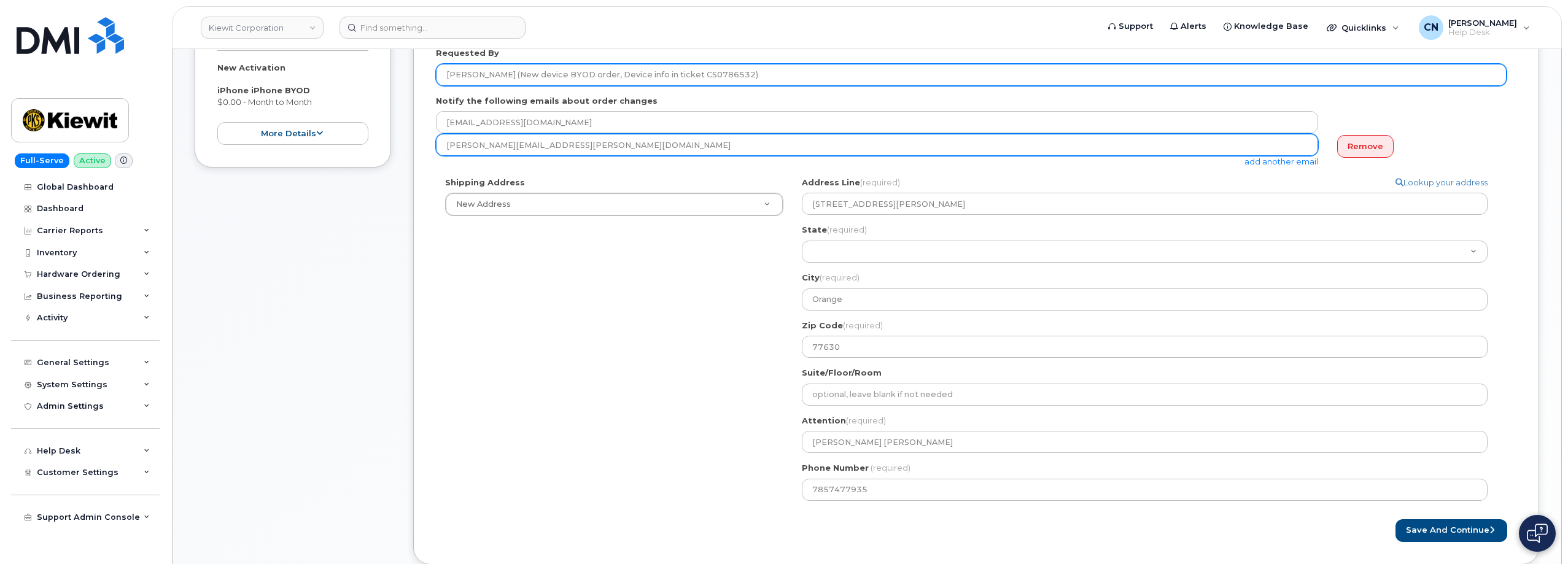
click at [443, 74] on input "[PERSON_NAME] (New device BYOD order, Device info in ticket CS0786532)" at bounding box center [971, 75] width 1071 height 22
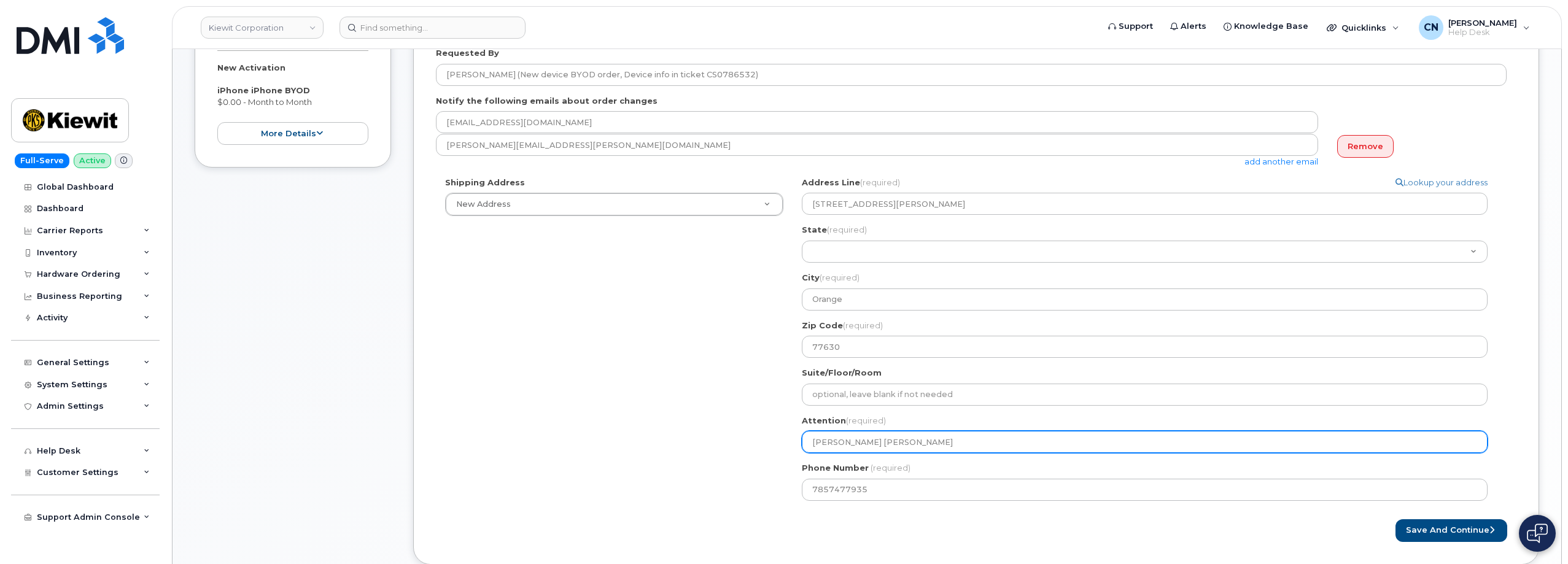
drag, startPoint x: 859, startPoint y: 434, endPoint x: 790, endPoint y: 482, distance: 84.1
click at [710, 427] on div "Shipping Address New Address New Address 801 FM 694 20251 CR 300 508 Omega Stre…" at bounding box center [971, 344] width 1071 height 333
paste input "iley Nash"
select select
type input "[PERSON_NAME]"
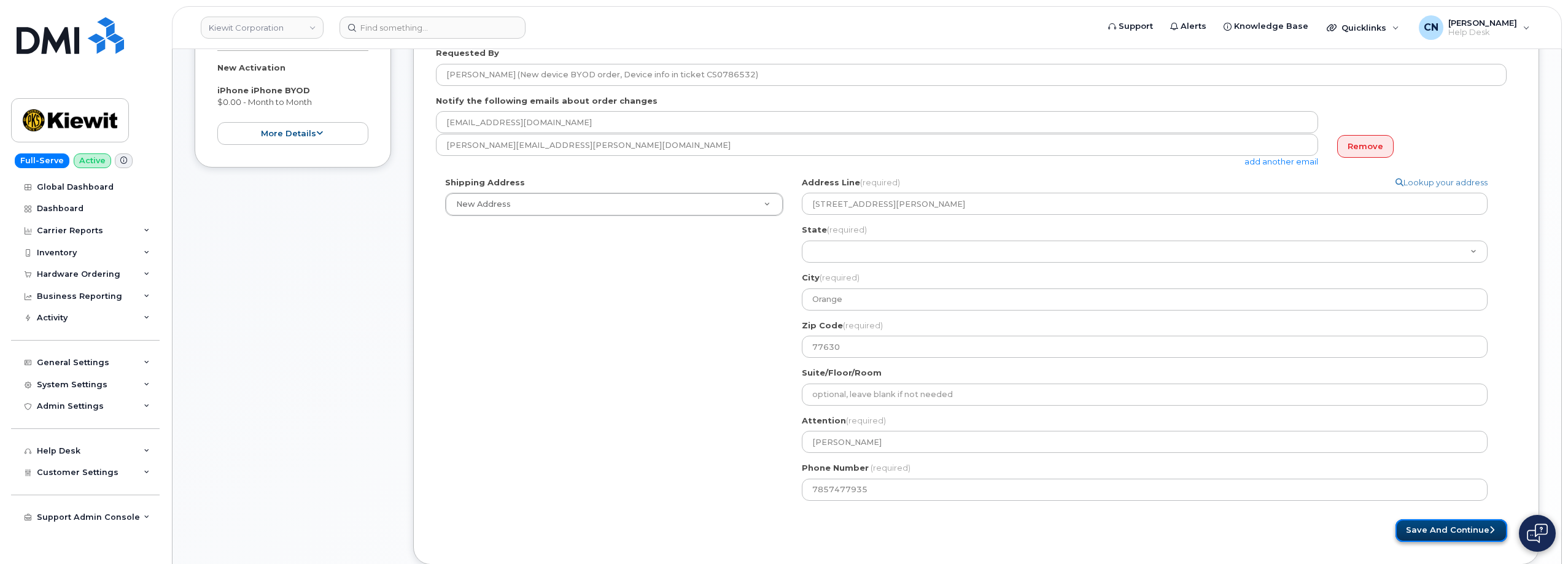
click at [1436, 528] on button "Save and Continue" at bounding box center [1451, 530] width 112 height 23
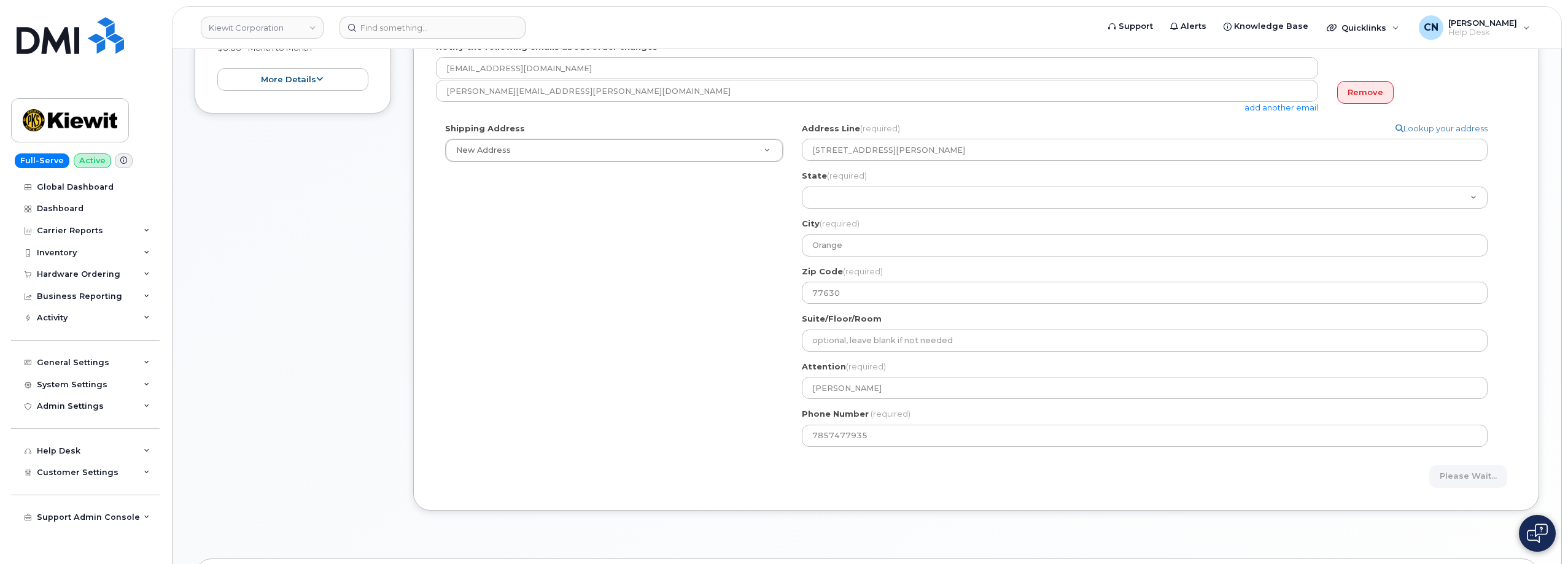
scroll to position [184, 0]
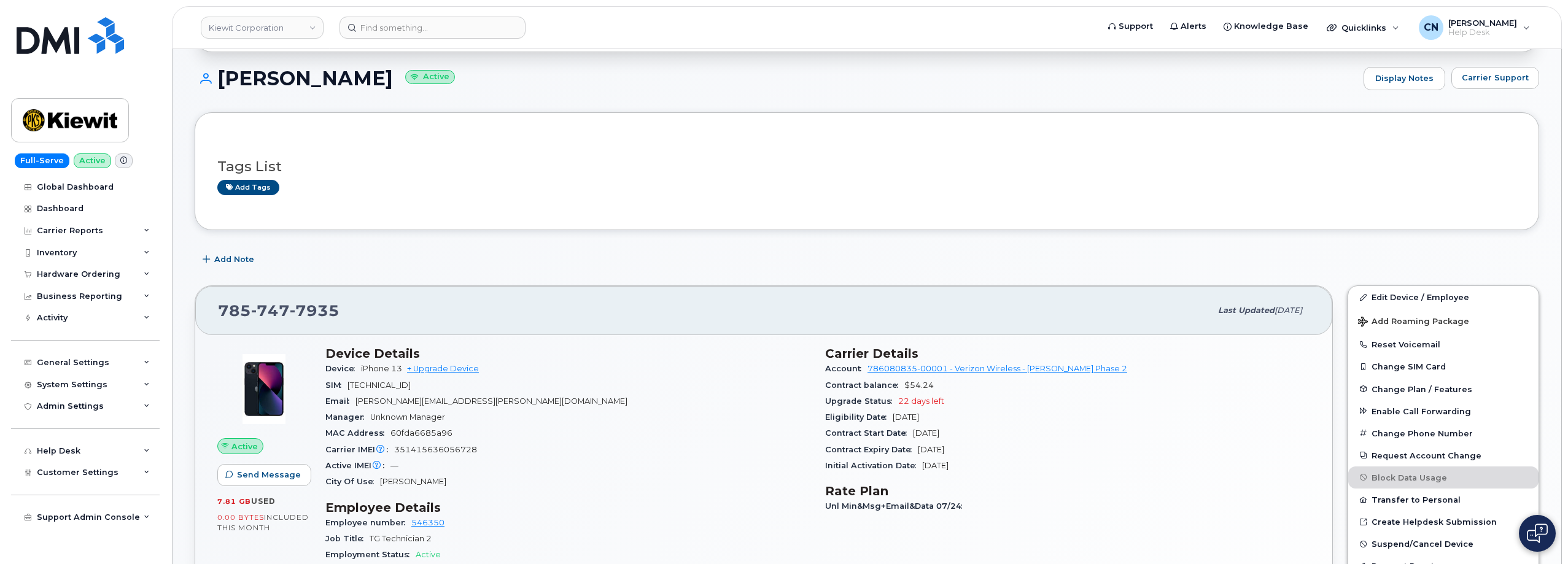
scroll to position [246, 0]
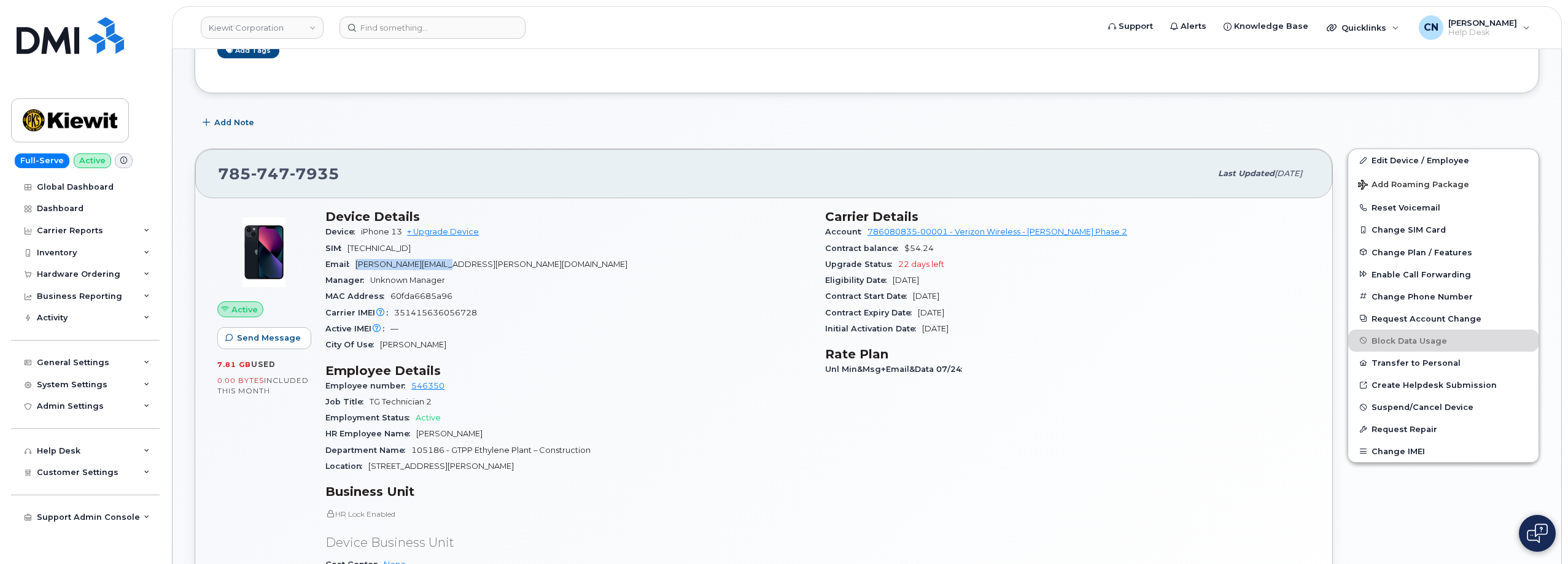
drag, startPoint x: 470, startPoint y: 261, endPoint x: 357, endPoint y: 266, distance: 113.1
click at [357, 266] on div "Email RILEY.NASH@TICUS.COM" at bounding box center [567, 264] width 485 height 16
copy span "[PERSON_NAME][EMAIL_ADDRESS][PERSON_NAME][DOMAIN_NAME]"
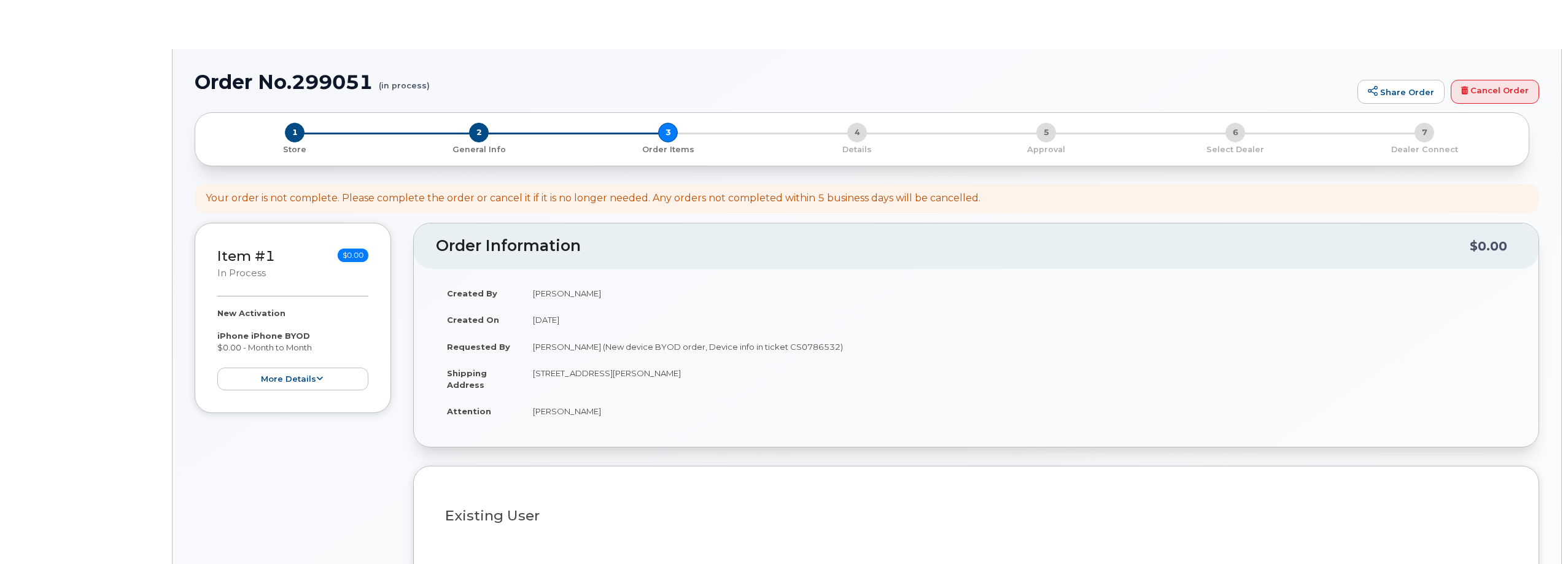
select select
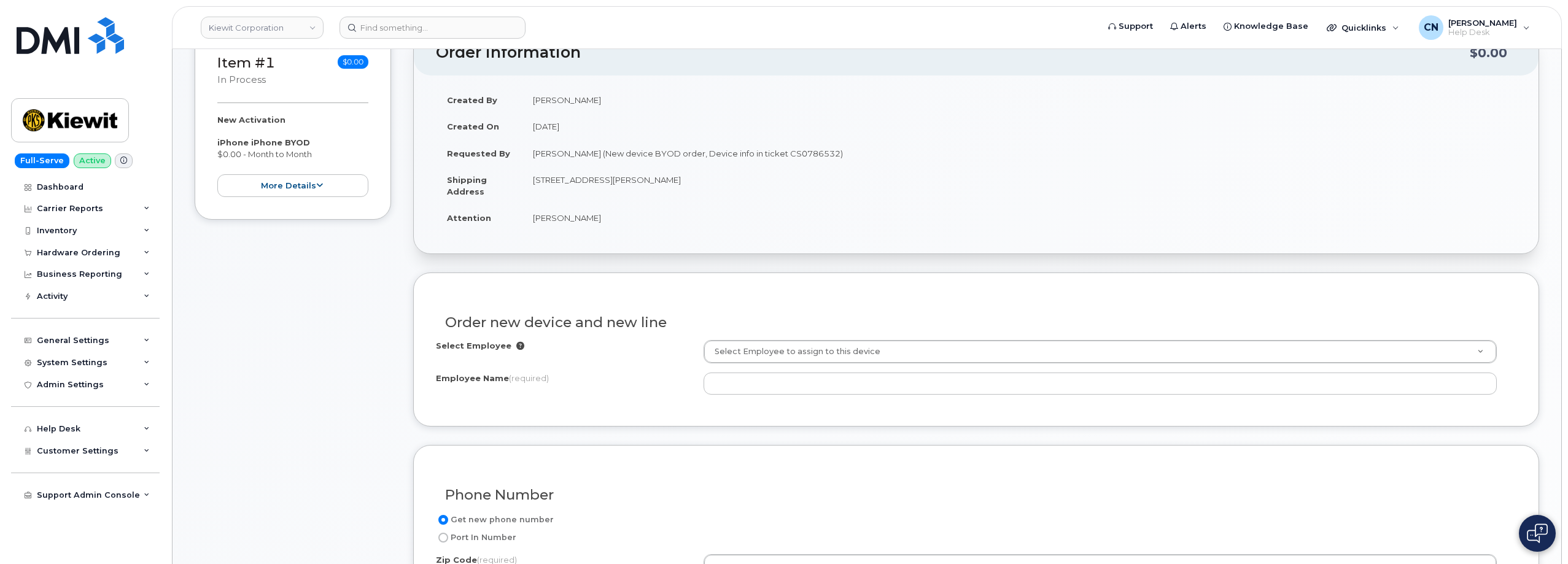
scroll to position [368, 0]
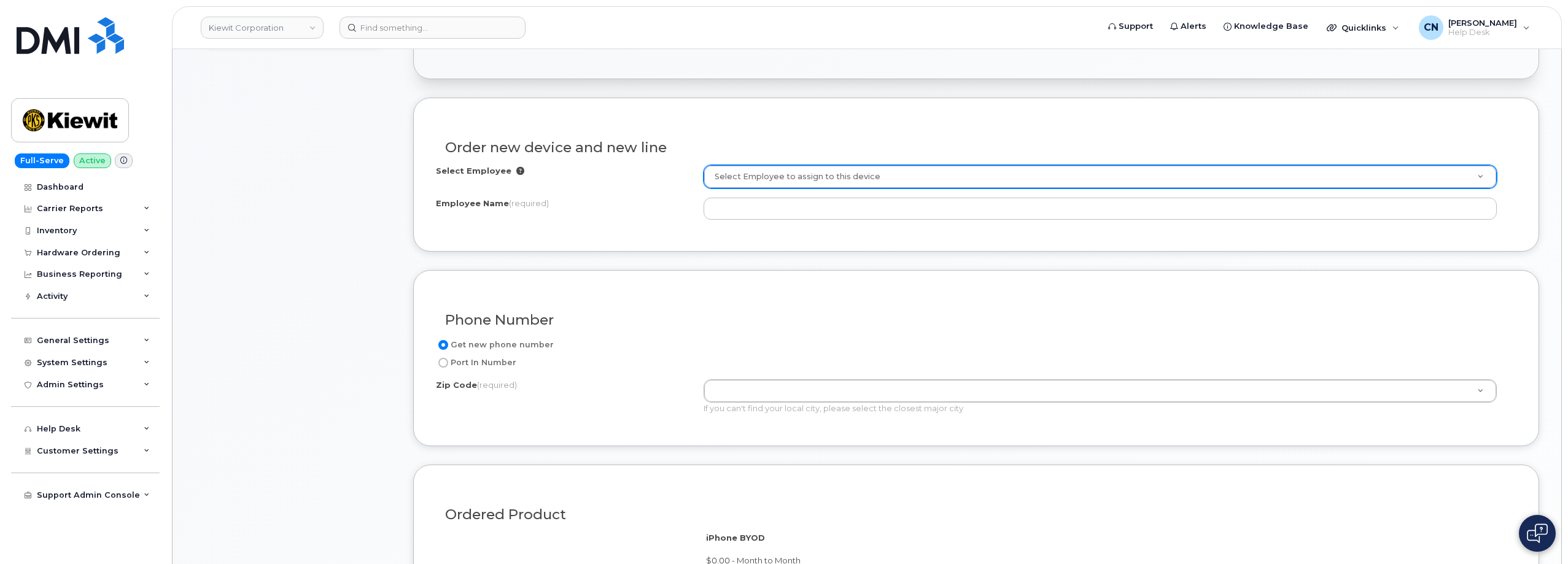
click at [788, 189] on div "Select Employee to assign to this device" at bounding box center [1100, 177] width 793 height 23
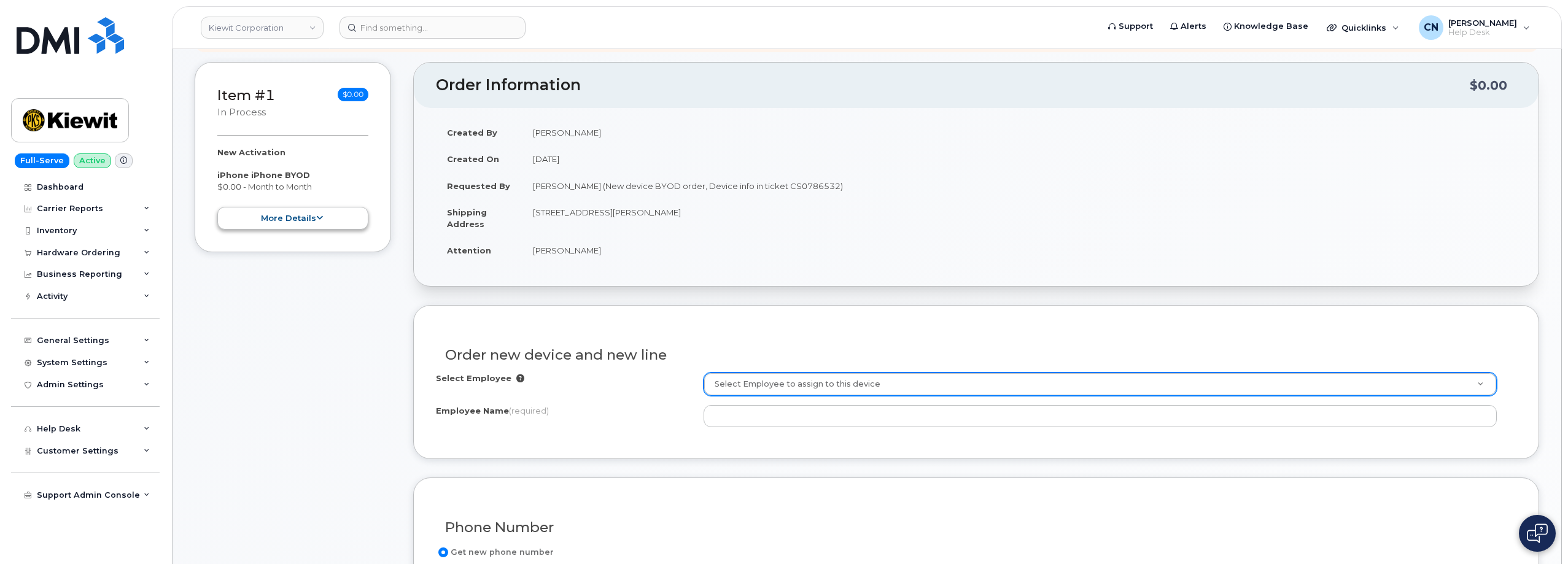
scroll to position [160, 0]
click at [305, 231] on button "more details" at bounding box center [293, 219] width 151 height 23
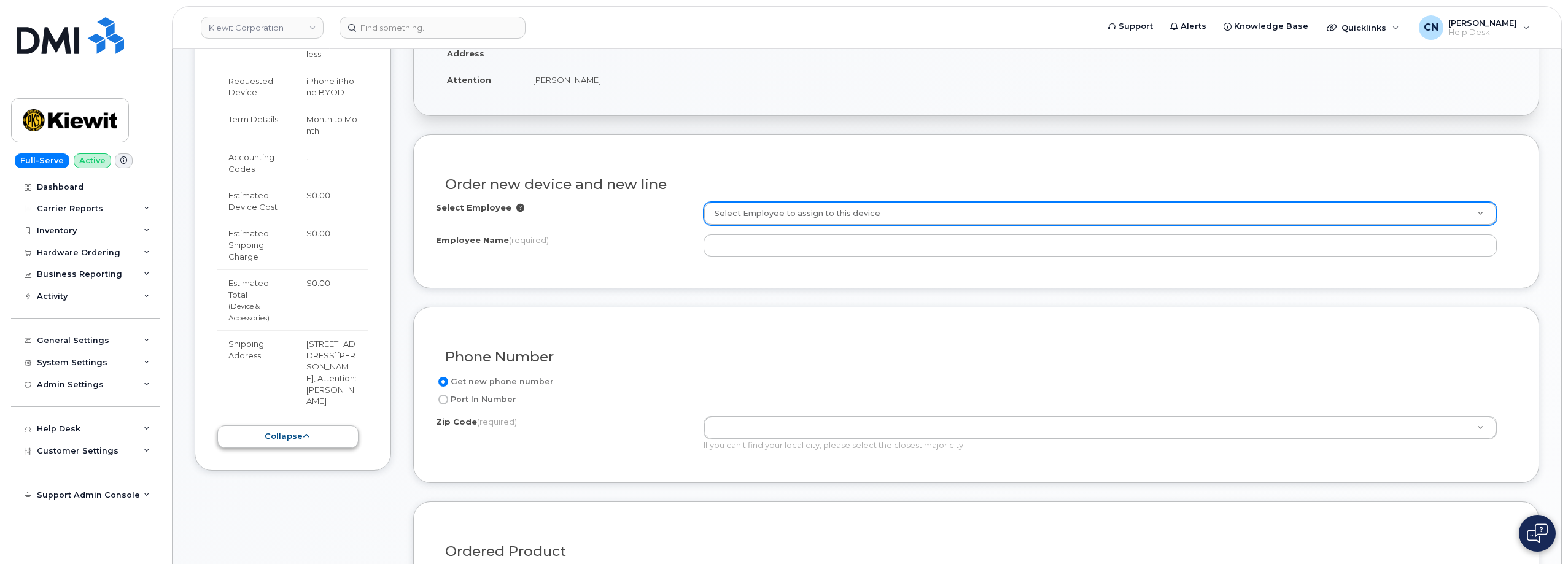
scroll to position [344, 0]
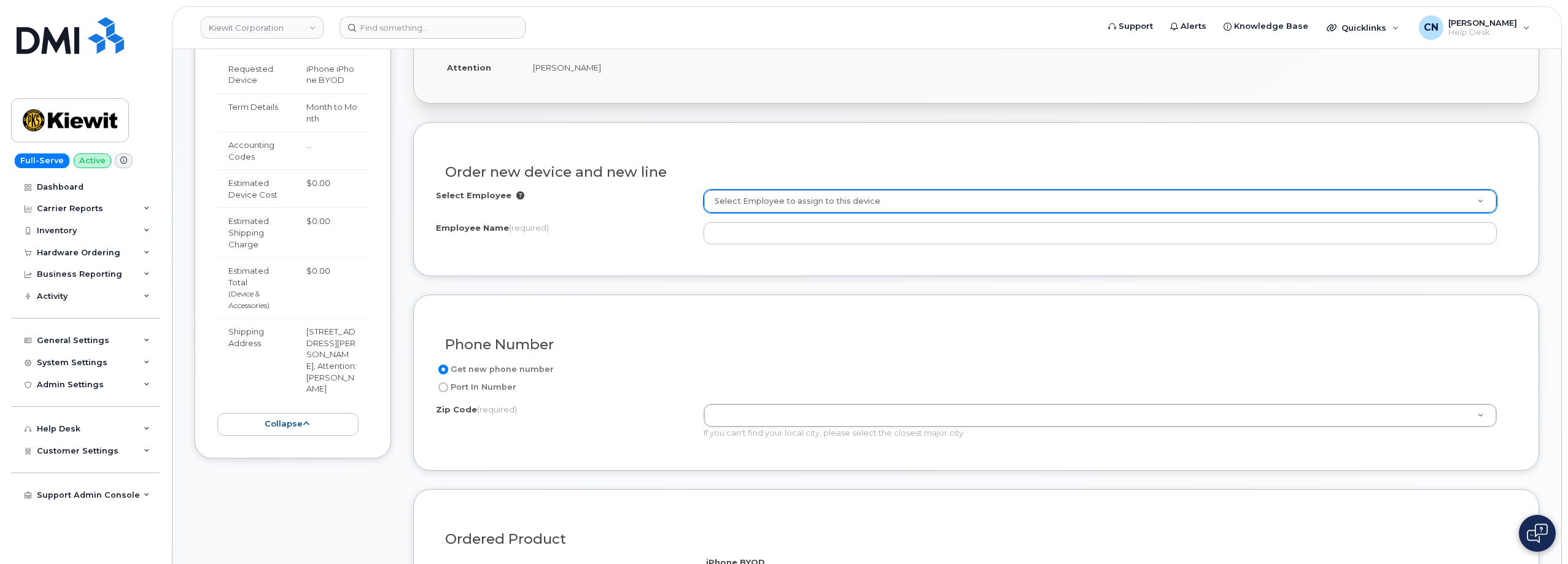
click at [322, 362] on td "[STREET_ADDRESS][PERSON_NAME], Attention: [PERSON_NAME]" at bounding box center [331, 360] width 73 height 84
copy td "77630"
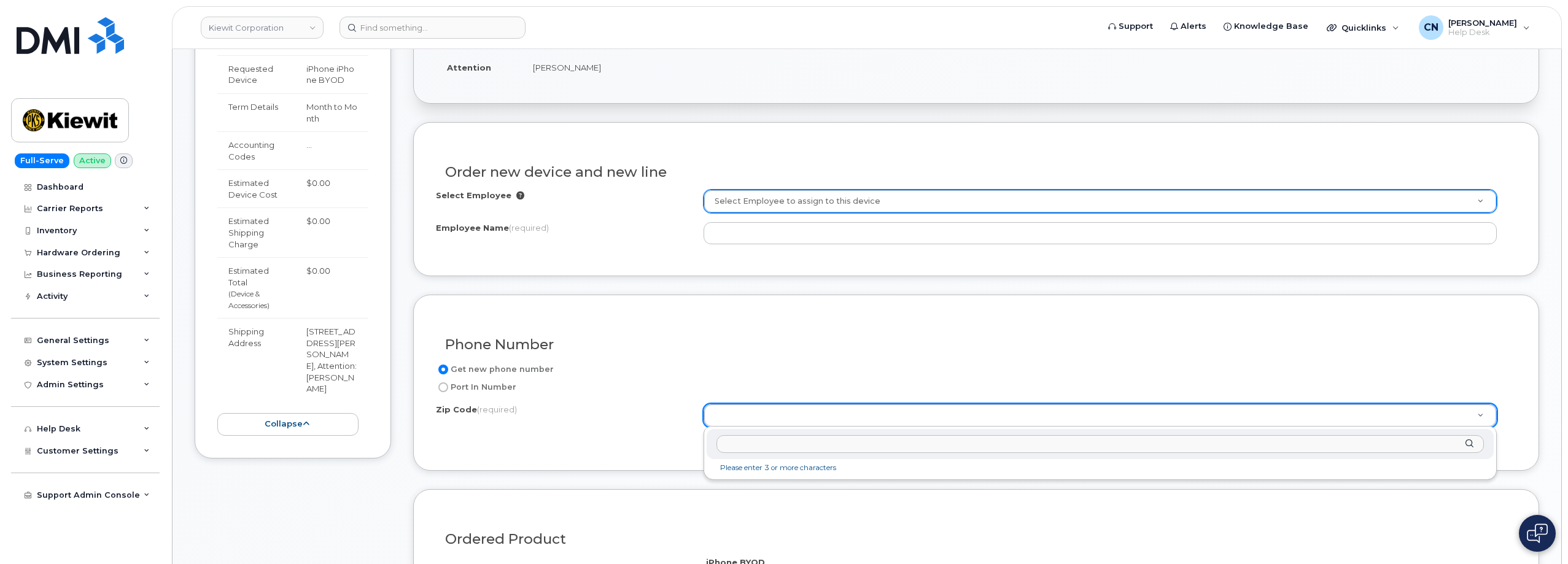
paste input "77630"
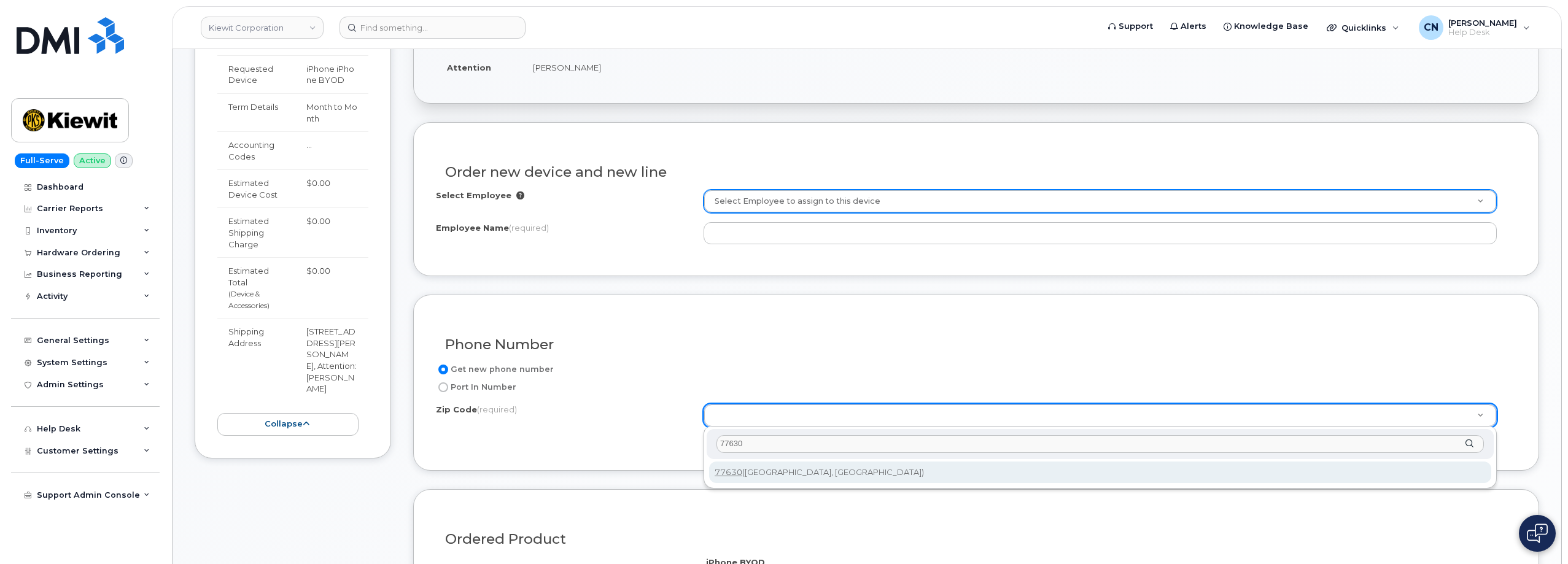
type input "77630"
type input "77630 (Orange, TX)"
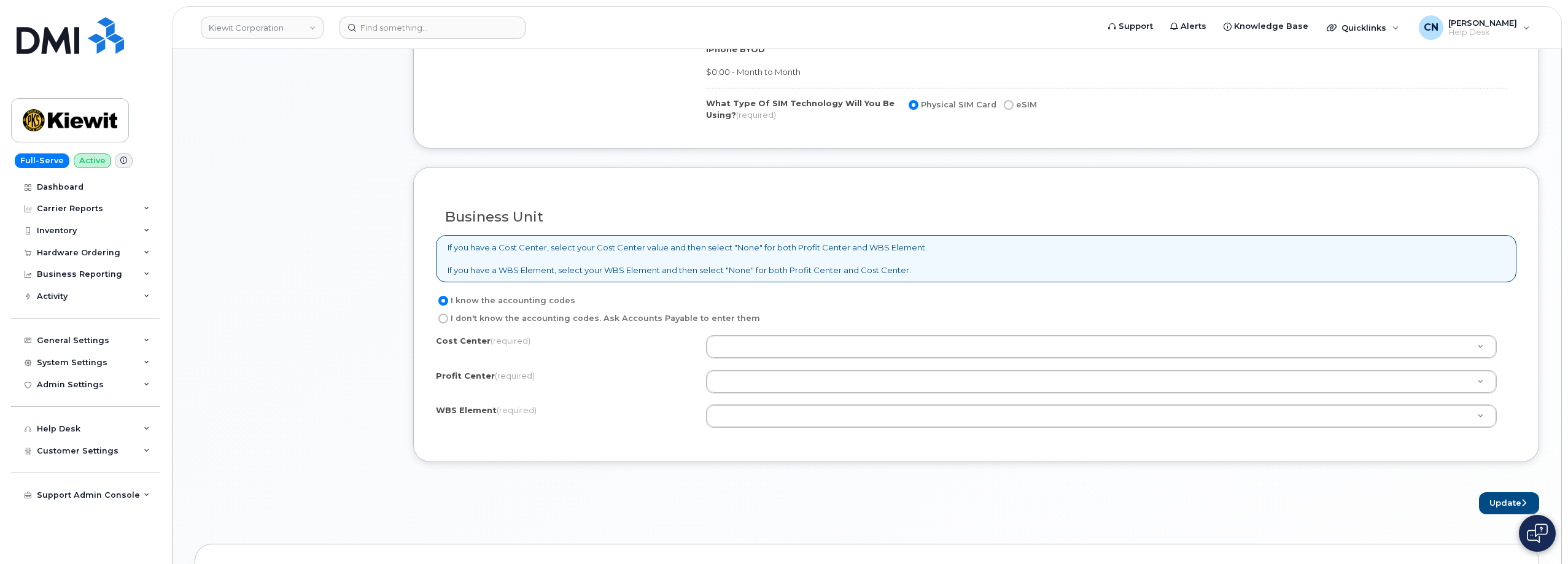
scroll to position [897, 0]
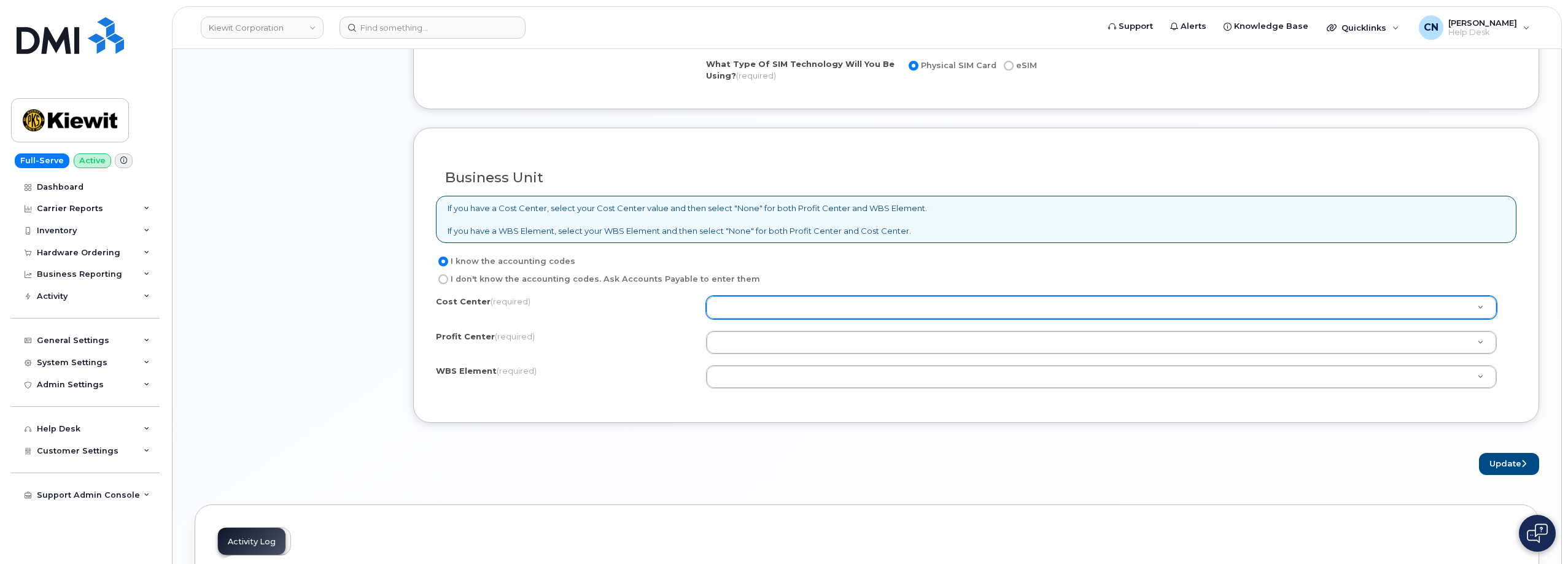
click at [724, 318] on div "Cost Center (required) Unknown Profit Center (required) None - None - None WBS …" at bounding box center [975, 348] width 1080 height 104
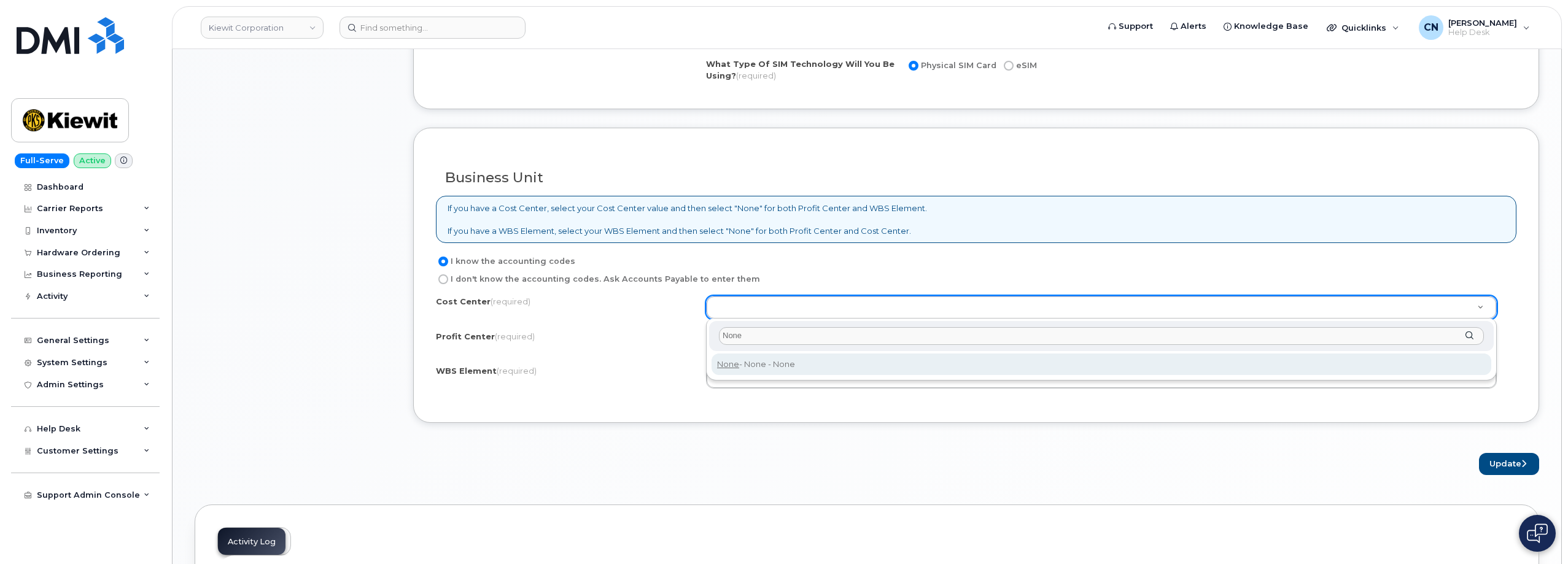
type input "None"
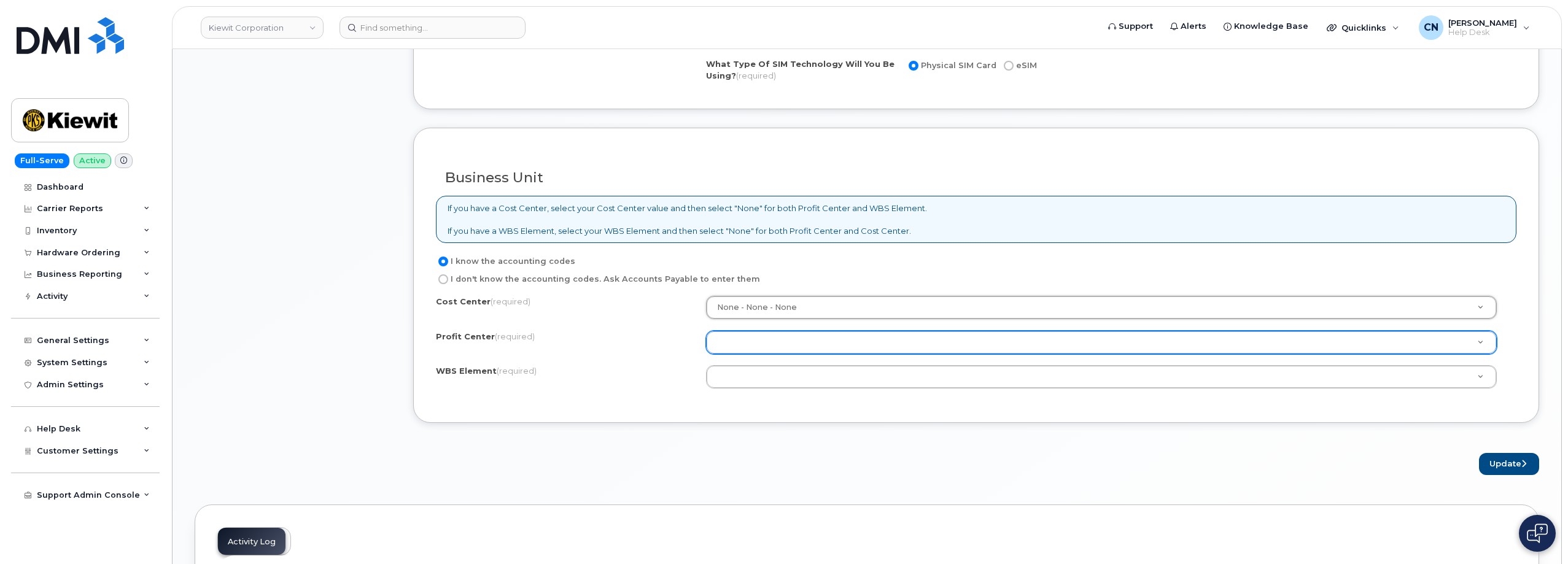
drag, startPoint x: 738, startPoint y: 356, endPoint x: 739, endPoint y: 342, distance: 14.0
click at [738, 350] on div "Cost Center (required) None - None - None None Profit Center (required) None - …" at bounding box center [975, 348] width 1080 height 104
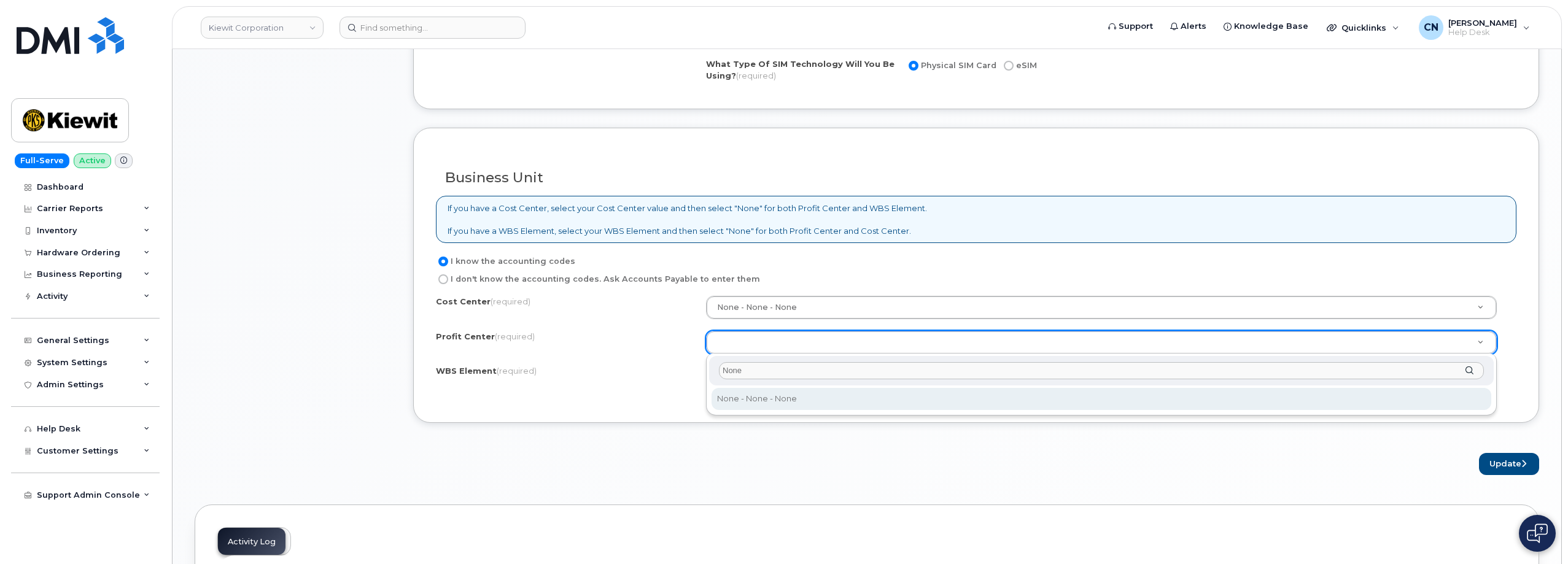
type input "None"
select select "None"
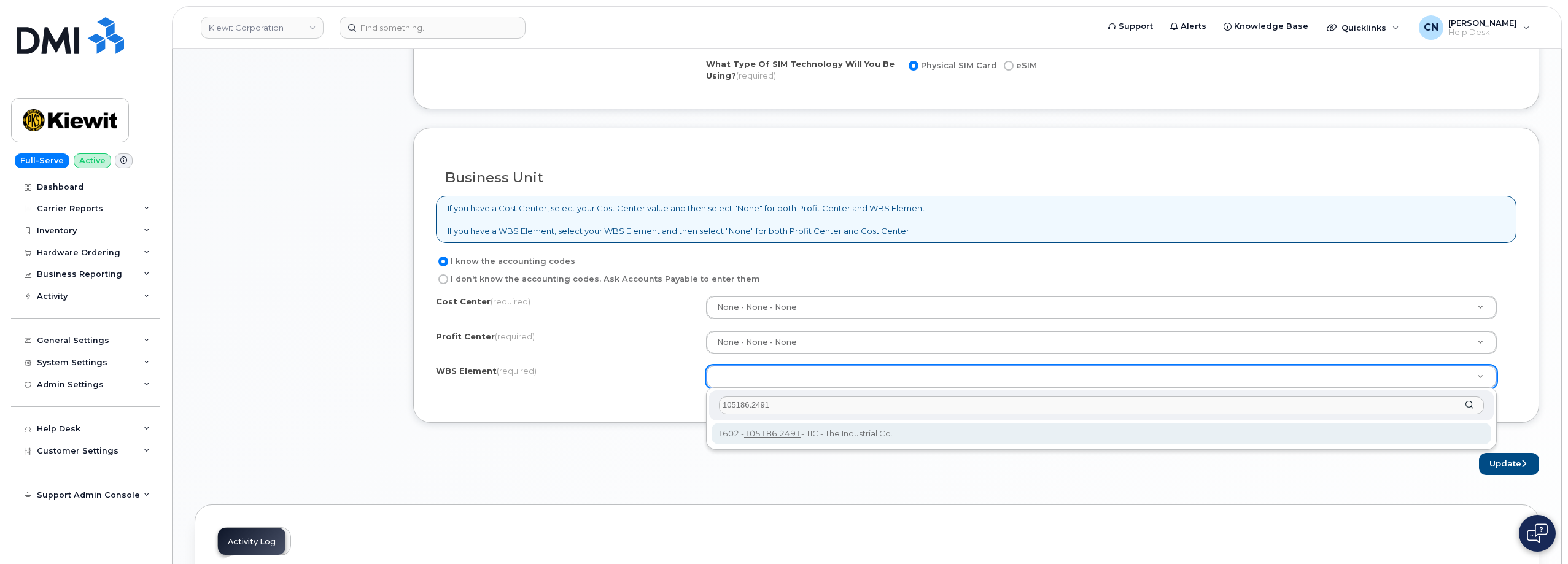
type input "105186.2491"
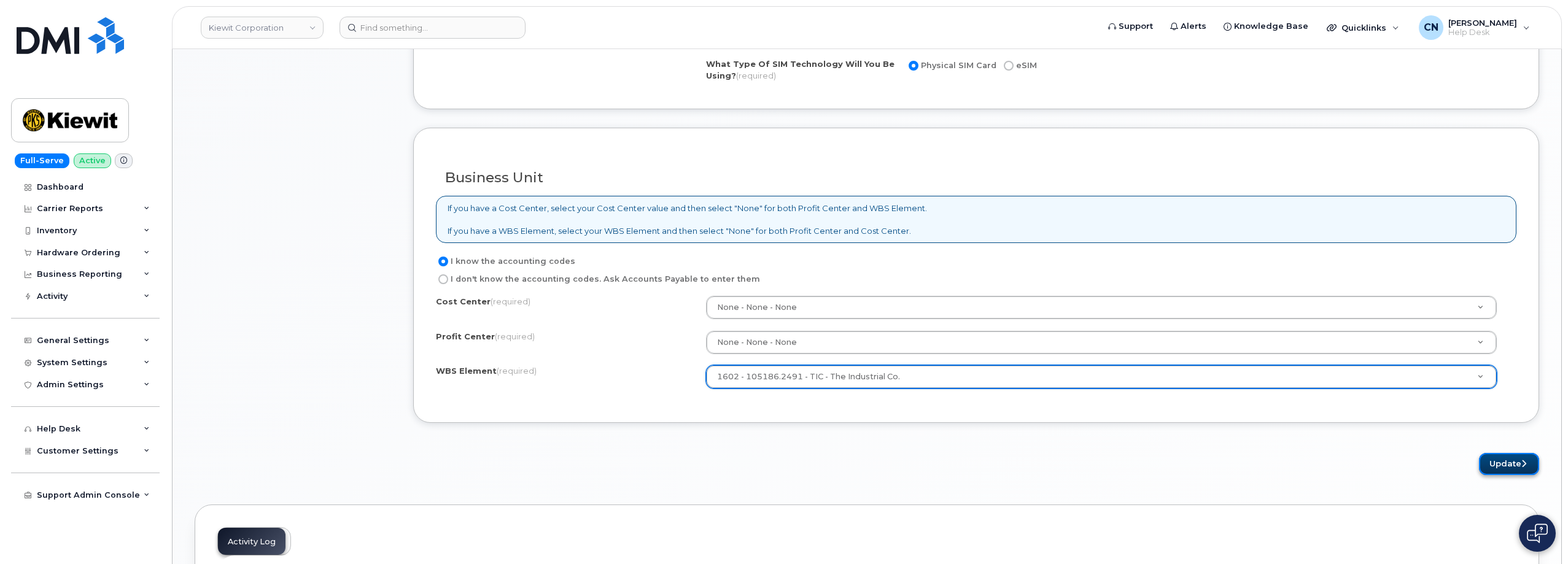
click at [1517, 460] on button "Update" at bounding box center [1509, 464] width 60 height 23
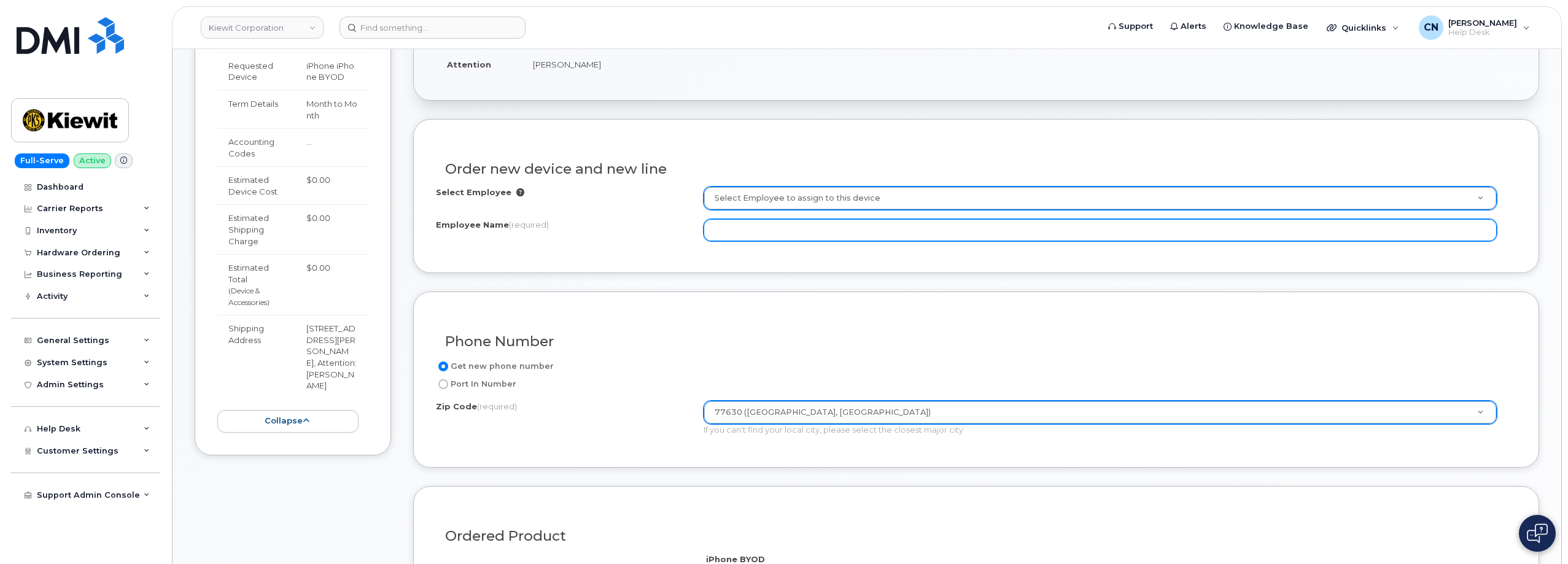
scroll to position [330, 0]
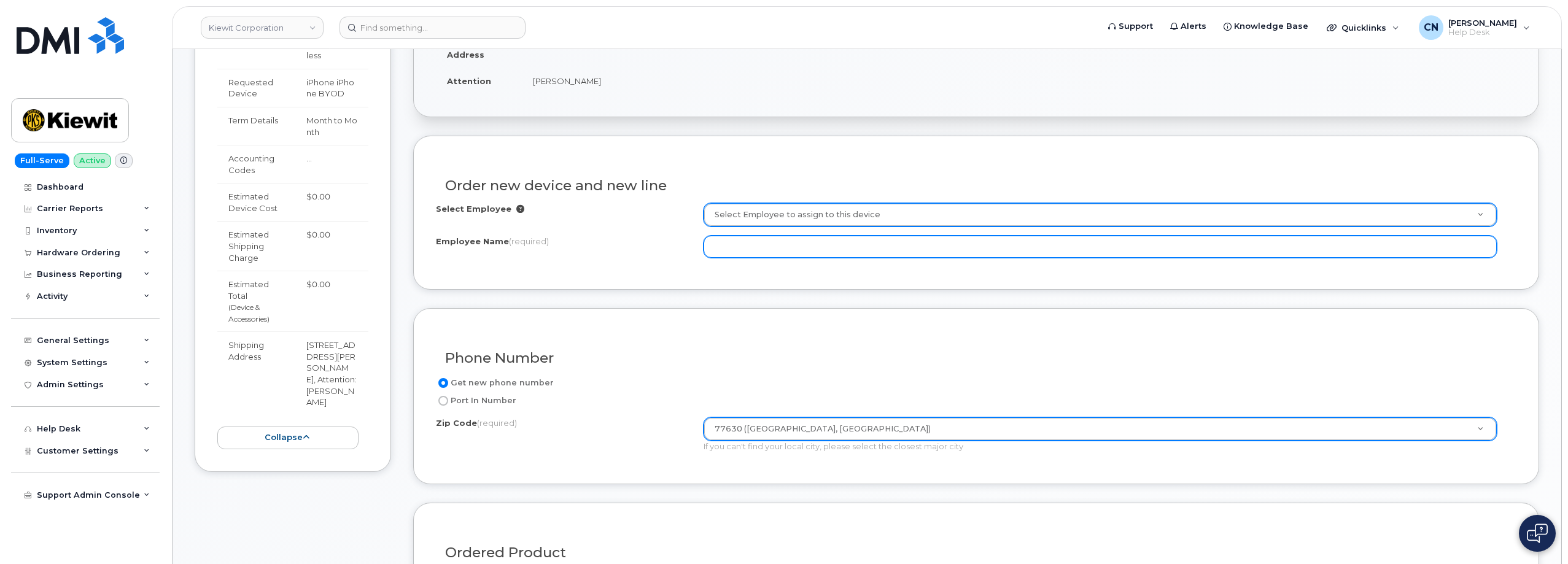
click at [715, 248] on input "Employee Name (required)" at bounding box center [1100, 247] width 793 height 22
type input "K"
type input "[PERSON_NAME]"
drag, startPoint x: 741, startPoint y: 242, endPoint x: 575, endPoint y: 263, distance: 167.3
click at [575, 263] on div "Select Employee Select Employee to assign to this device Employee Name (require…" at bounding box center [975, 235] width 1080 height 64
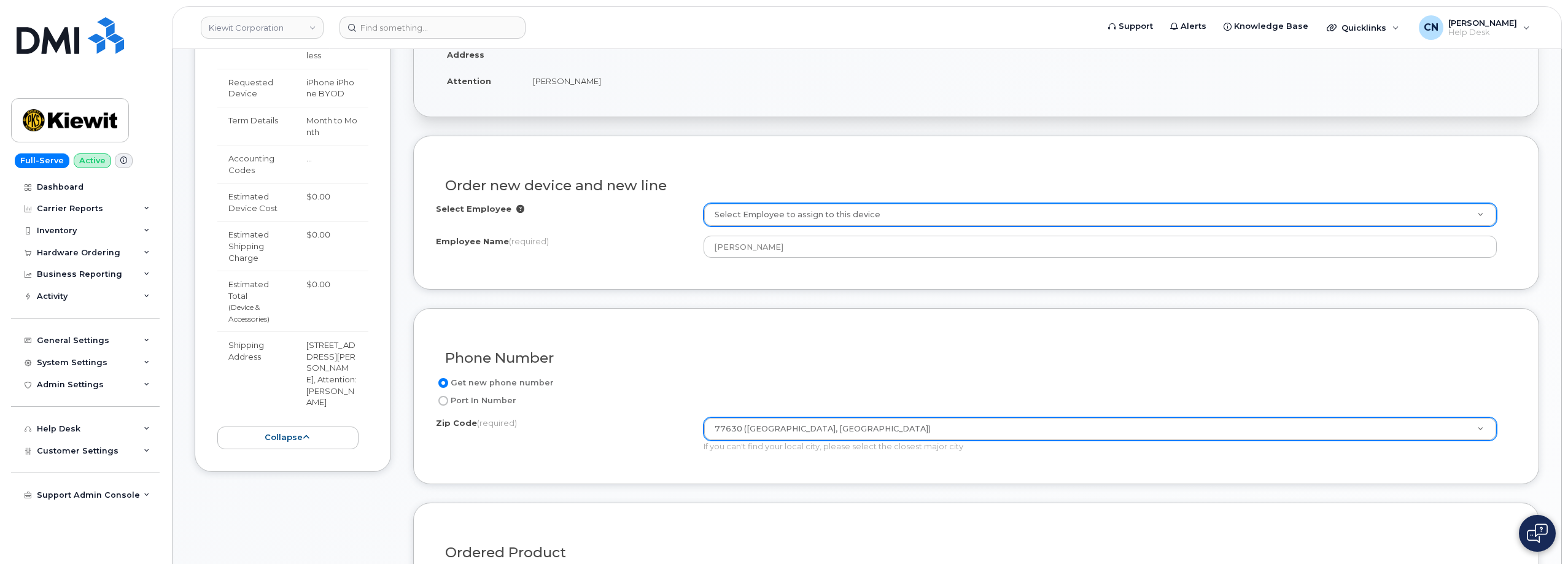
paste input "[PERSON_NAME]"
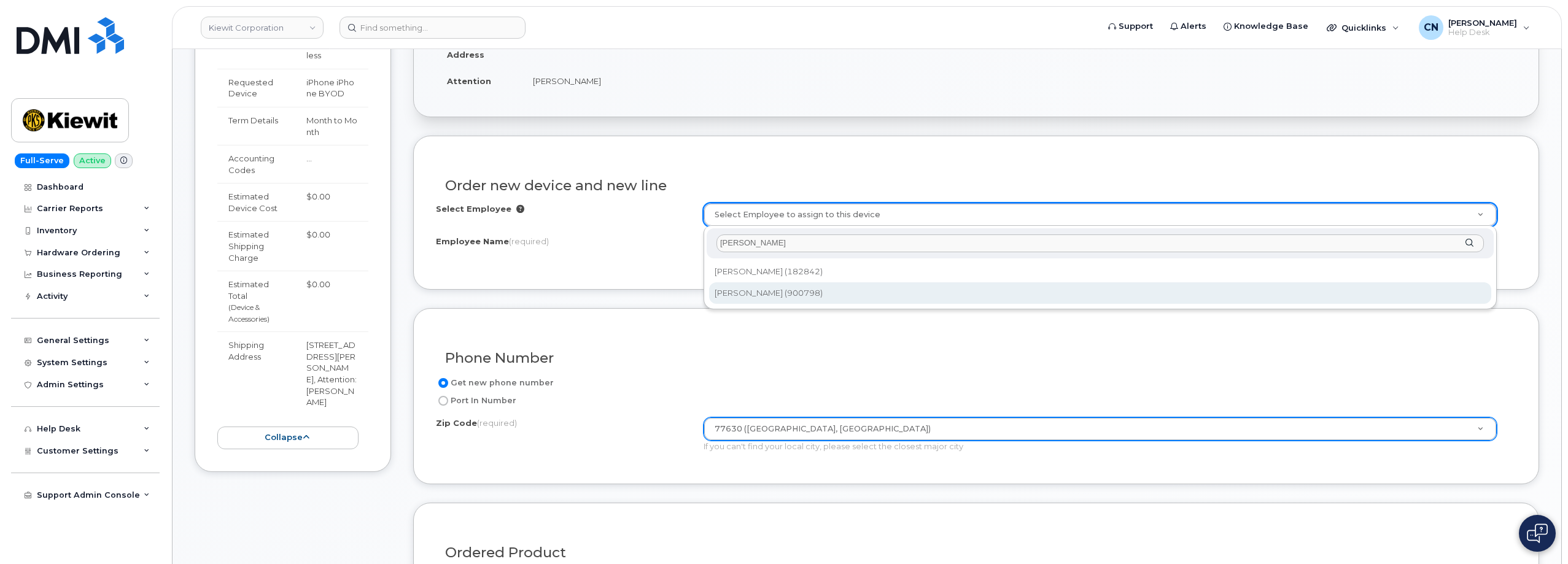
type input "[PERSON_NAME]"
type input "2176575"
type input "2306 FOREMAN ROAD"
select select
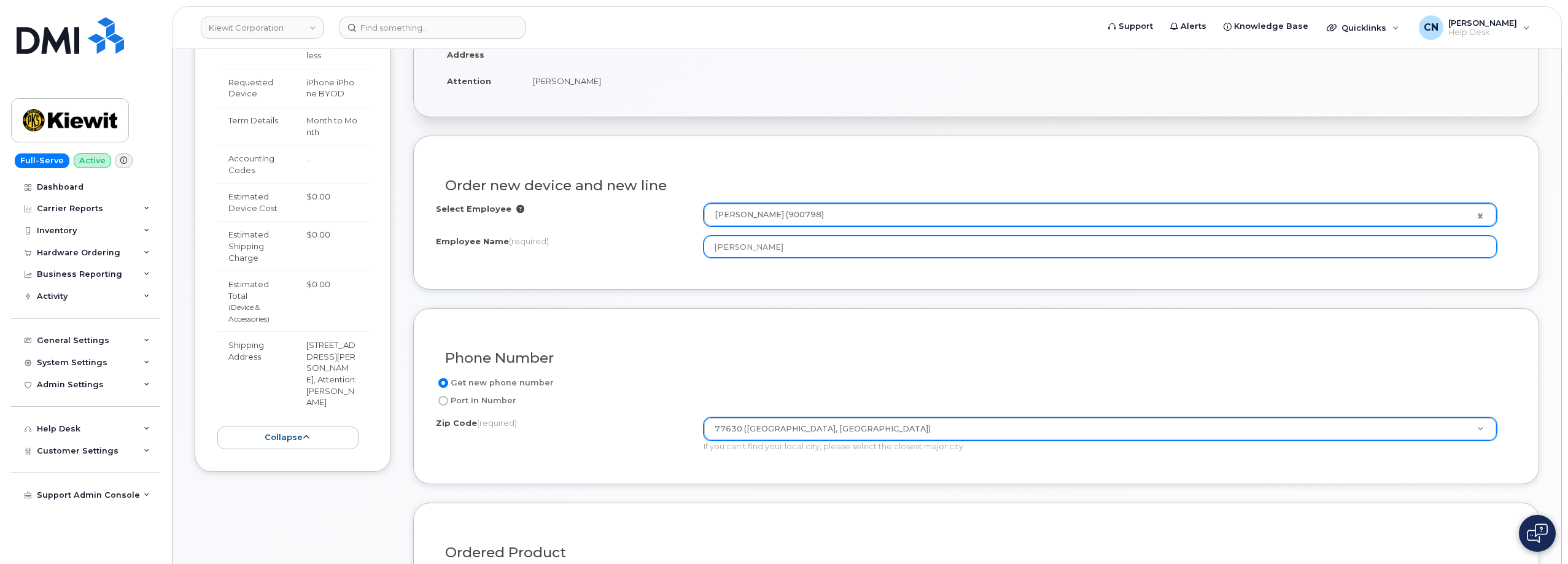
drag, startPoint x: 776, startPoint y: 244, endPoint x: 584, endPoint y: 259, distance: 192.6
click at [584, 259] on div "Select Employee Keith Dewitt (900798) 2176575 Employee Name (required) Keith De…" at bounding box center [975, 235] width 1080 height 64
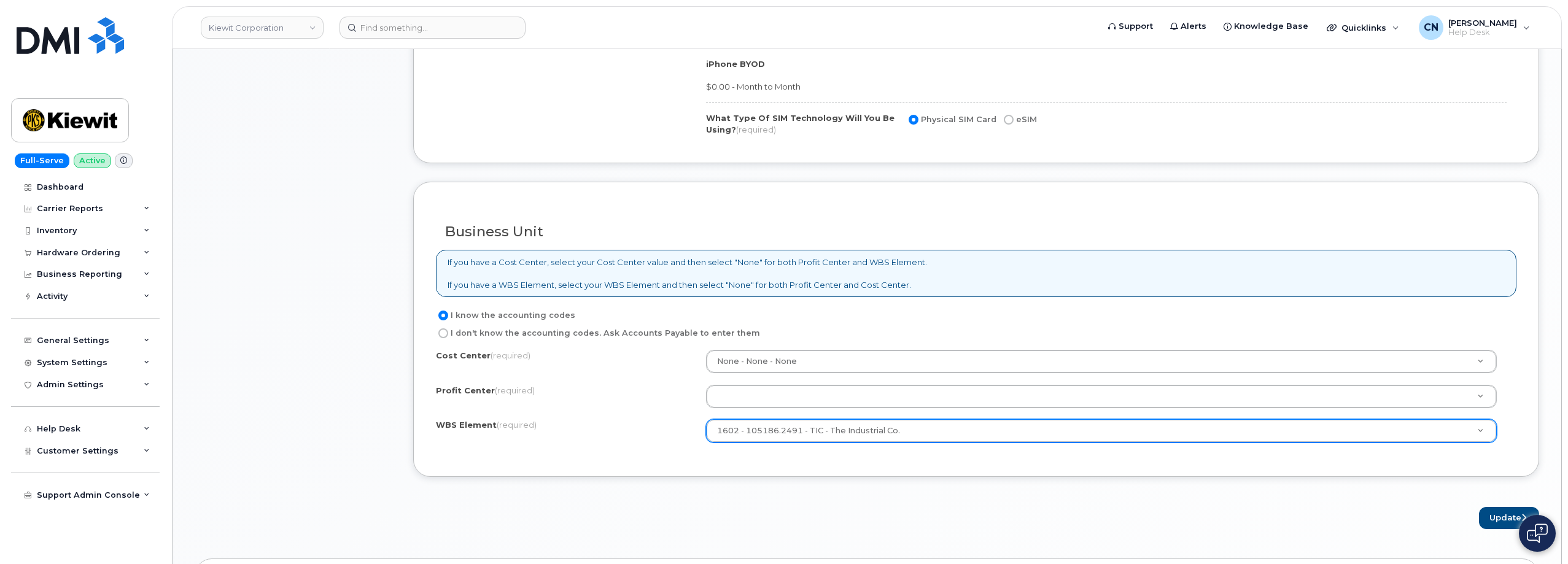
scroll to position [883, 0]
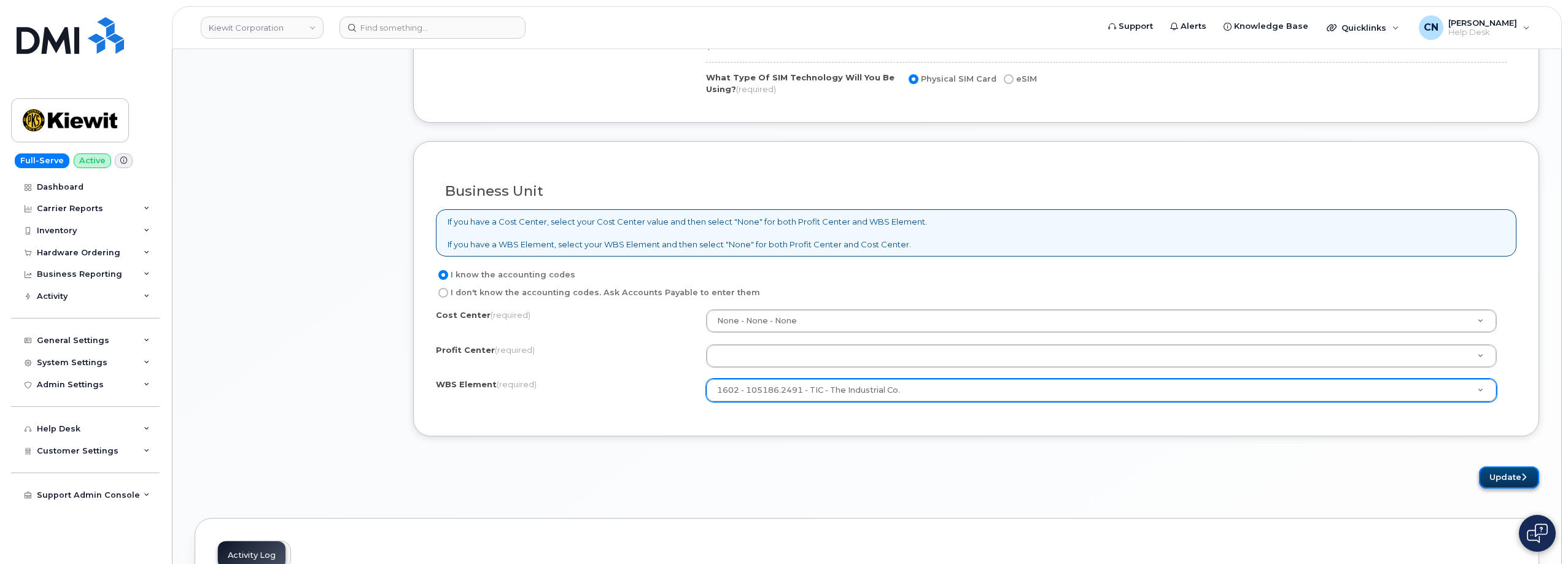
click at [1490, 475] on button "Update" at bounding box center [1509, 478] width 60 height 23
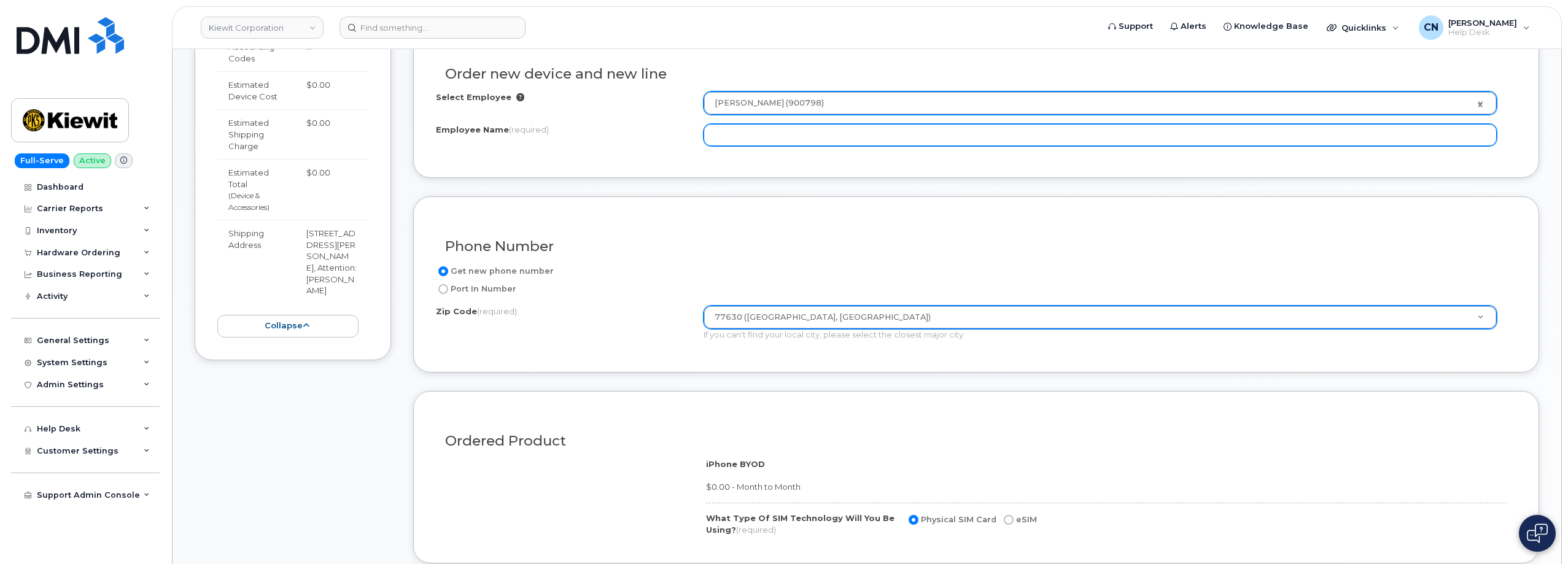
scroll to position [259, 0]
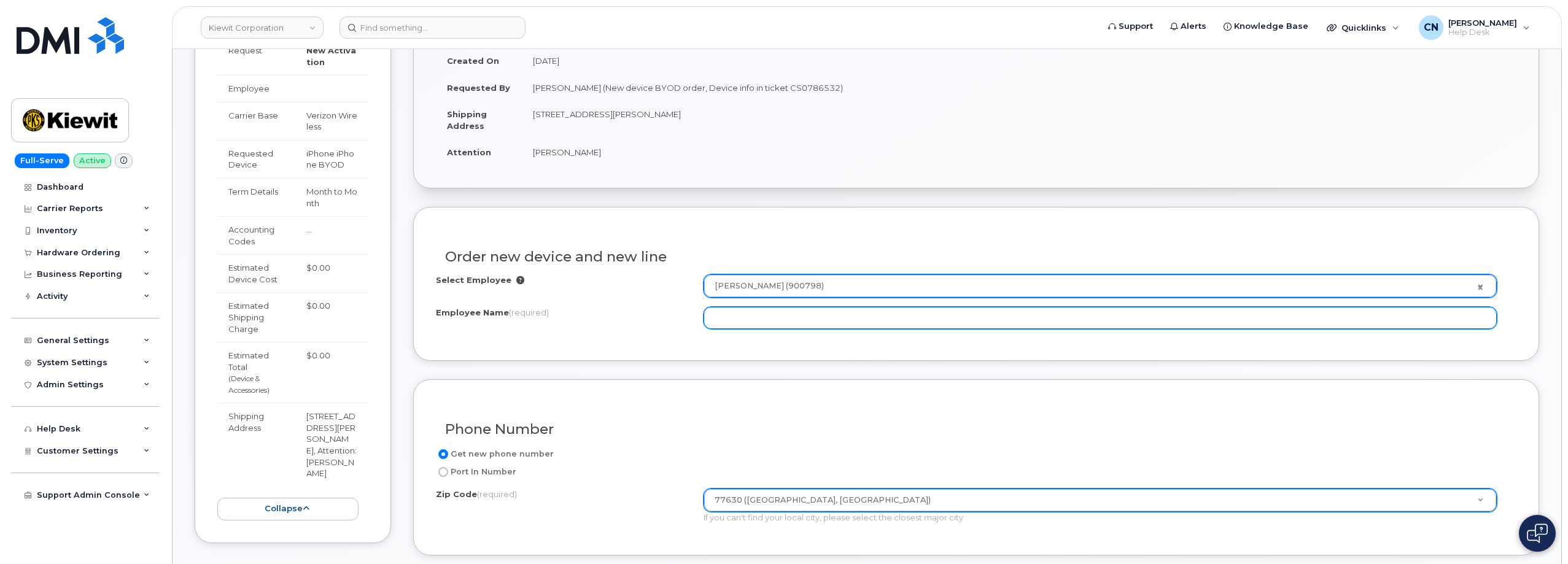
click at [756, 313] on input "Employee Name (required)" at bounding box center [1100, 318] width 793 height 22
paste input "[PERSON_NAME]"
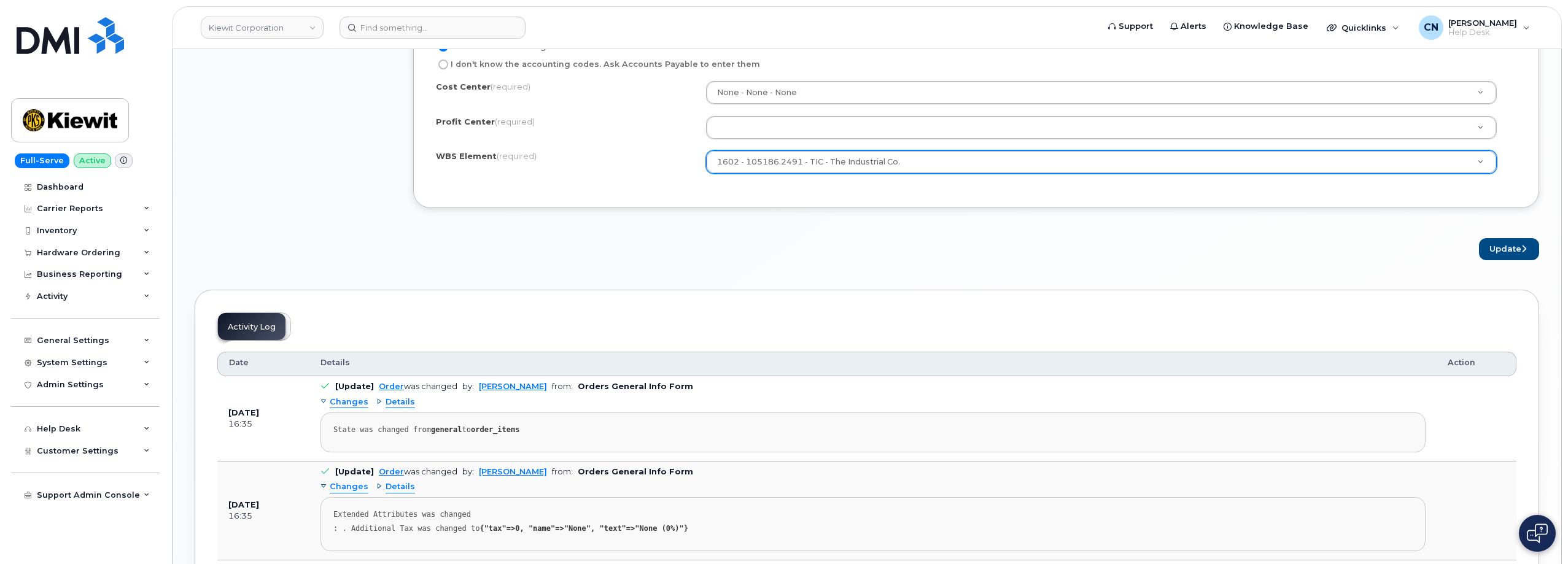
scroll to position [1180, 0]
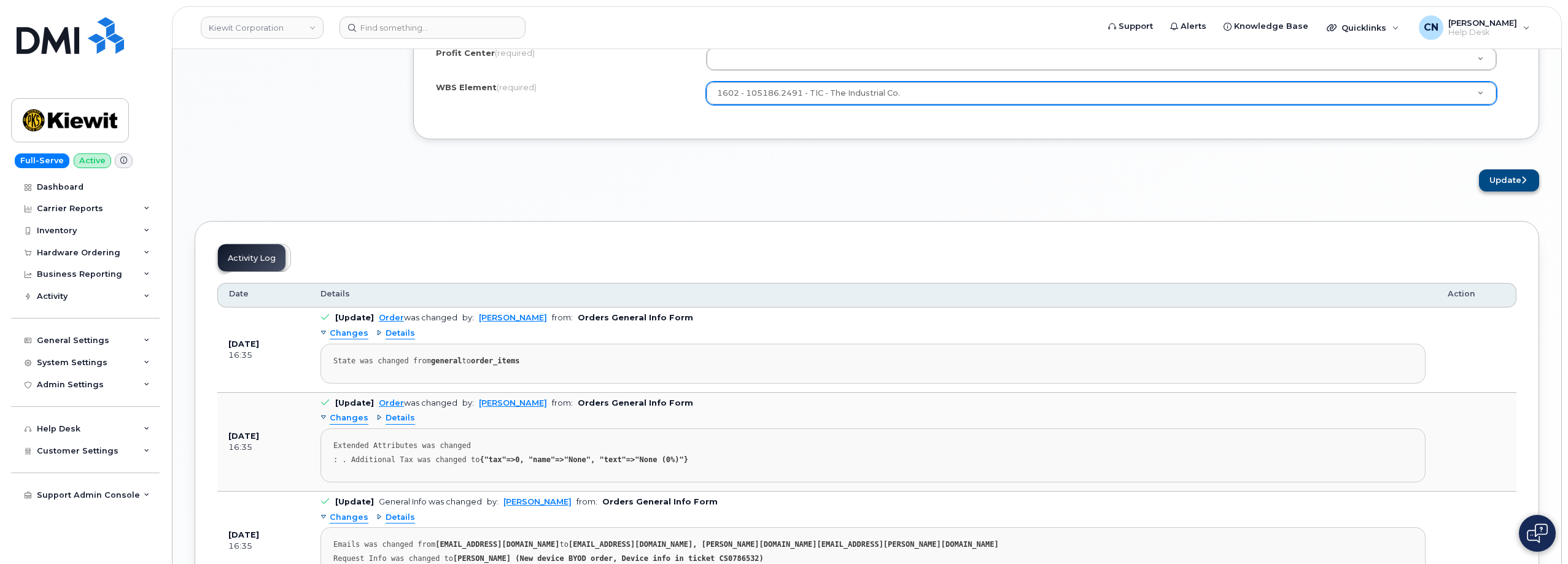
type input "[PERSON_NAME]"
click at [1522, 178] on icon "submit" at bounding box center [1523, 180] width 5 height 8
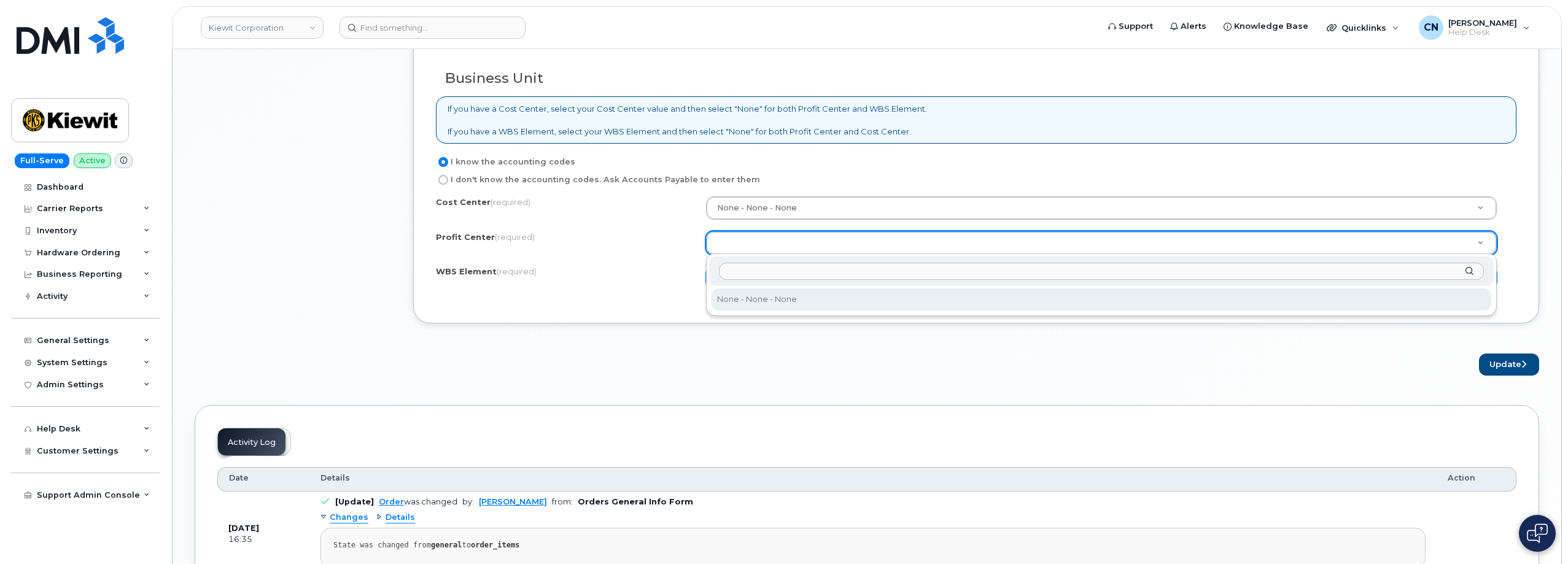
select select "None"
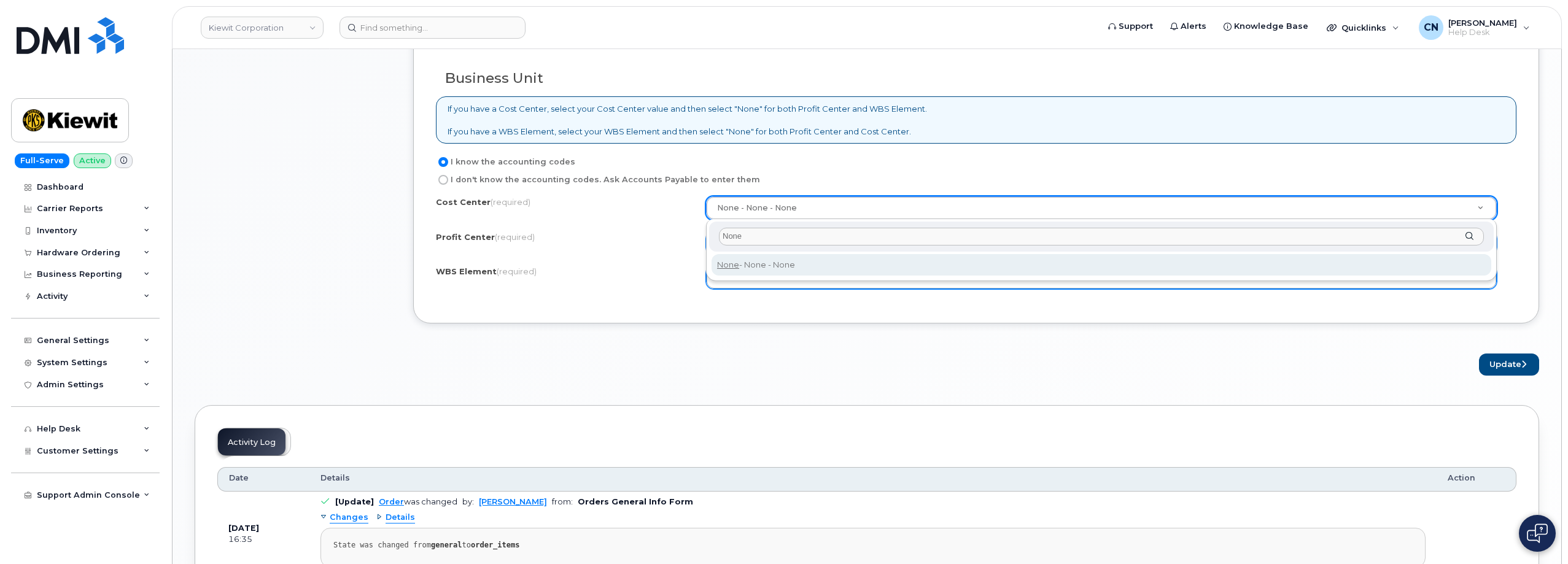
type input "None"
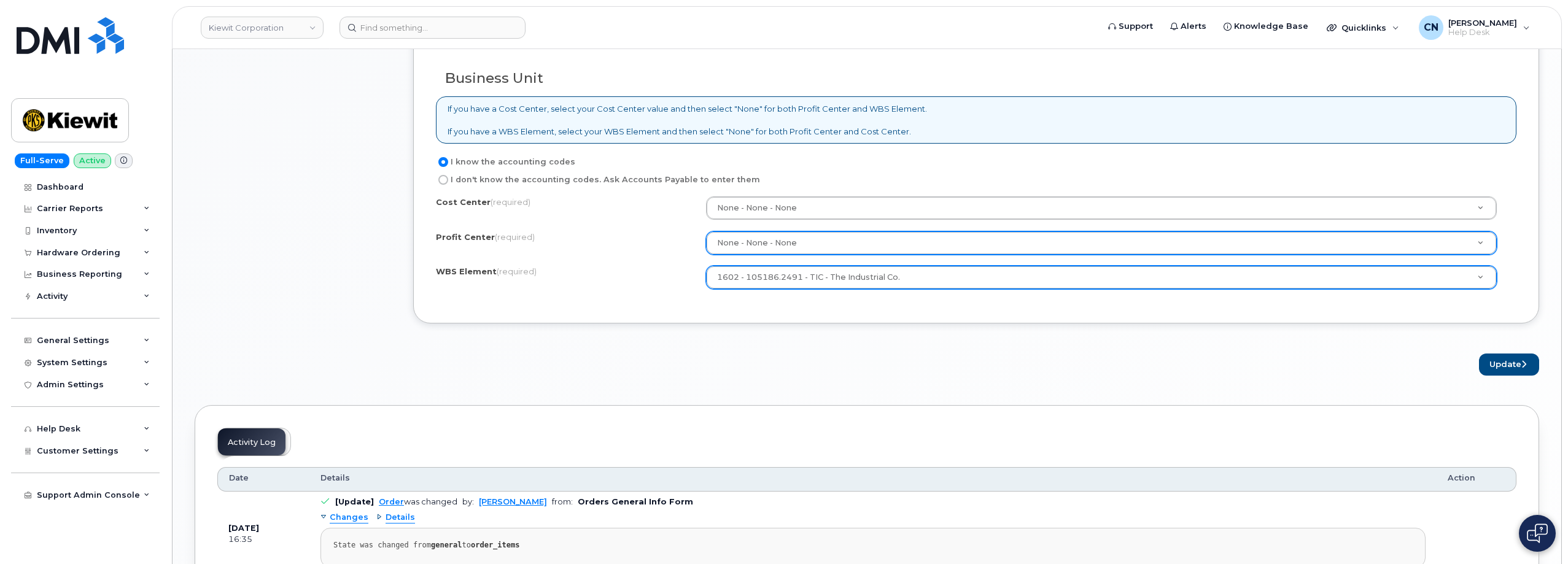
click at [1476, 353] on div "Update" at bounding box center [975, 364] width 1126 height 23
click at [1486, 364] on button "Update" at bounding box center [1509, 364] width 60 height 23
click at [1498, 364] on button "Update" at bounding box center [1509, 364] width 60 height 23
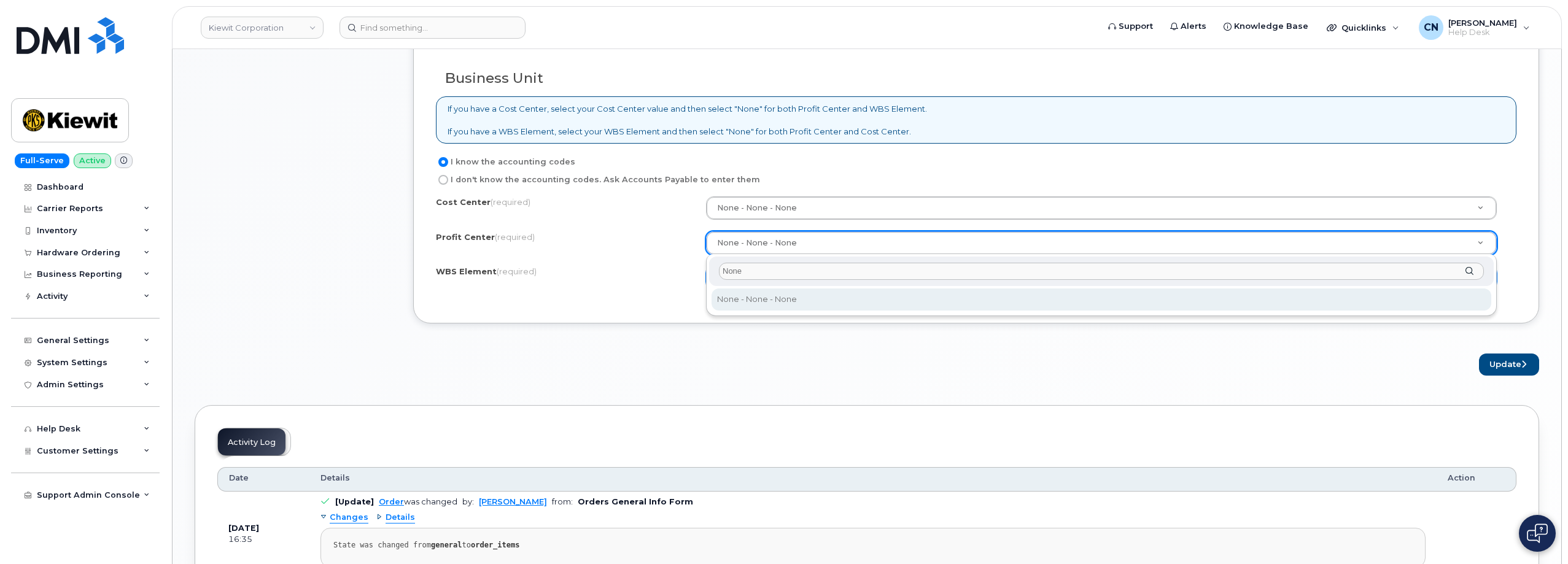
type input "None"
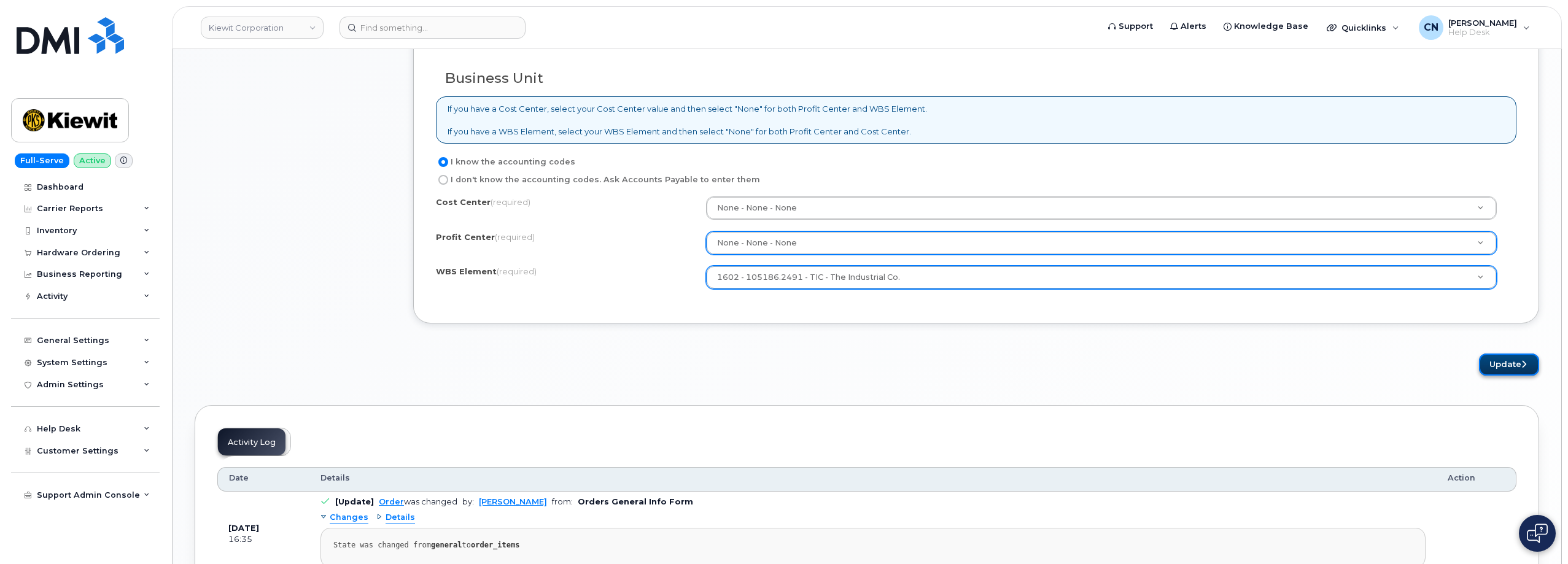
click at [1513, 371] on button "Update" at bounding box center [1509, 364] width 60 height 23
paste input "105186.2491"
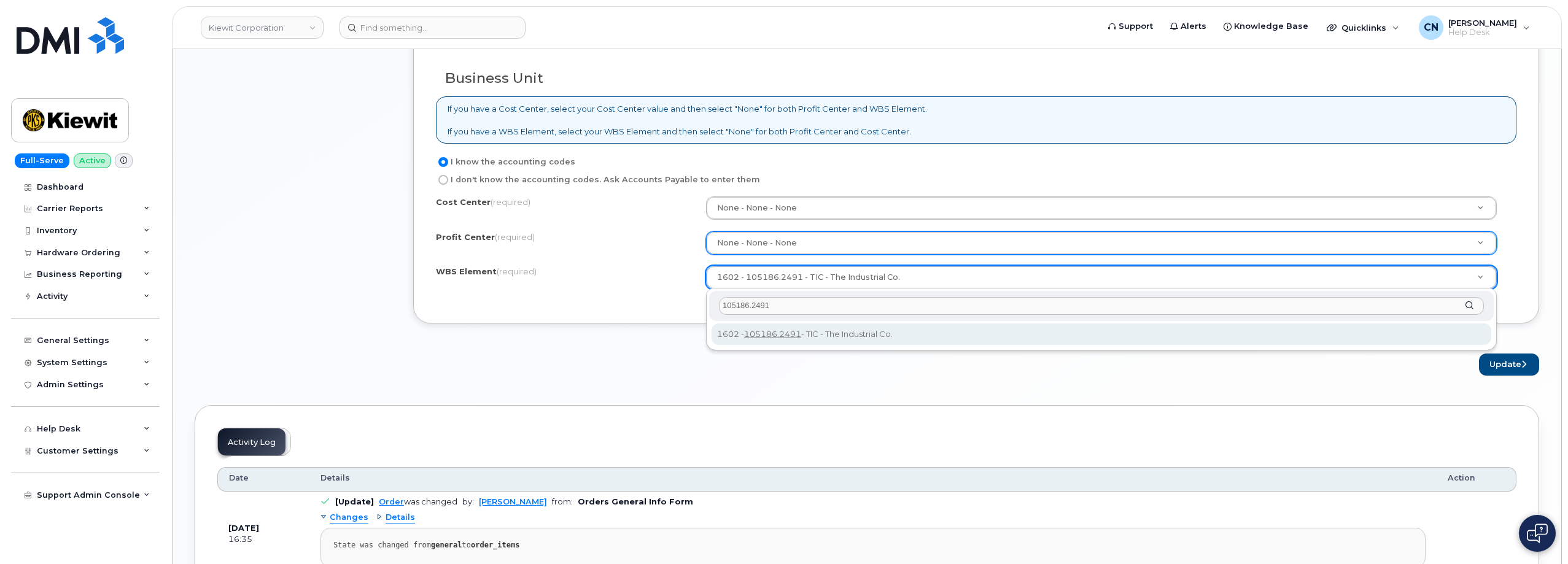
type input "105186.2491"
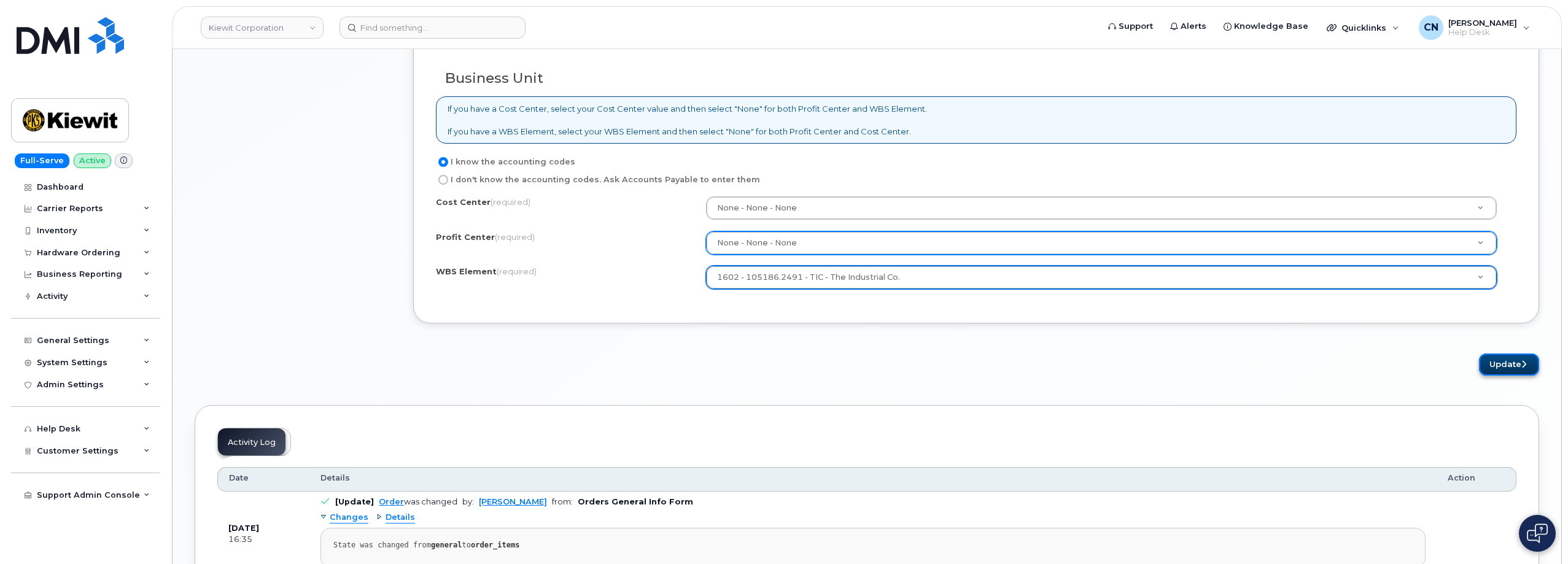
click at [1507, 373] on button "Update" at bounding box center [1509, 364] width 60 height 23
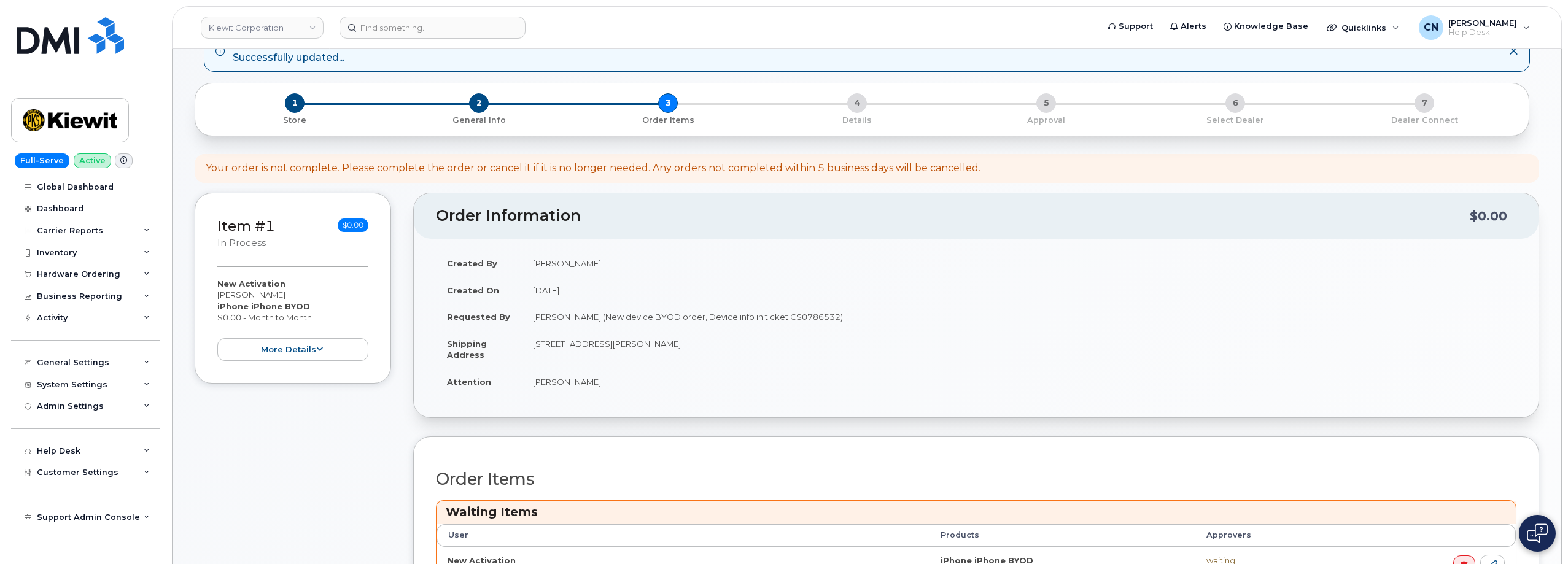
scroll to position [491, 0]
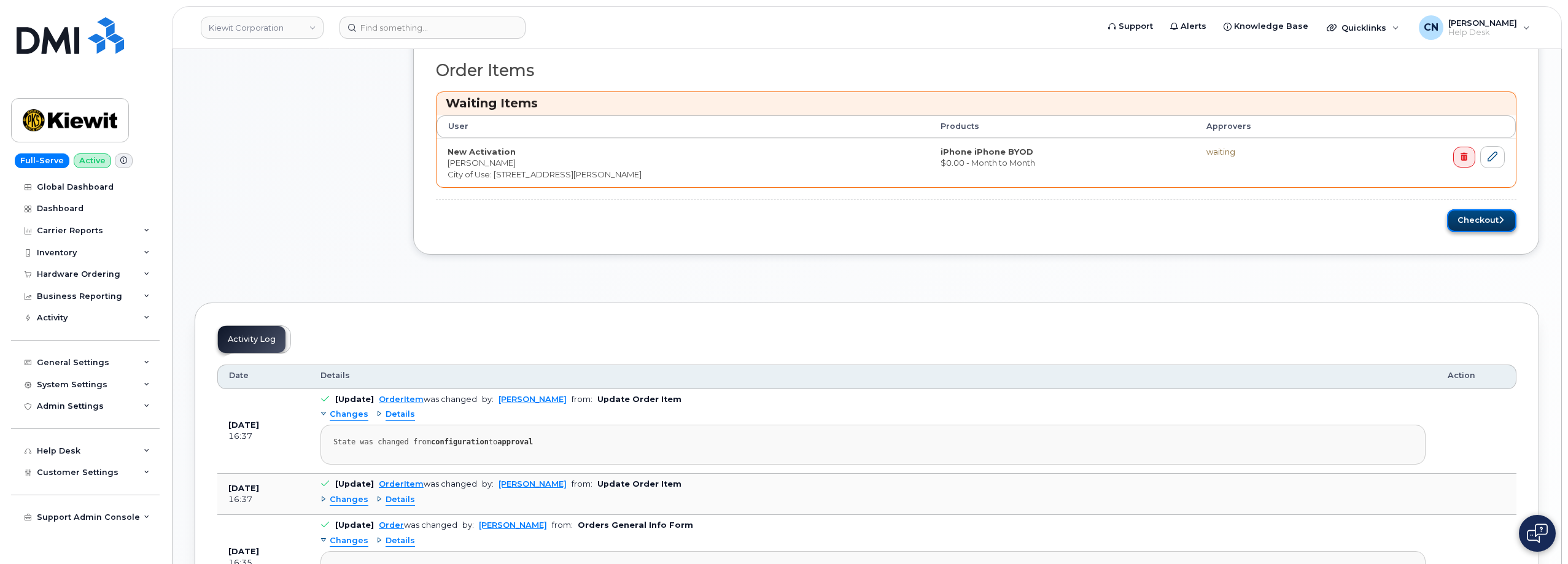
click at [1498, 218] on icon "submit" at bounding box center [1500, 220] width 5 height 8
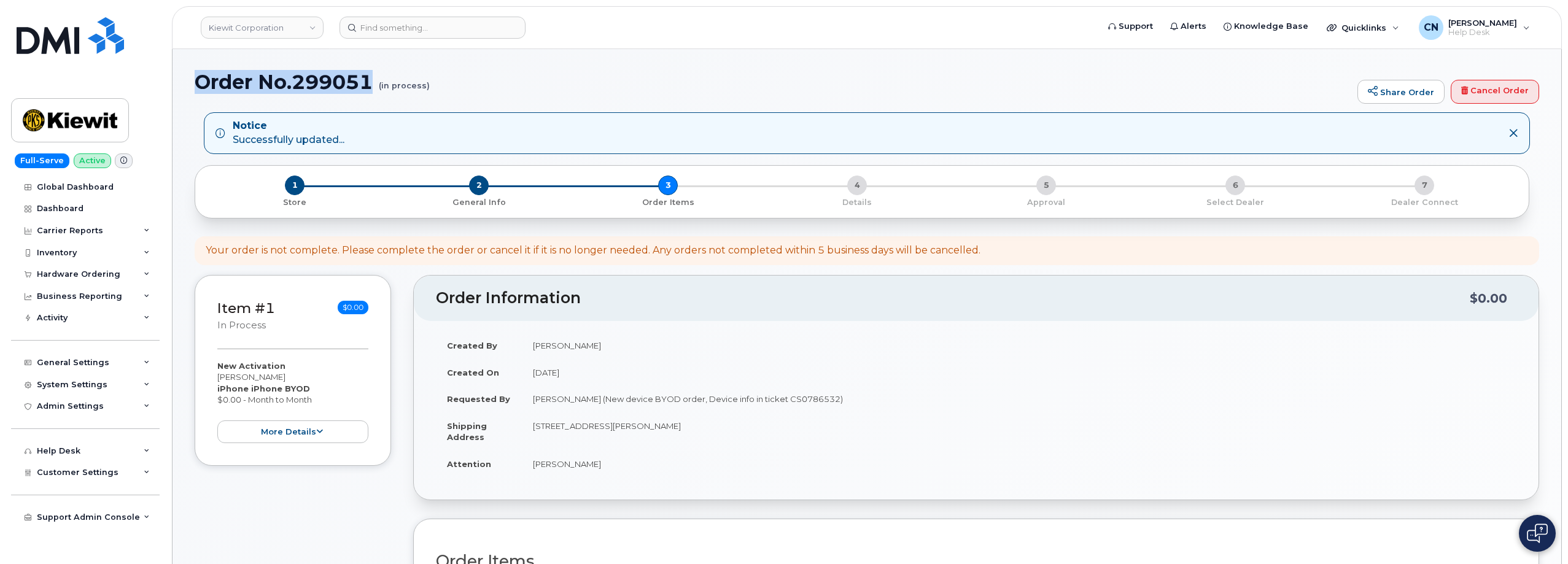
drag, startPoint x: 195, startPoint y: 84, endPoint x: 373, endPoint y: 88, distance: 178.0
click at [373, 88] on h1 "Order No.299051 (in process)" at bounding box center [773, 82] width 1156 height 21
copy h1 "Order No.299051"
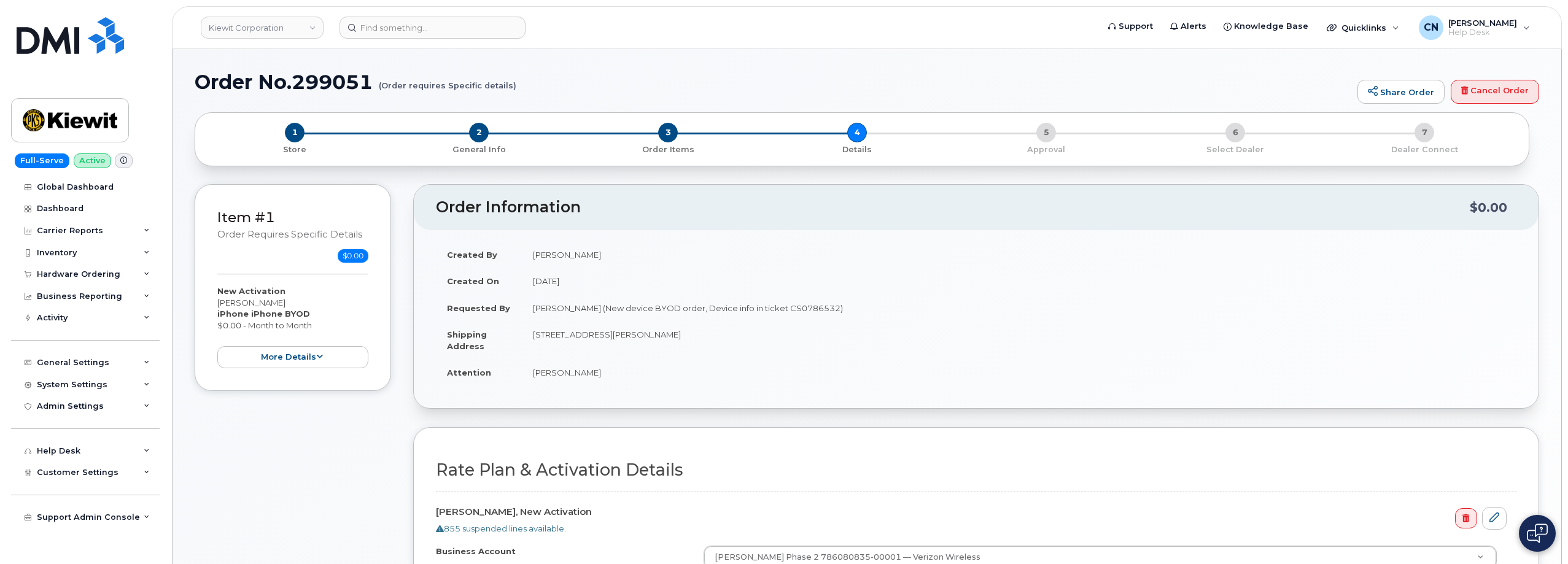
scroll to position [372, 0]
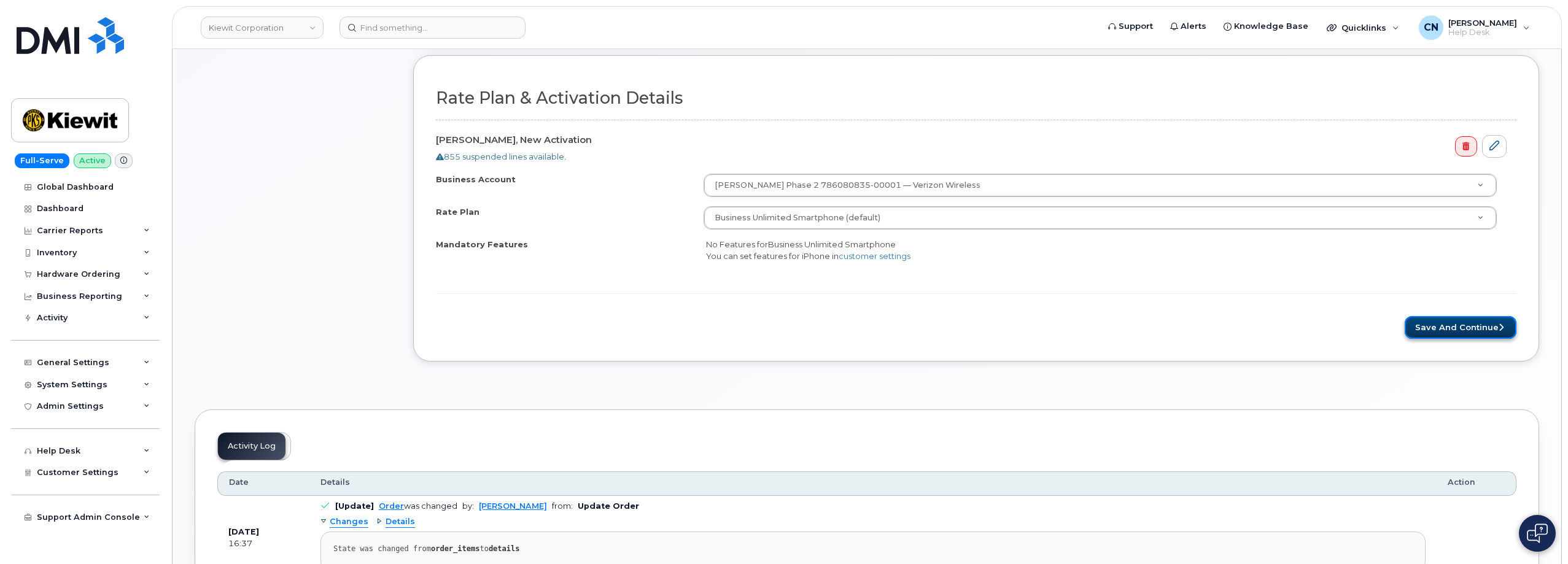
click at [1450, 327] on button "Save and Continue" at bounding box center [1460, 327] width 112 height 23
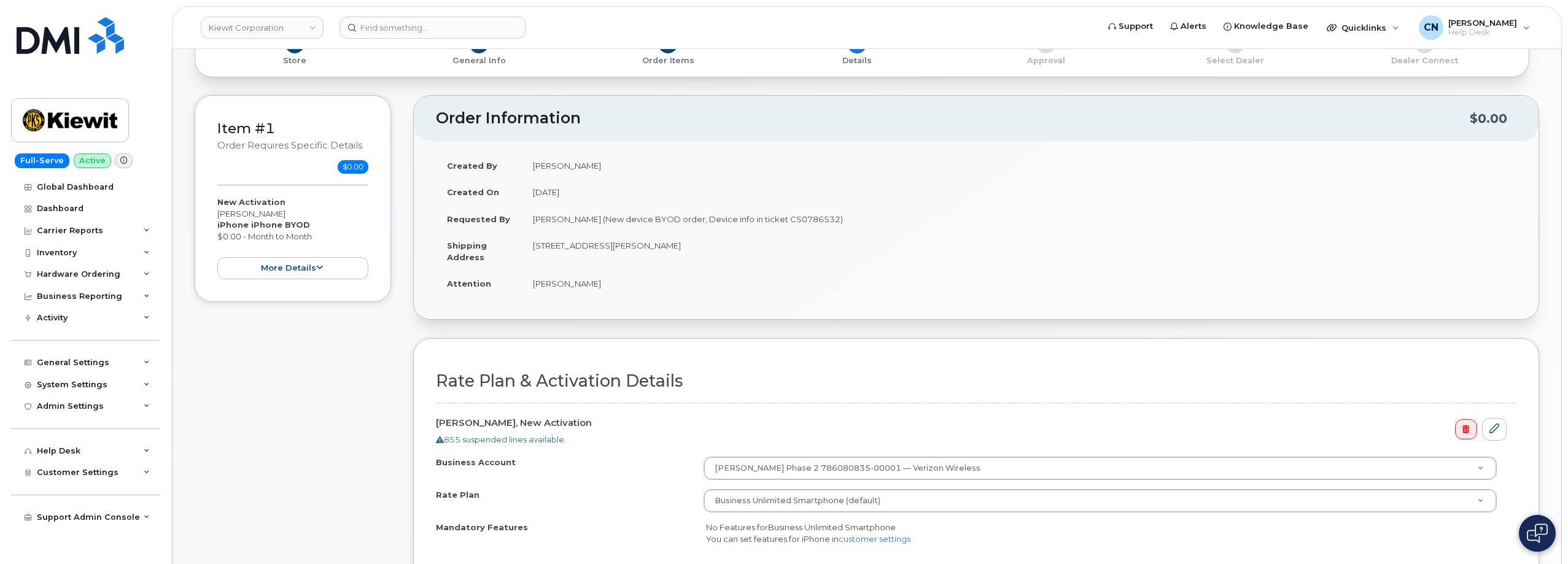
scroll to position [0, 0]
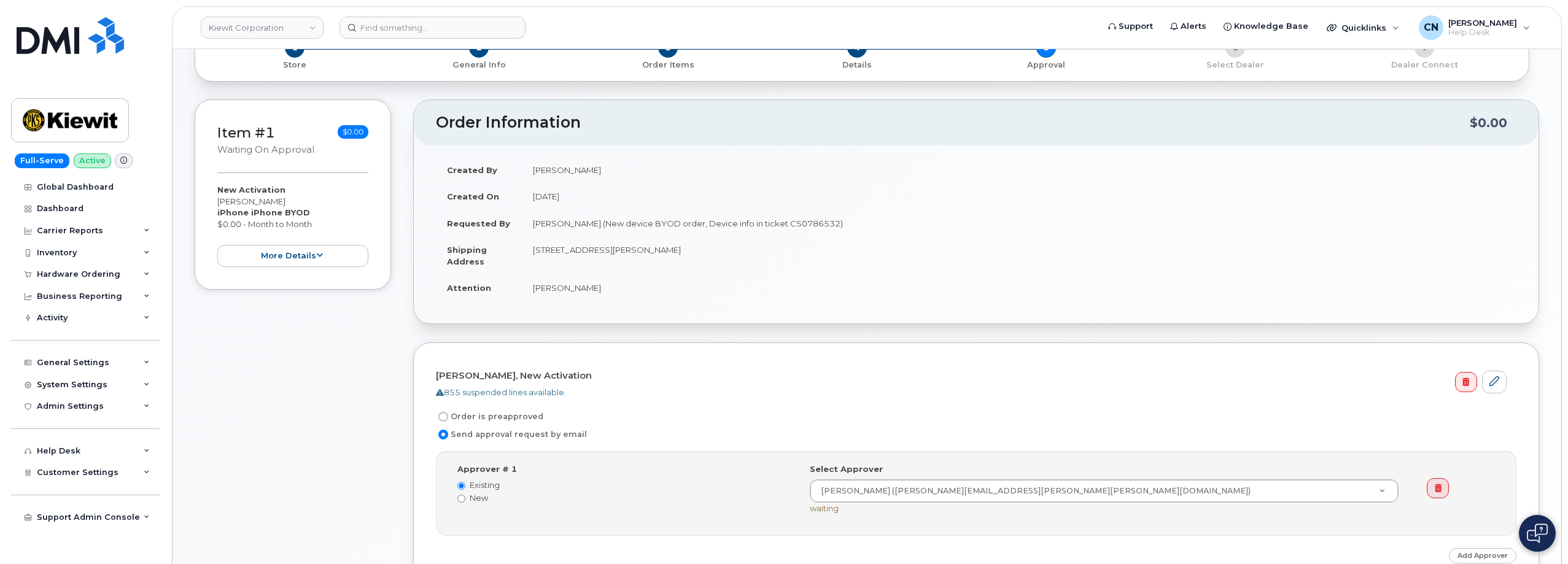
scroll to position [246, 0]
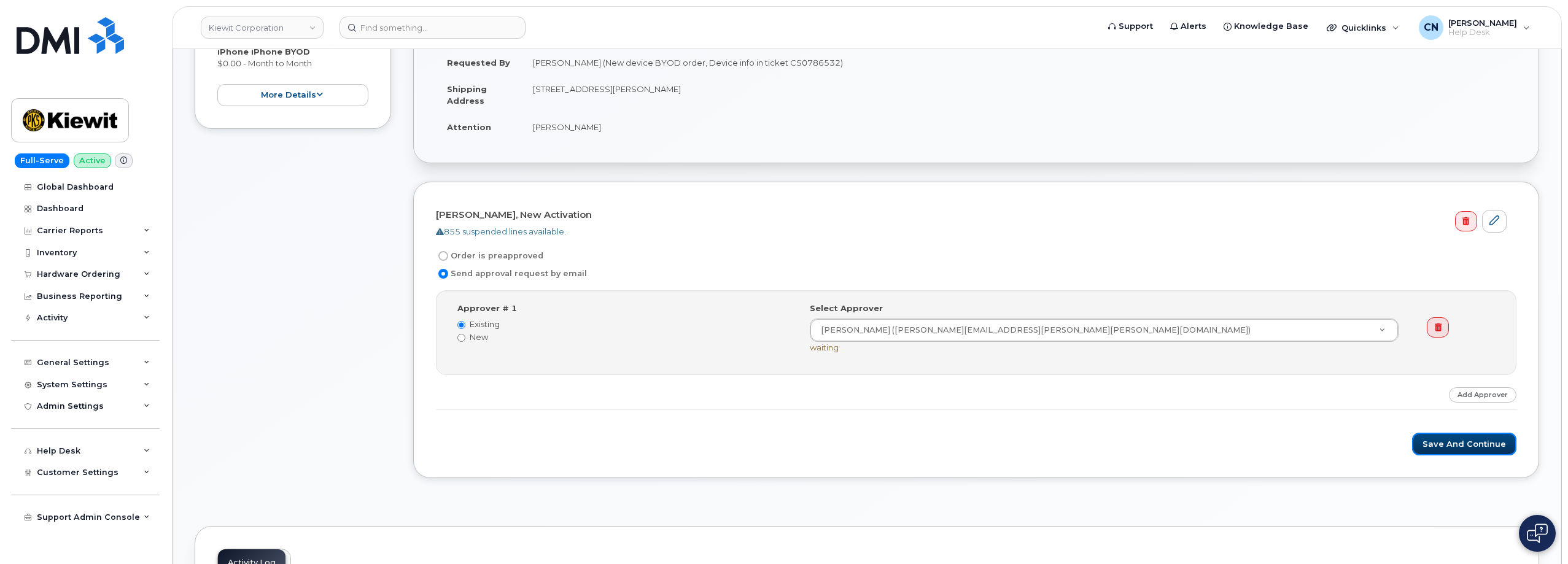
click at [1440, 444] on button "Save and Continue" at bounding box center [1464, 444] width 104 height 23
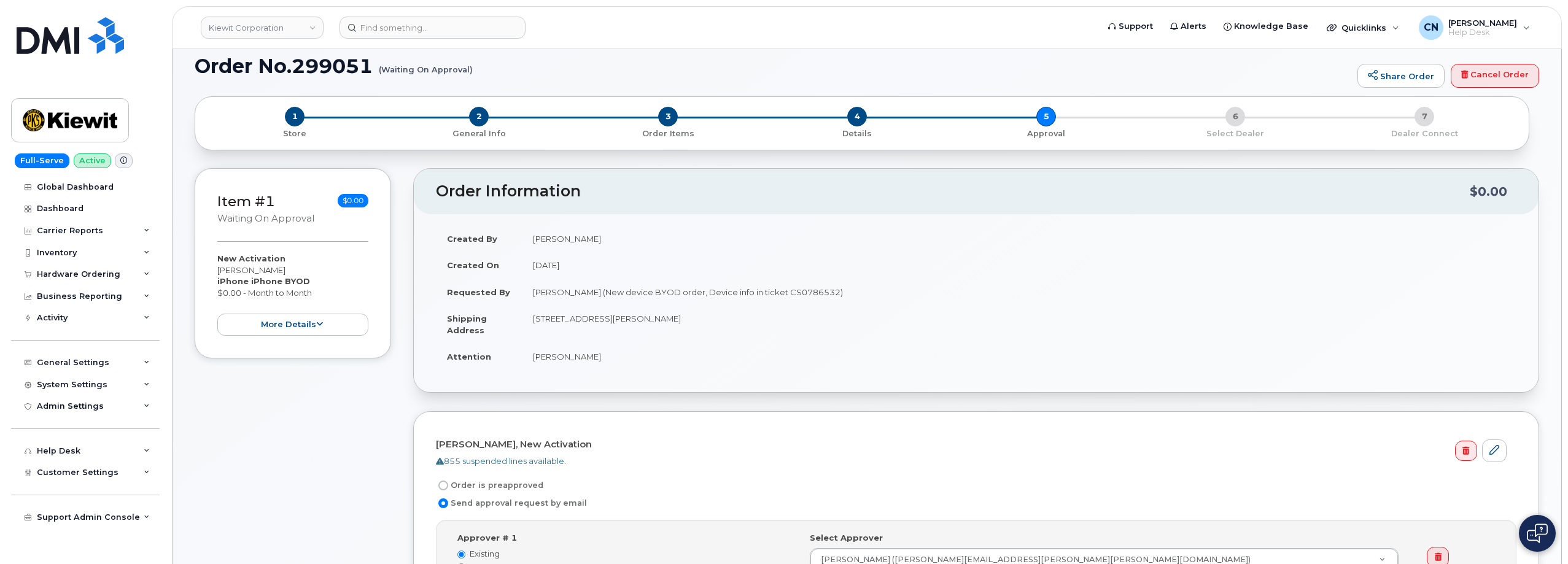
scroll to position [0, 0]
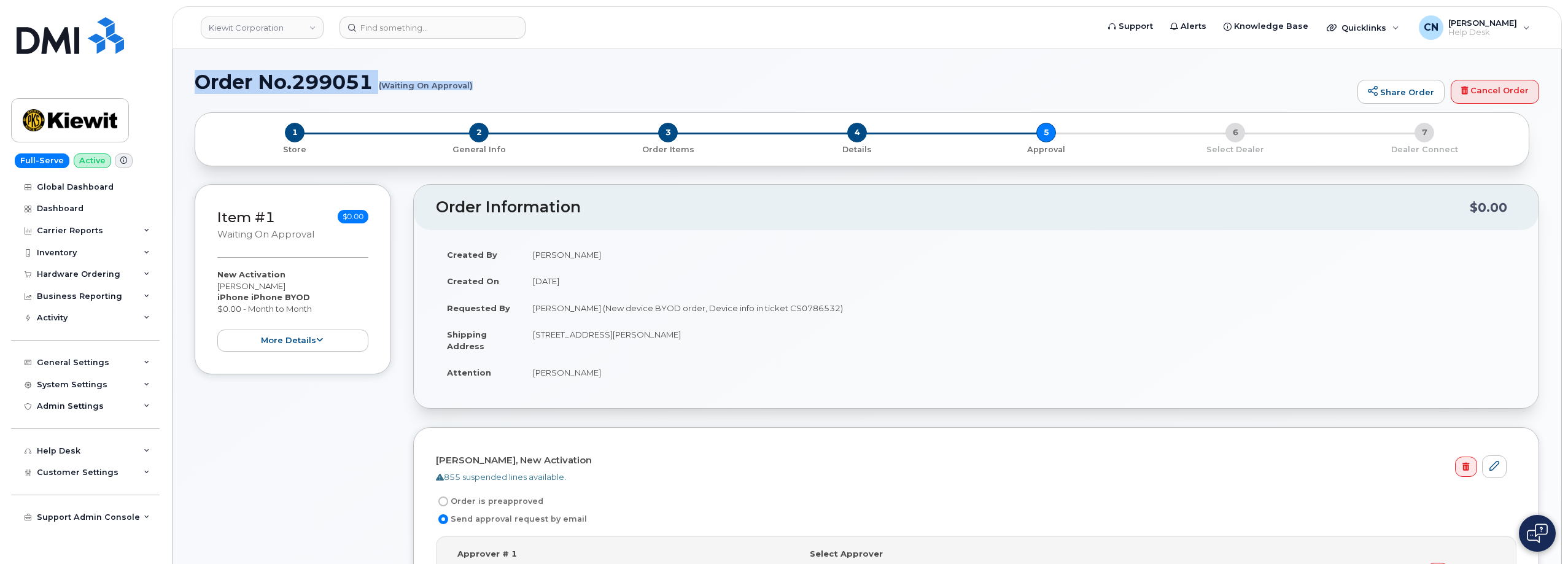
drag, startPoint x: 199, startPoint y: 81, endPoint x: 471, endPoint y: 88, distance: 272.1
click at [471, 88] on h1 "Order No.299051 (Waiting On Approval)" at bounding box center [773, 82] width 1156 height 21
copy h1 "Order No.299051 (Waiting On Approval)"
